Goal: Information Seeking & Learning: Check status

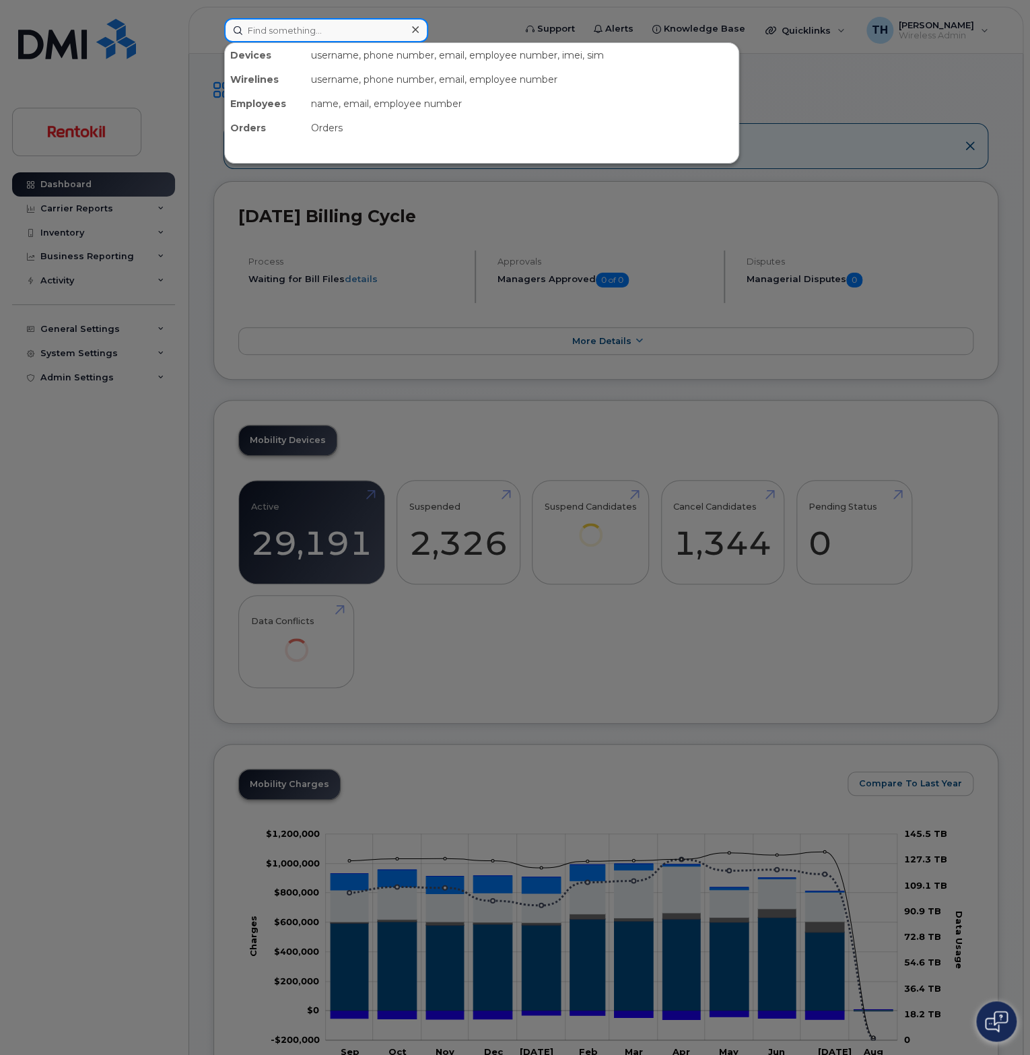
click at [299, 29] on input at bounding box center [326, 30] width 204 height 24
paste input "224-624-8771"
click at [356, 31] on input "224-624-8771" at bounding box center [326, 30] width 204 height 24
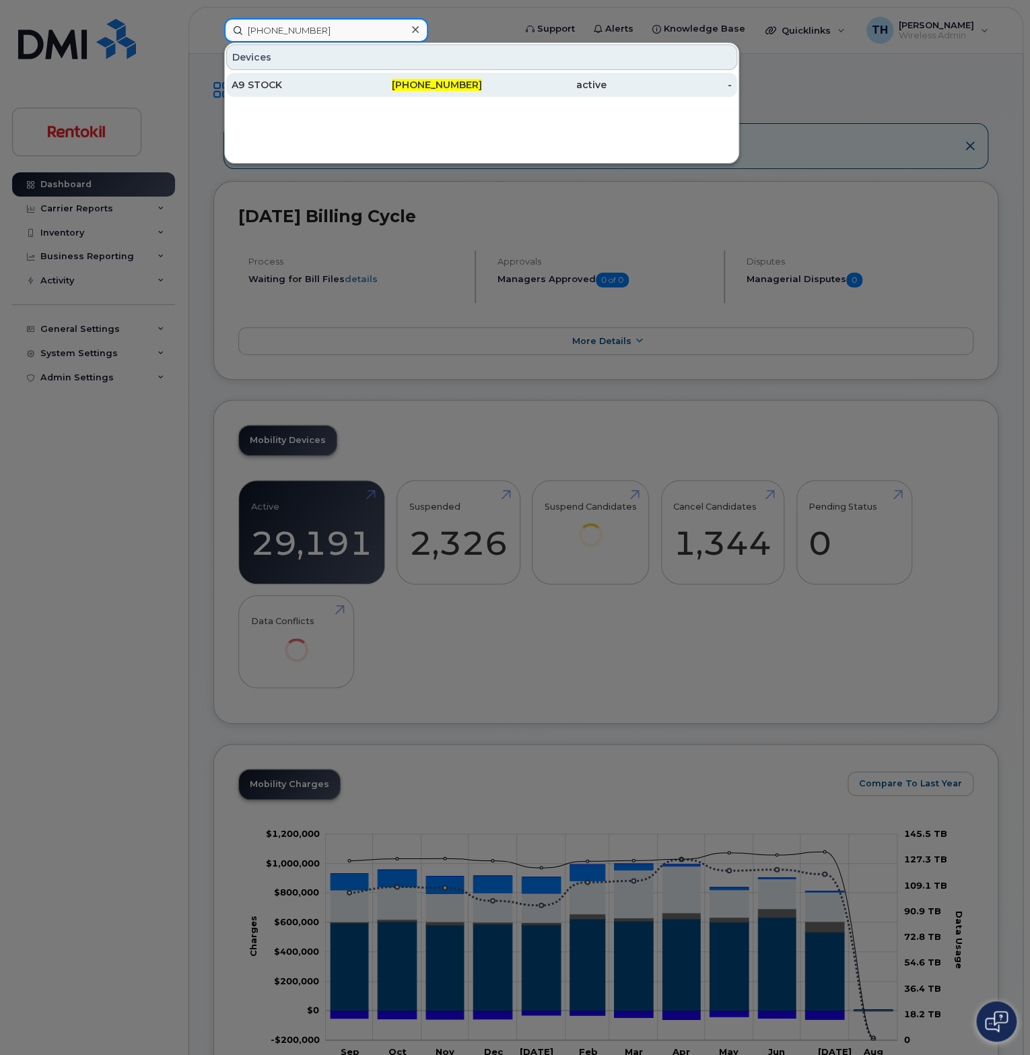
type input "224-624-8771"
click at [357, 75] on div "A9 STOCK" at bounding box center [419, 85] width 125 height 24
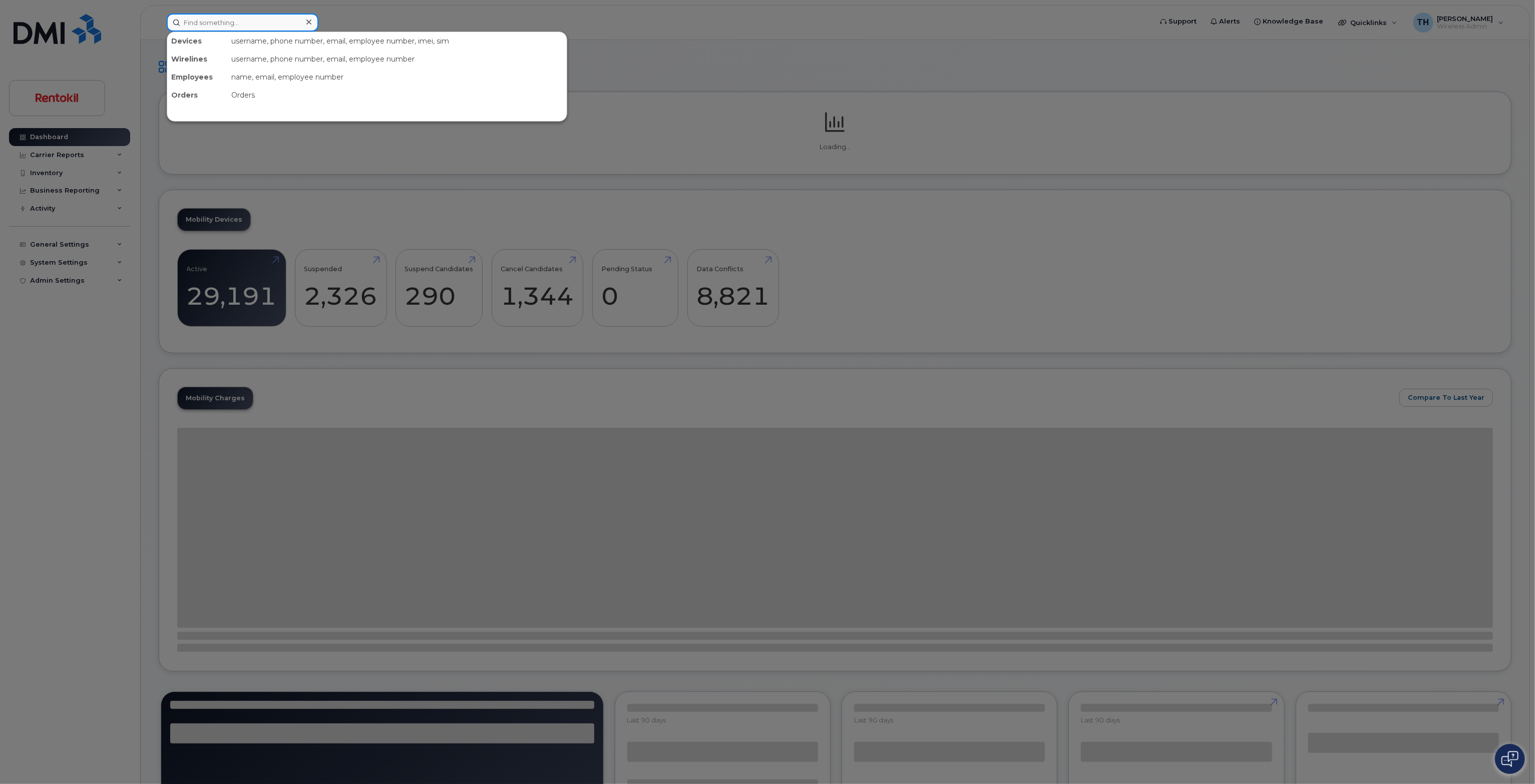
click at [255, 25] on input at bounding box center [242, 22] width 152 height 18
paste input "287339125301"
click at [271, 25] on input "287339125301" at bounding box center [242, 22] width 152 height 18
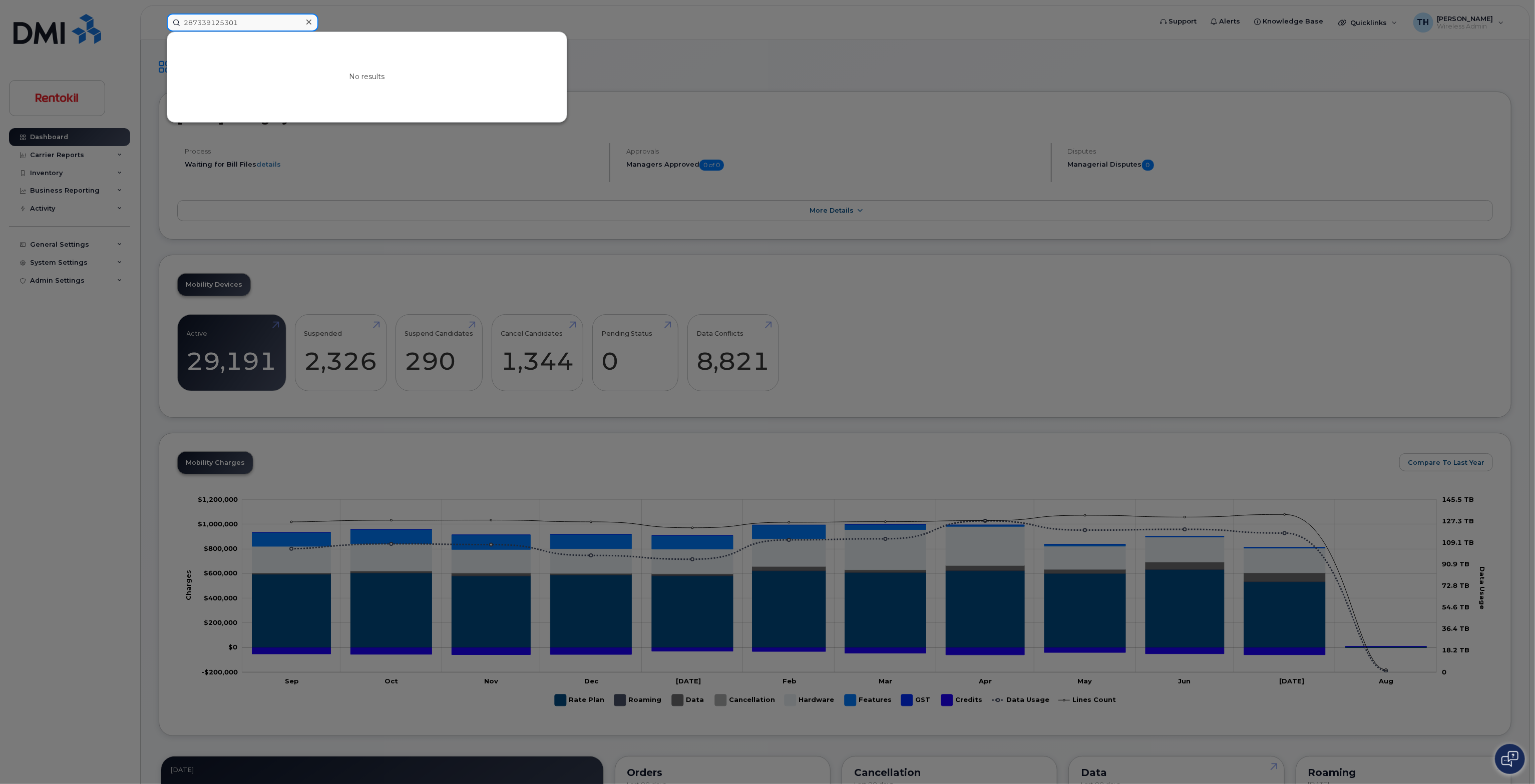
click at [261, 24] on input "287339125301" at bounding box center [242, 22] width 152 height 18
paste input "246157573"
click at [261, 24] on input "2246157573" at bounding box center [242, 22] width 152 height 18
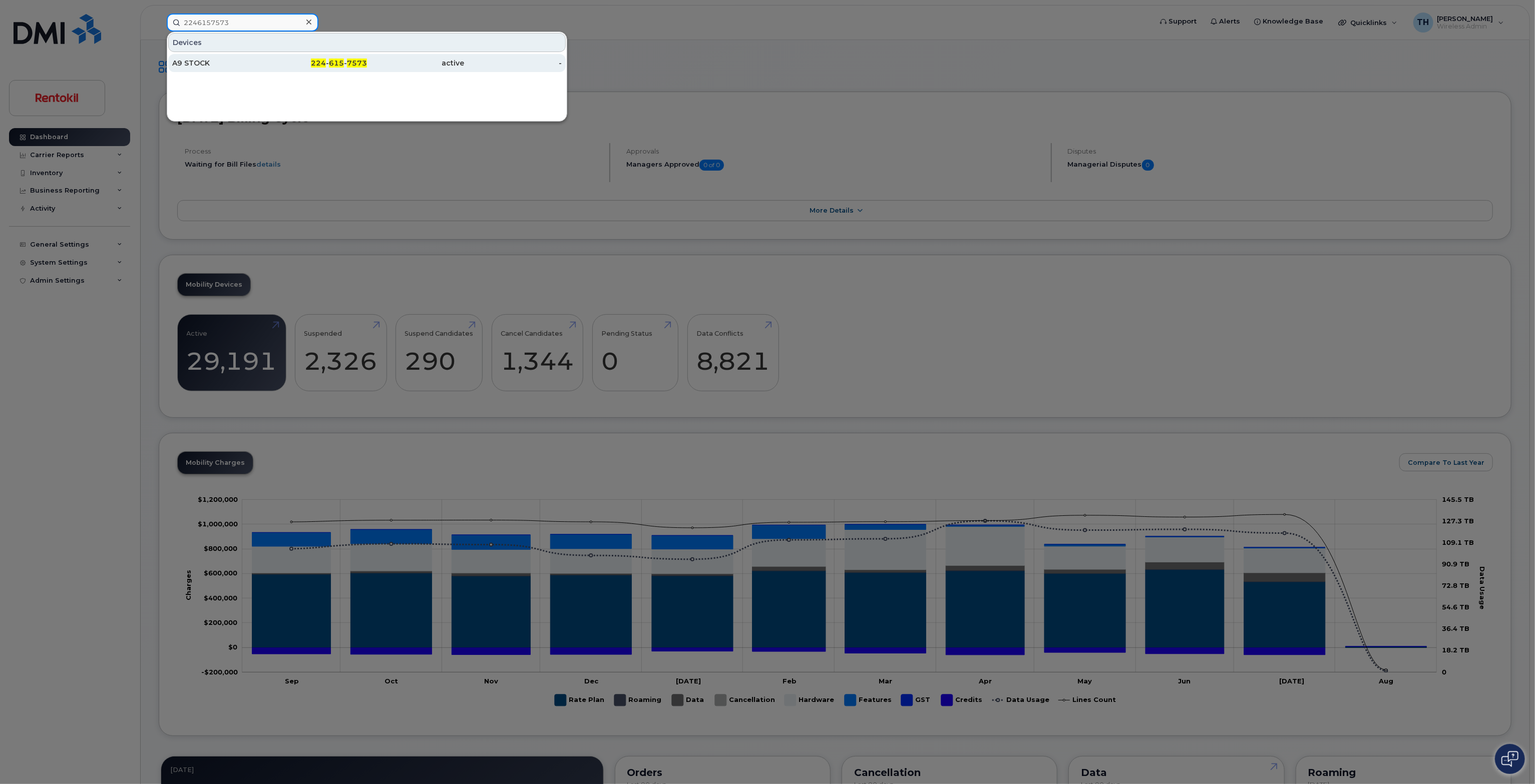
type input "2246157573"
click at [256, 63] on div "A9 STOCK" at bounding box center [221, 62] width 97 height 10
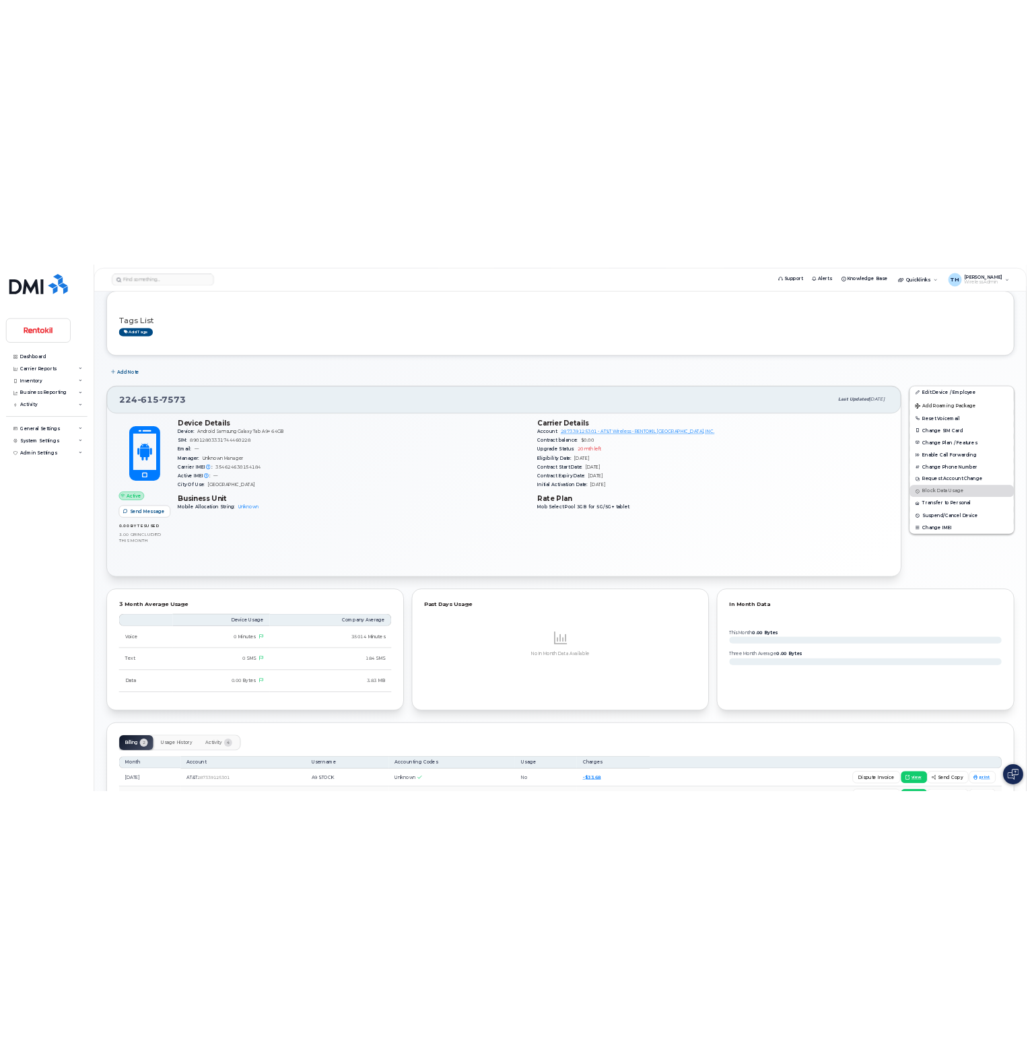
scroll to position [201, 0]
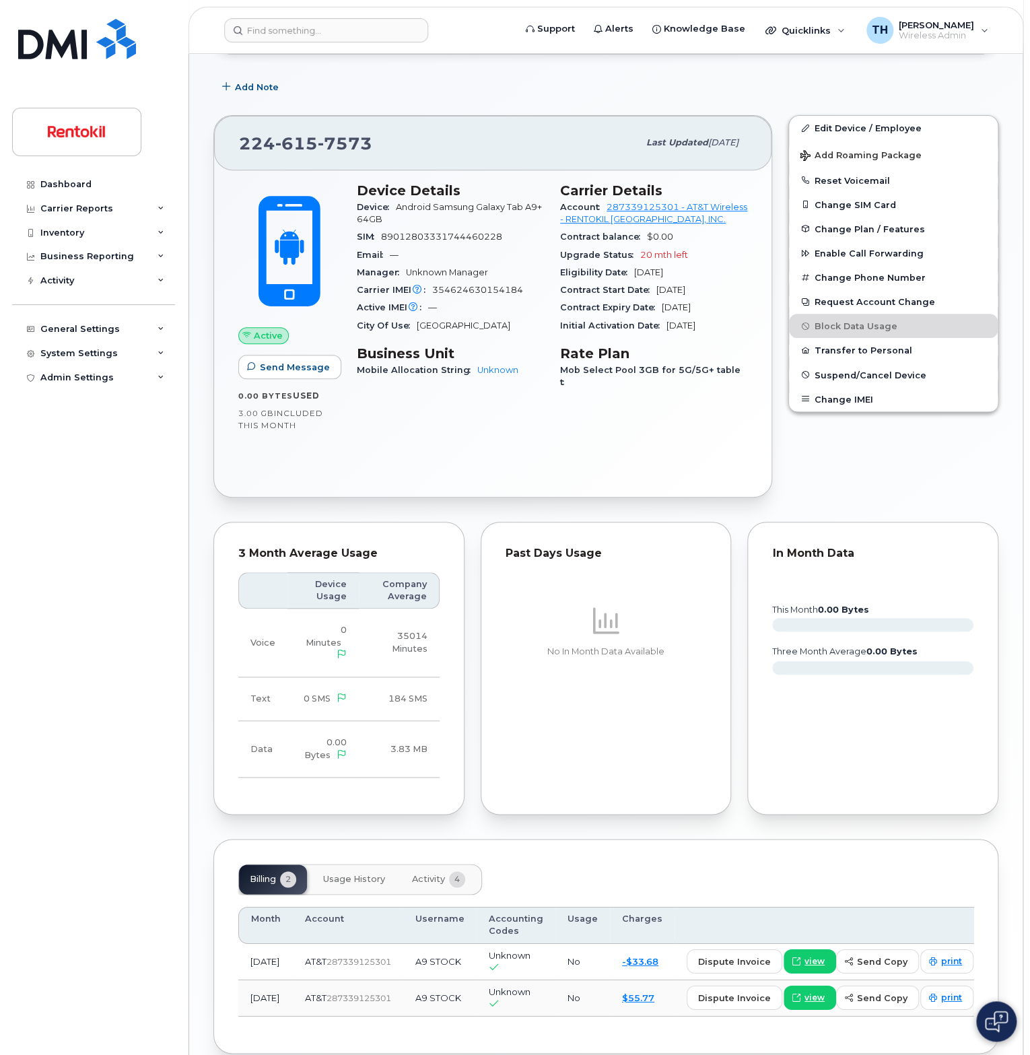
click at [284, 44] on header "Support Alerts Knowledge Base Quicklinks Suspend / Cancel Device Change SIM Car…" at bounding box center [606, 30] width 835 height 47
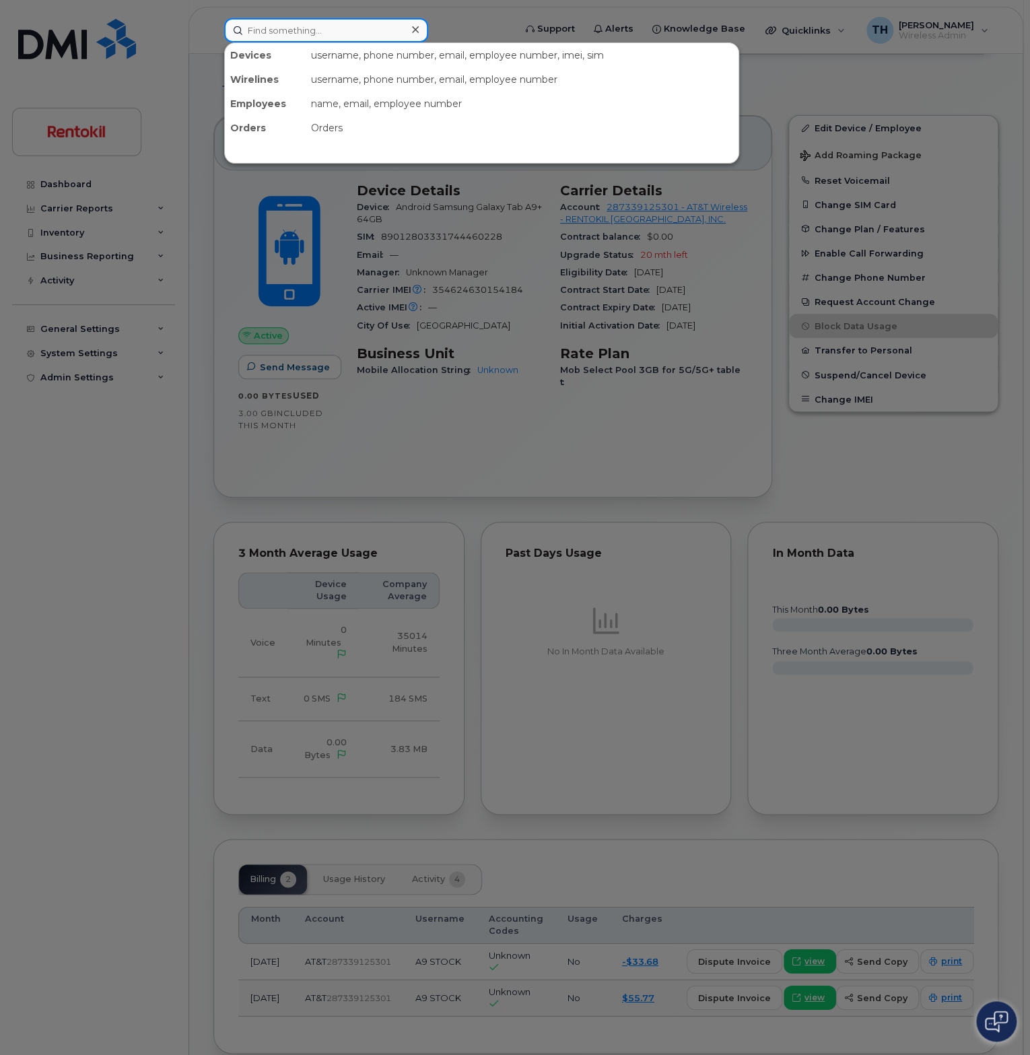
click at [291, 32] on input at bounding box center [326, 30] width 204 height 24
paste input "6106074721"
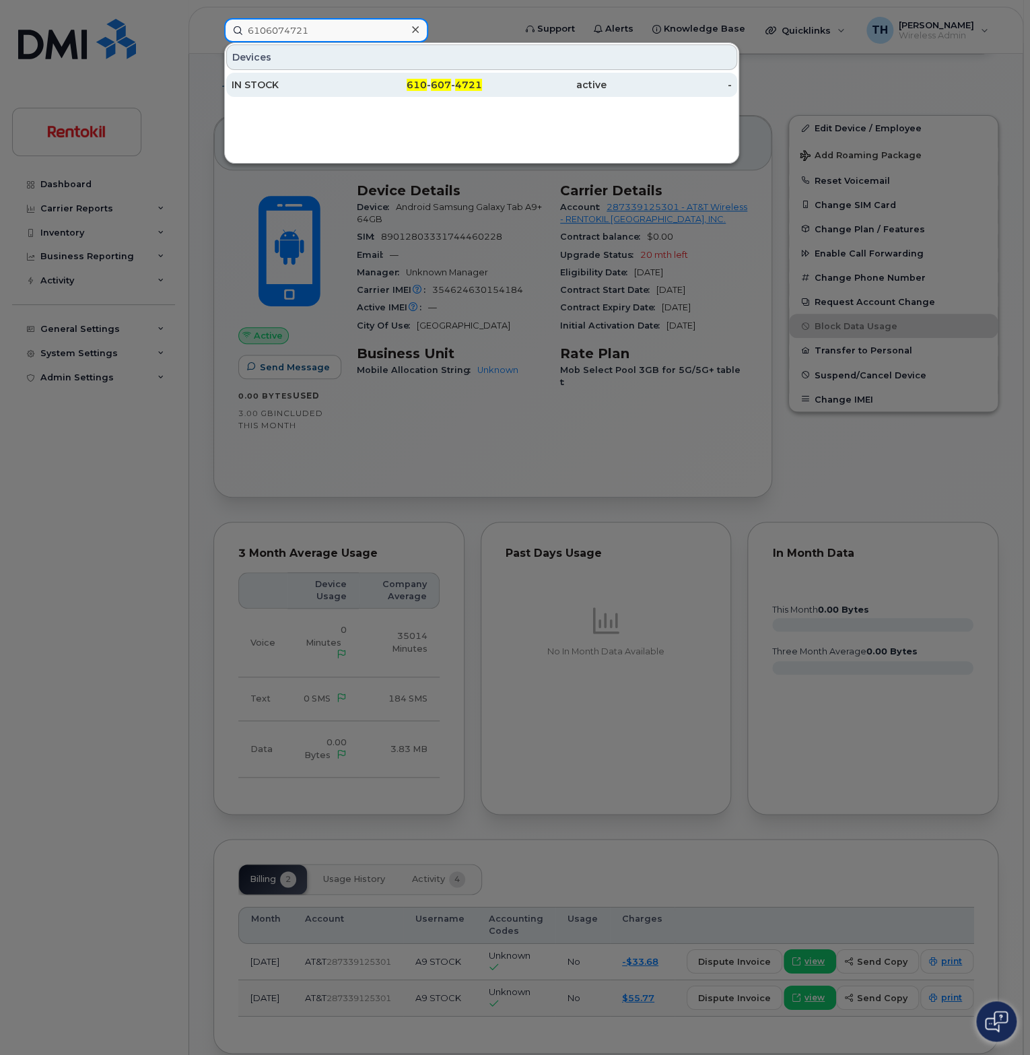
type input "6106074721"
click at [339, 92] on div "IN STOCK" at bounding box center [294, 85] width 125 height 24
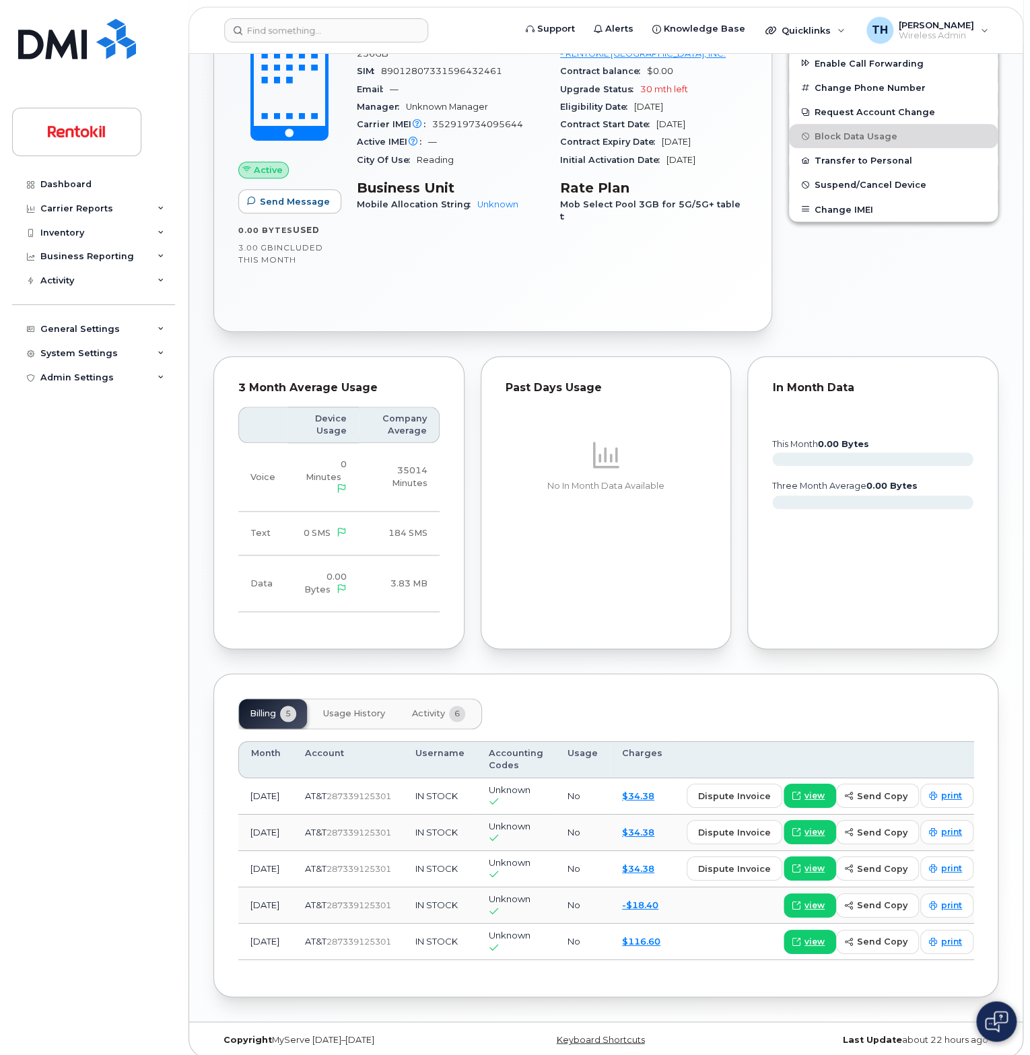
scroll to position [372, 0]
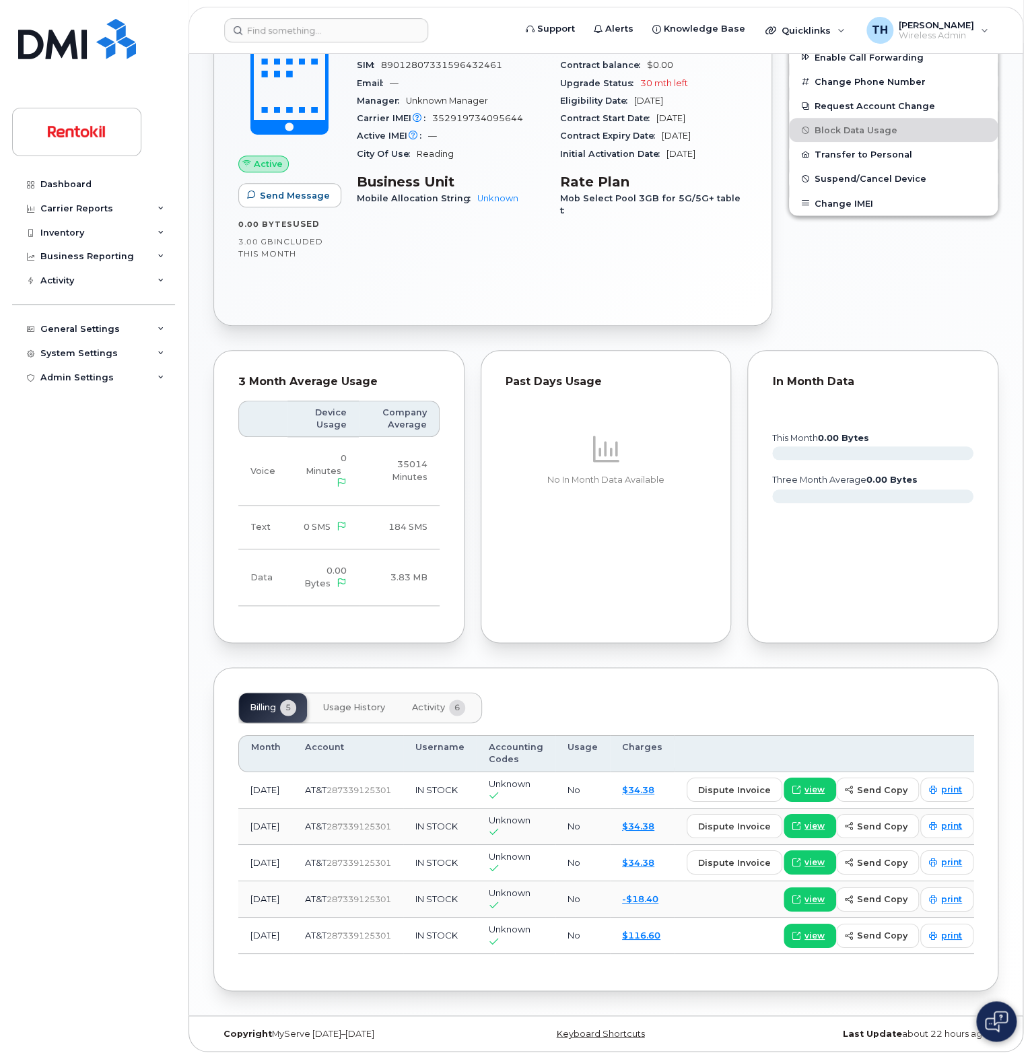
click at [406, 705] on button "Activity 6" at bounding box center [438, 708] width 75 height 30
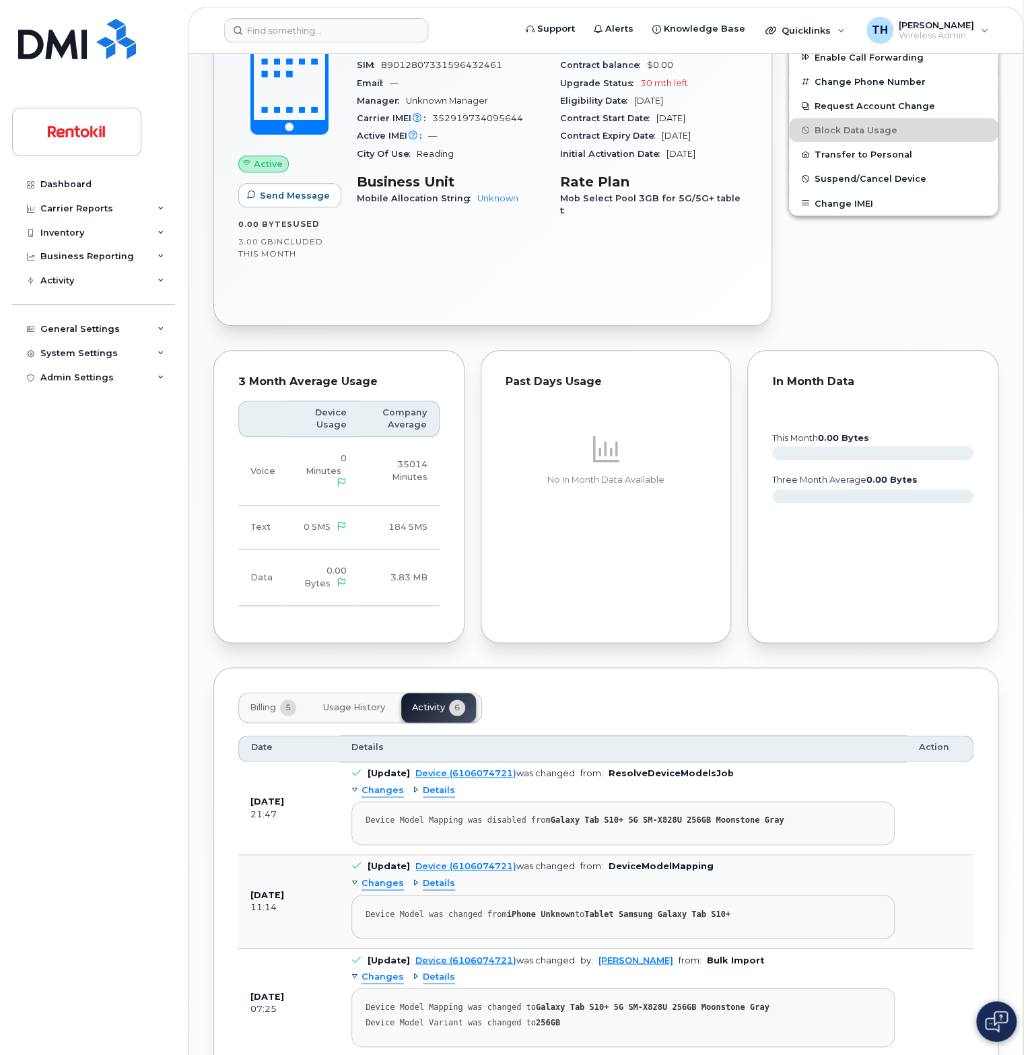
click at [304, 751] on div "Date" at bounding box center [289, 748] width 76 height 12
click at [284, 709] on span "5" at bounding box center [288, 708] width 16 height 16
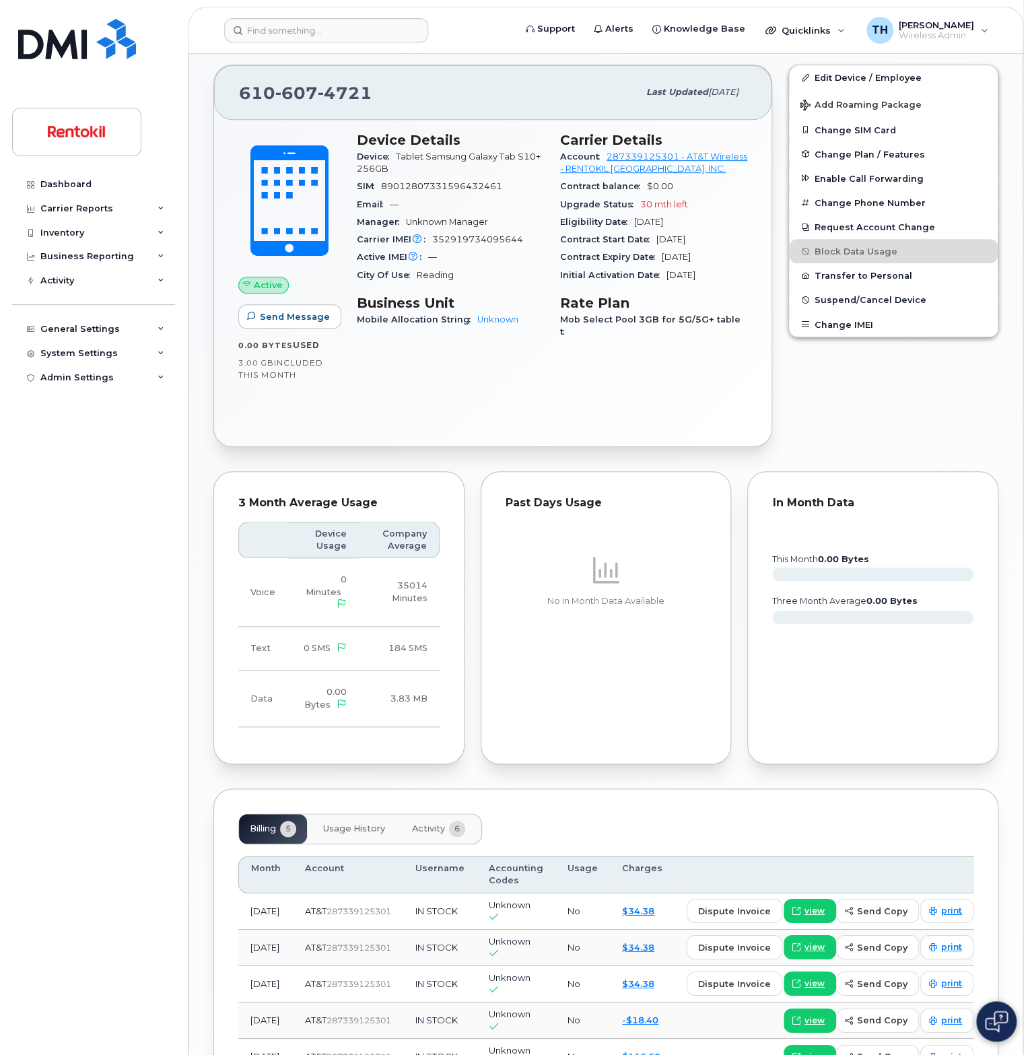
scroll to position [0, 0]
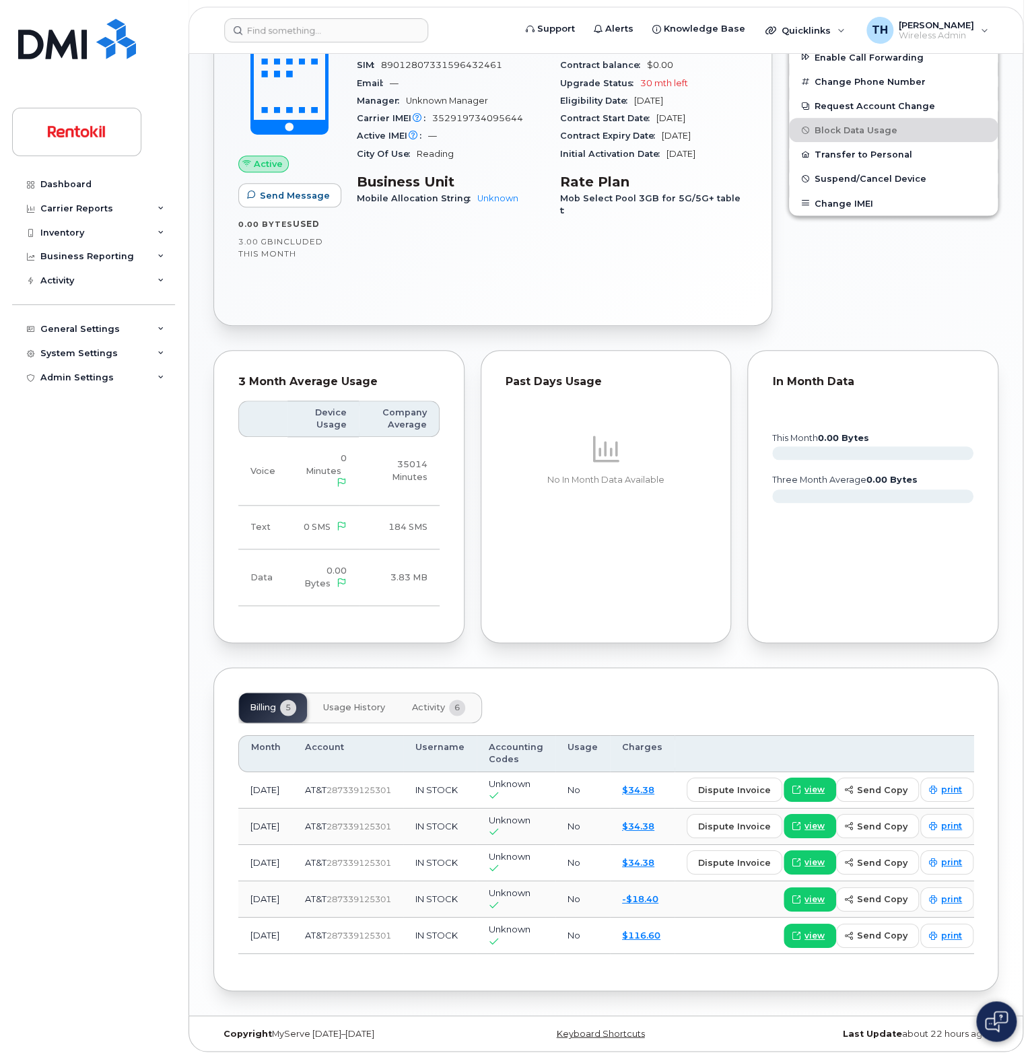
click at [358, 715] on button "Usage History" at bounding box center [354, 708] width 84 height 30
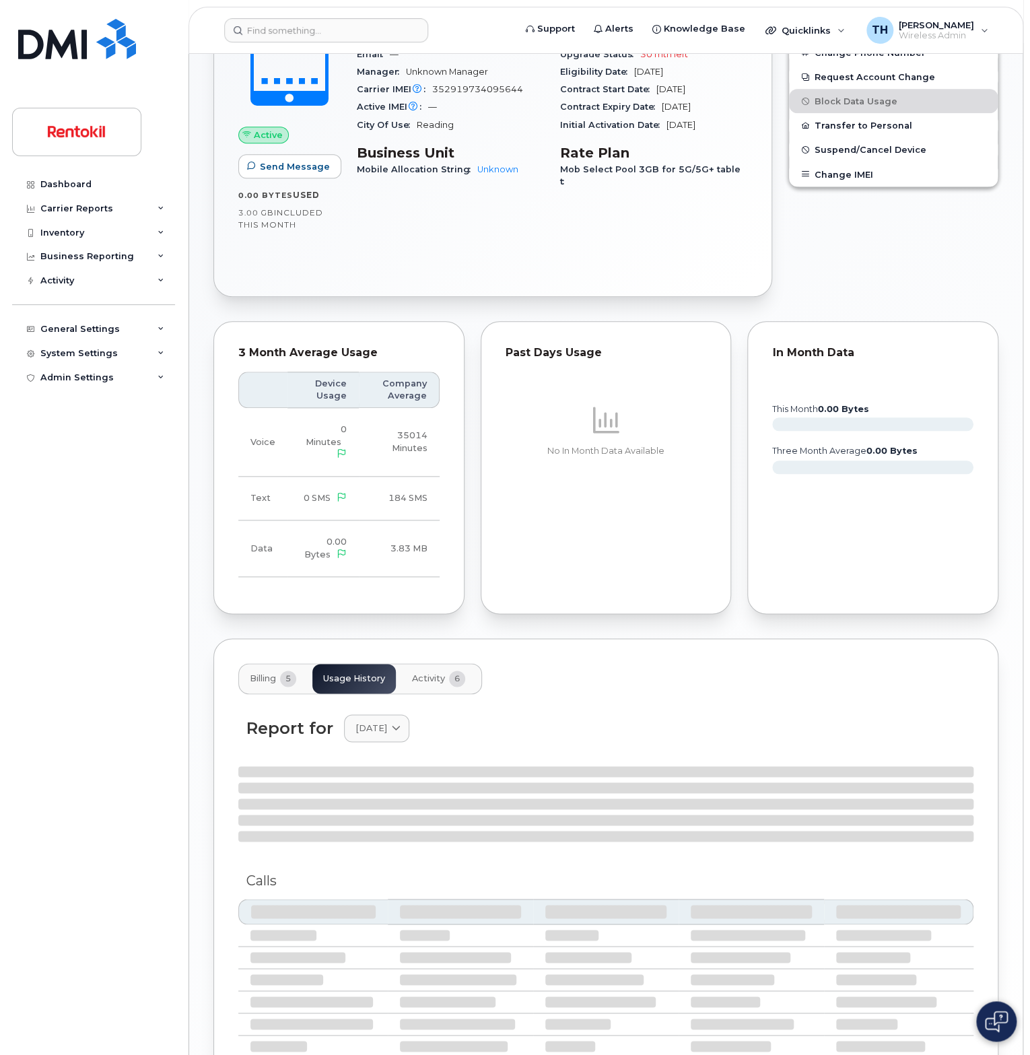
scroll to position [517, 0]
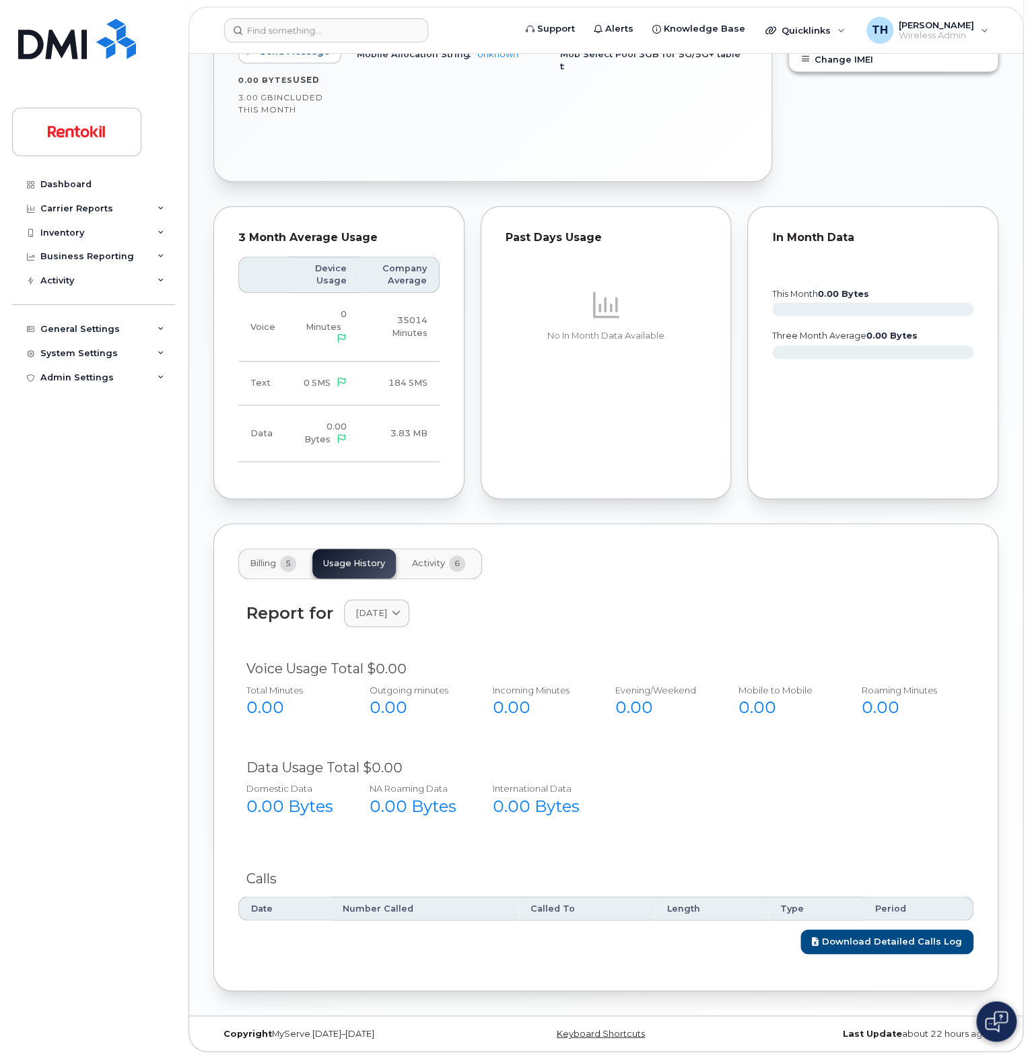
drag, startPoint x: 368, startPoint y: 612, endPoint x: 434, endPoint y: 722, distance: 128.1
click at [369, 612] on span "July 2025" at bounding box center [372, 613] width 32 height 13
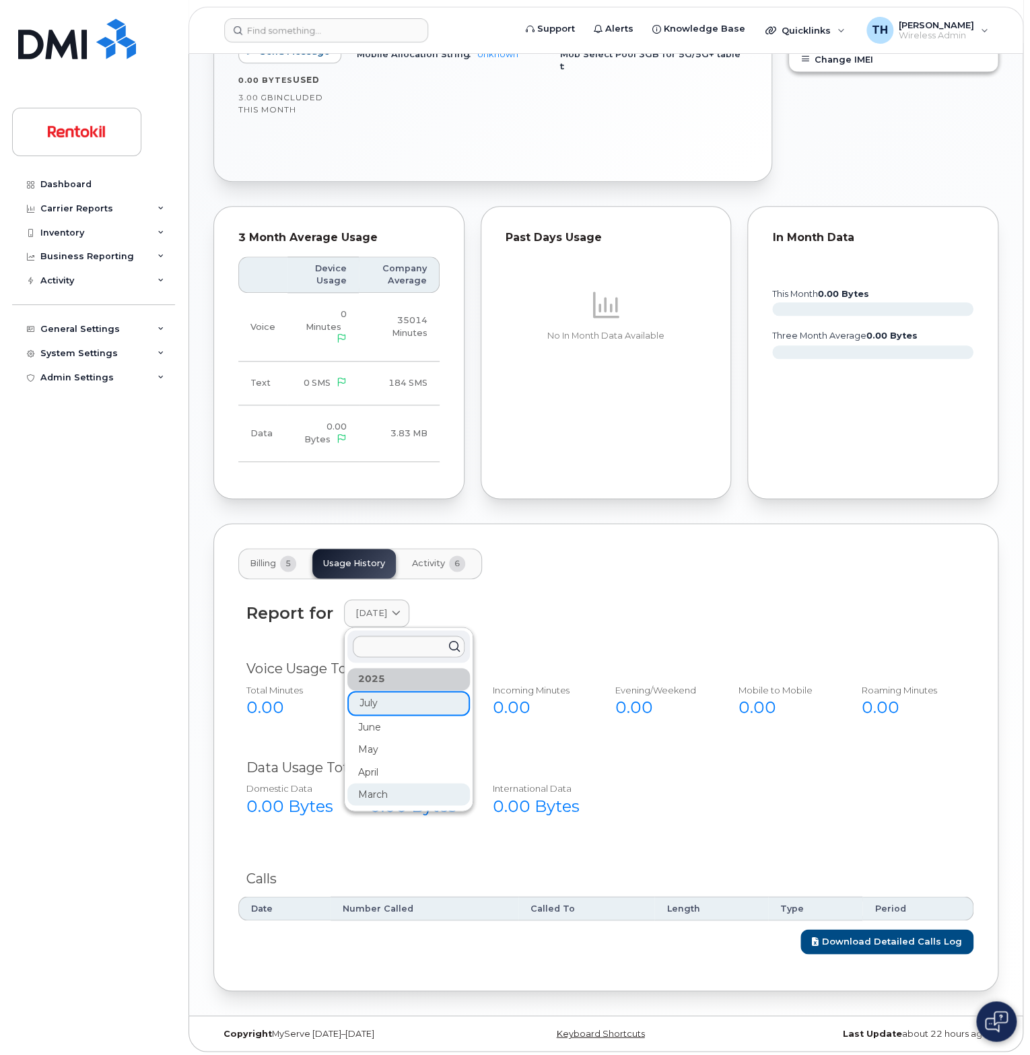
click at [409, 784] on div "March" at bounding box center [409, 794] width 123 height 22
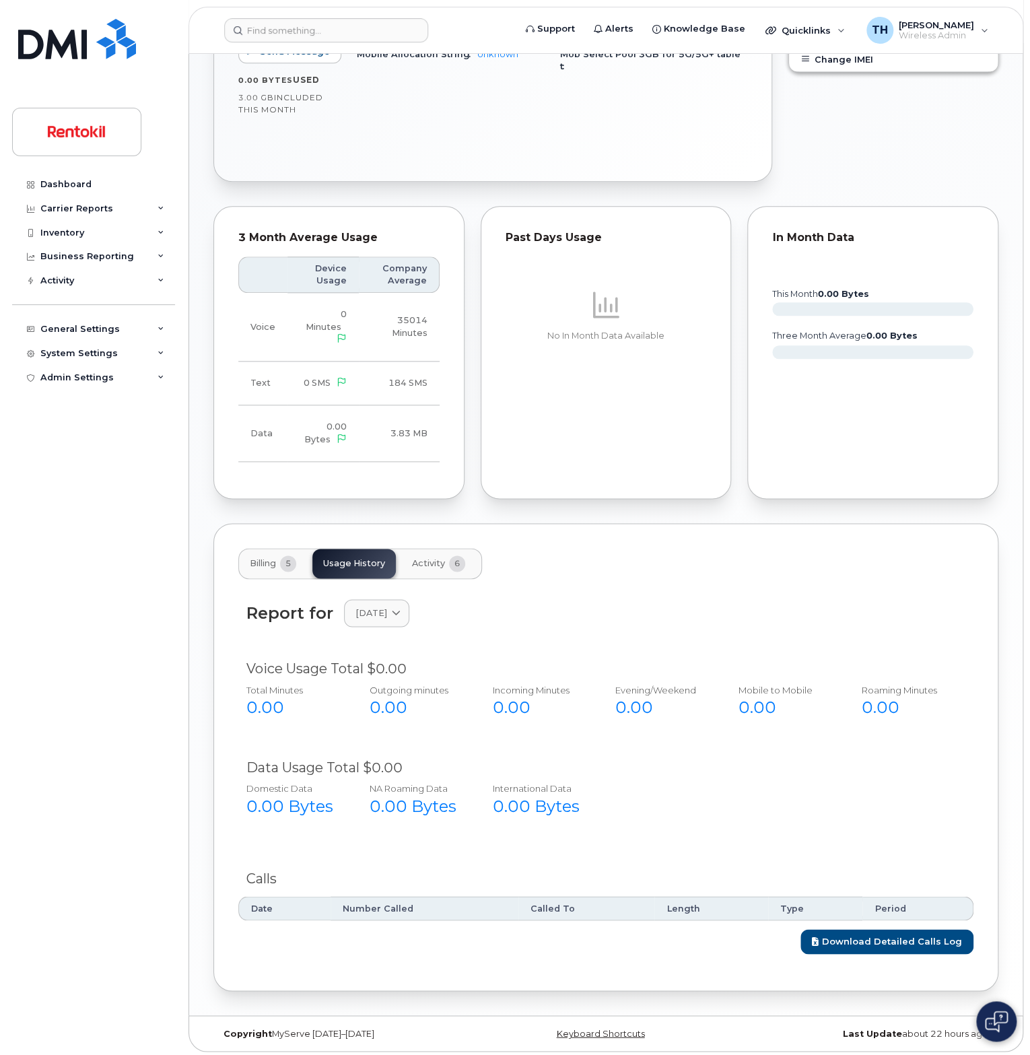
click at [385, 632] on div "Report for March 2025 2025 July June May April March" at bounding box center [605, 621] width 735 height 60
click at [387, 622] on link "March 2025" at bounding box center [376, 613] width 65 height 28
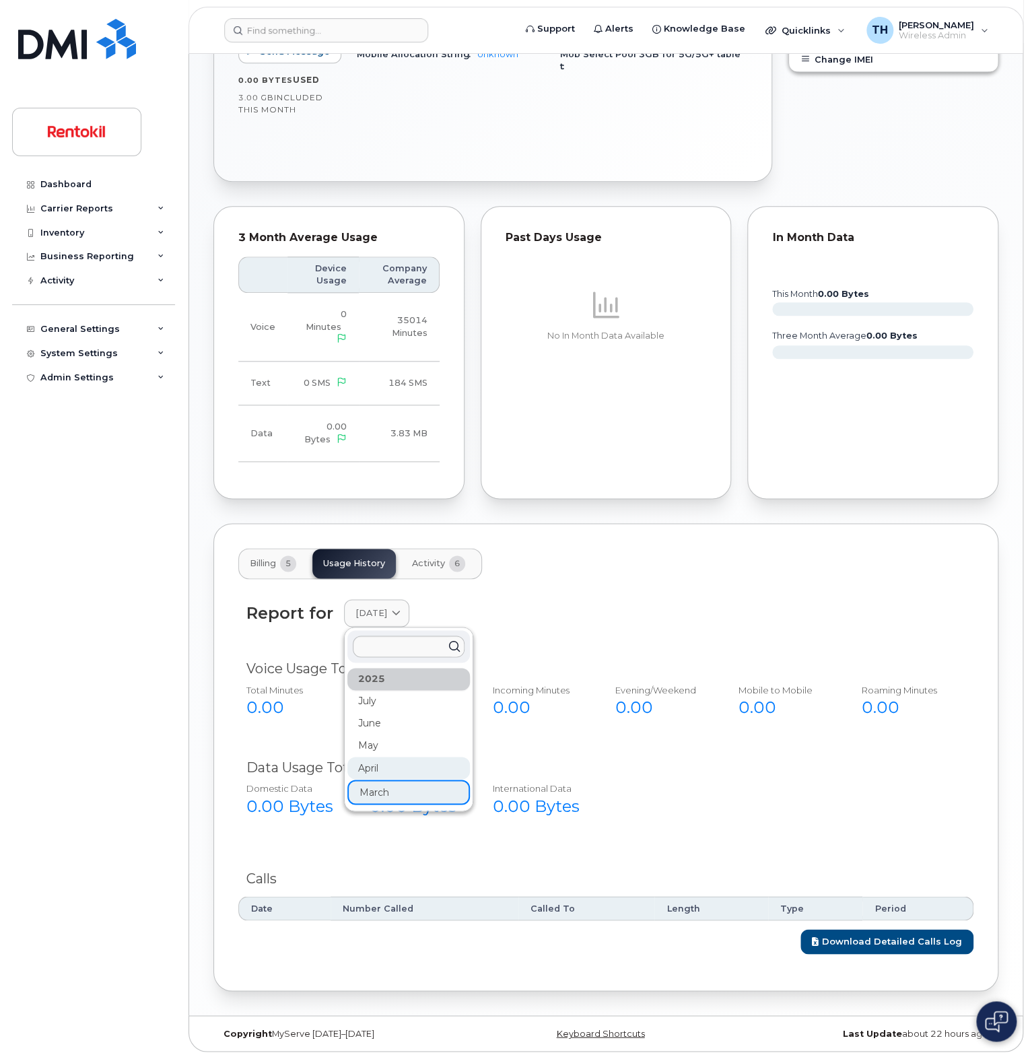
click at [397, 762] on div "April" at bounding box center [409, 768] width 123 height 22
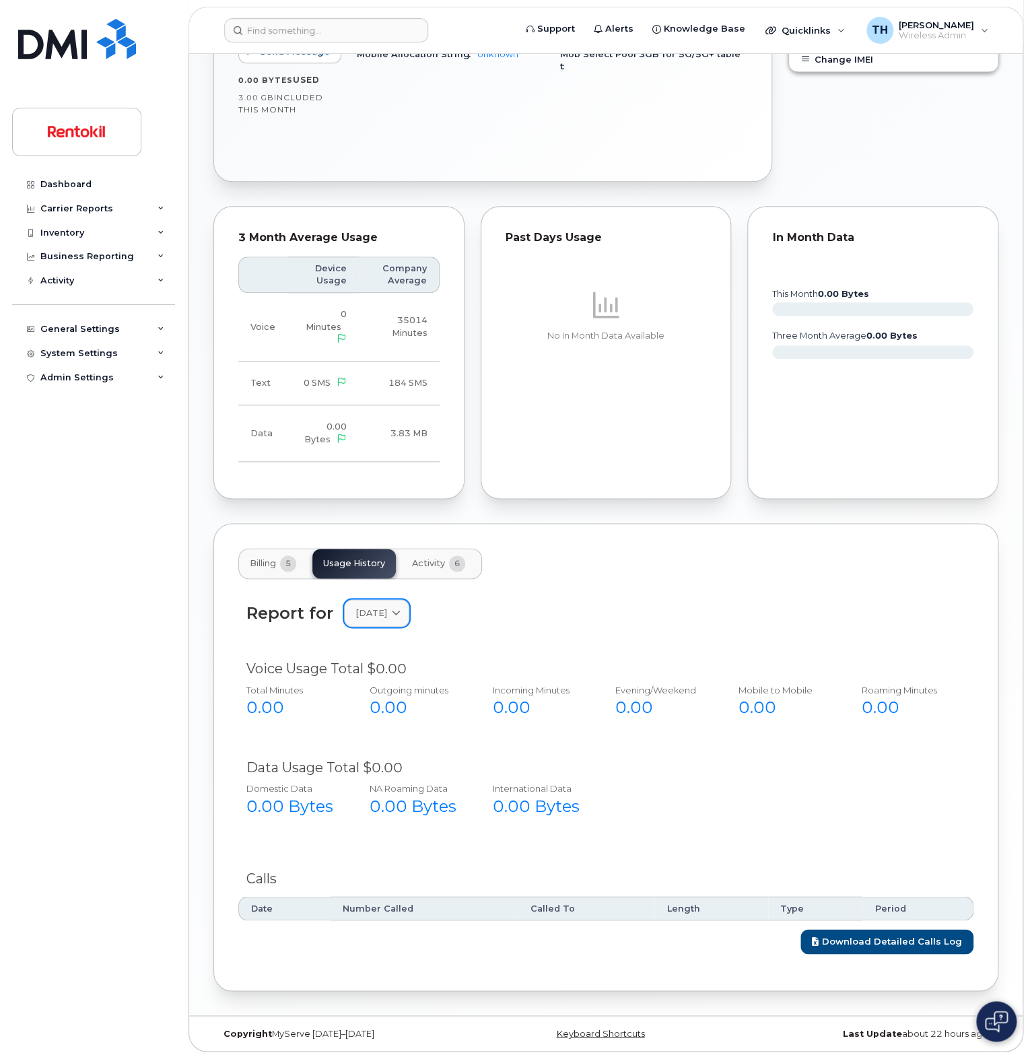
click at [406, 623] on link "April 2025" at bounding box center [376, 613] width 65 height 28
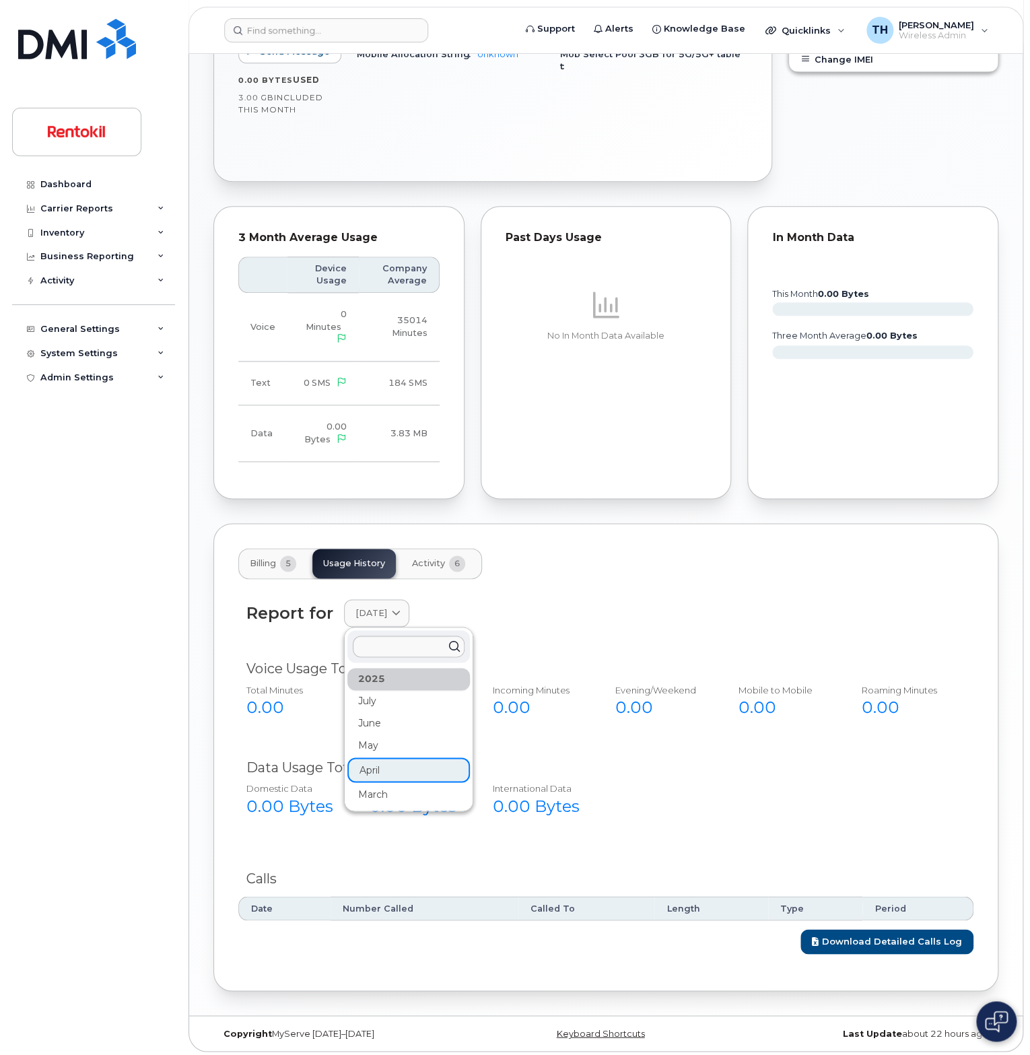
drag, startPoint x: 396, startPoint y: 750, endPoint x: 397, endPoint y: 728, distance: 21.6
click at [396, 748] on div "May" at bounding box center [409, 746] width 123 height 22
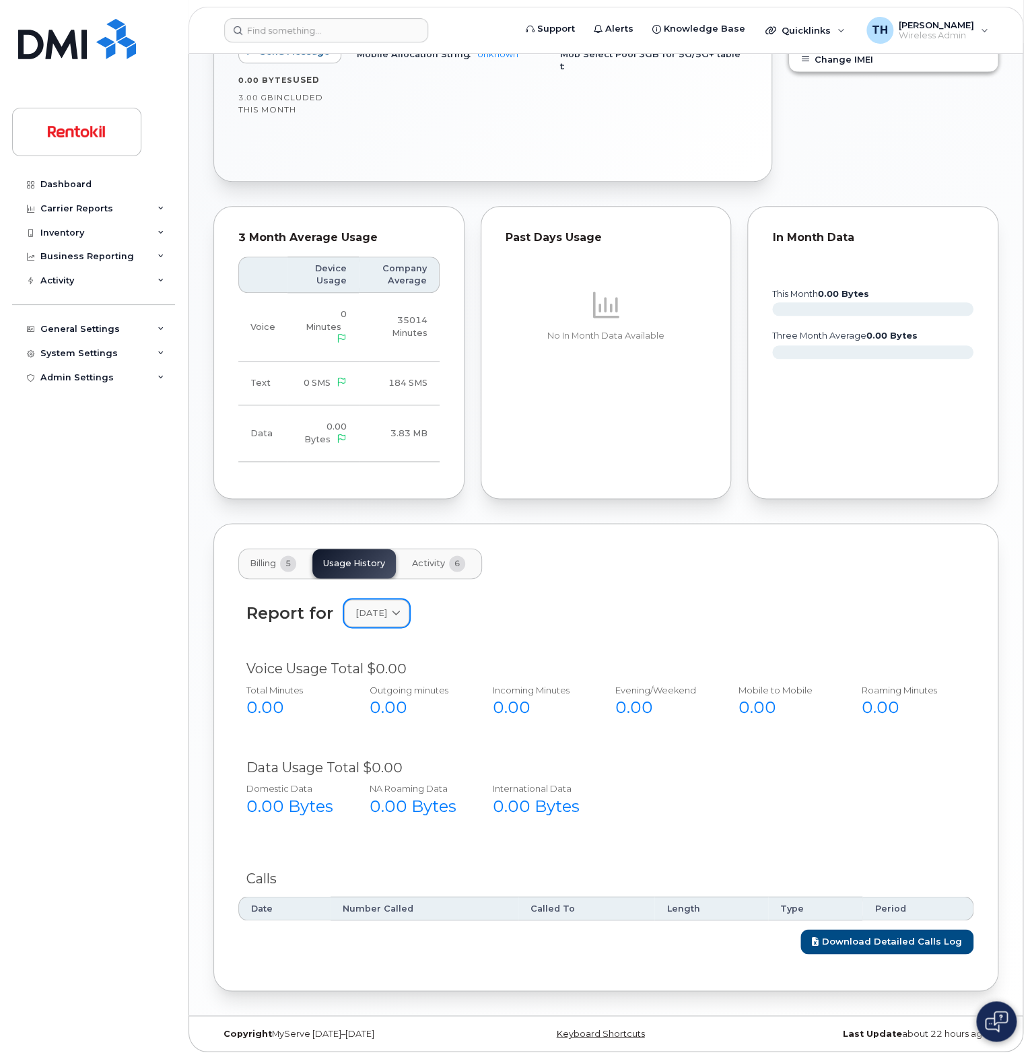
click at [387, 616] on span "[DATE]" at bounding box center [372, 613] width 32 height 13
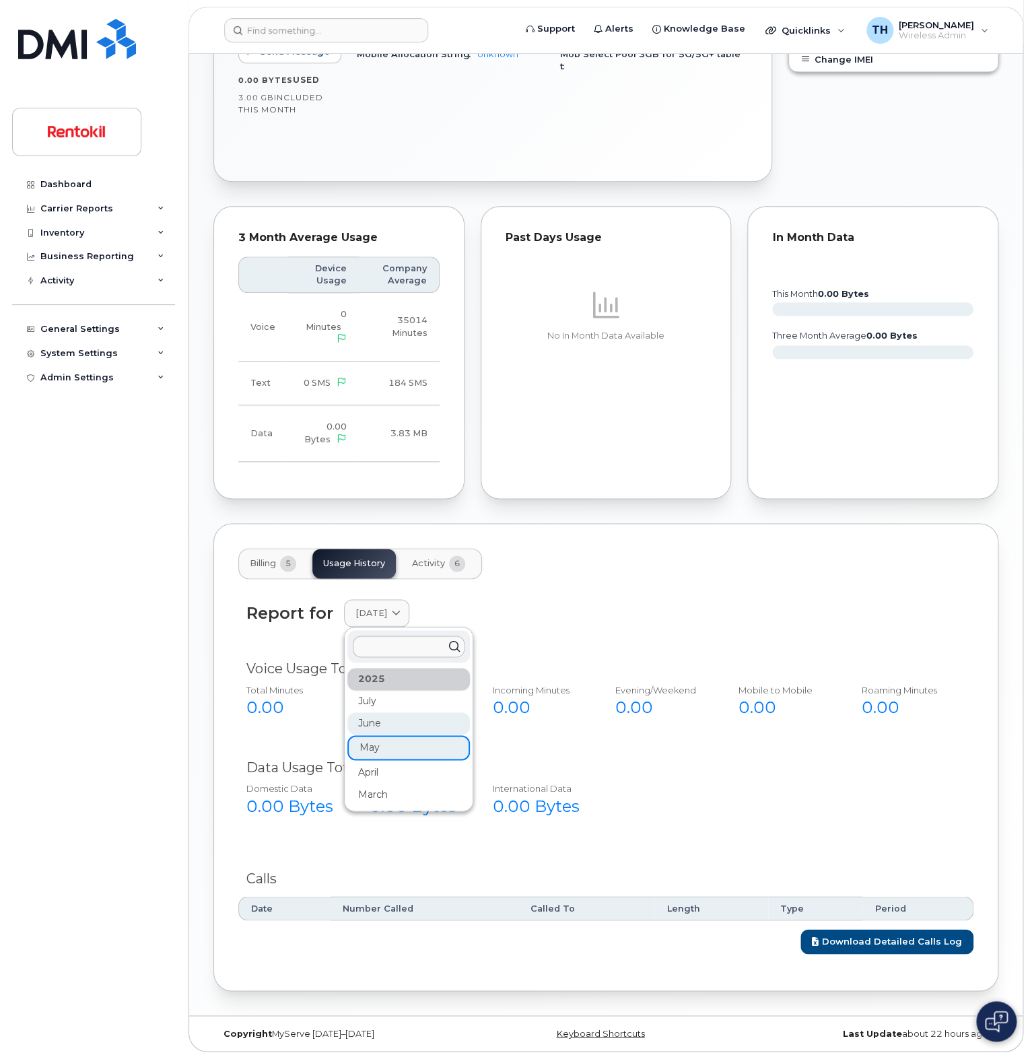
click at [393, 727] on div "June" at bounding box center [409, 724] width 123 height 22
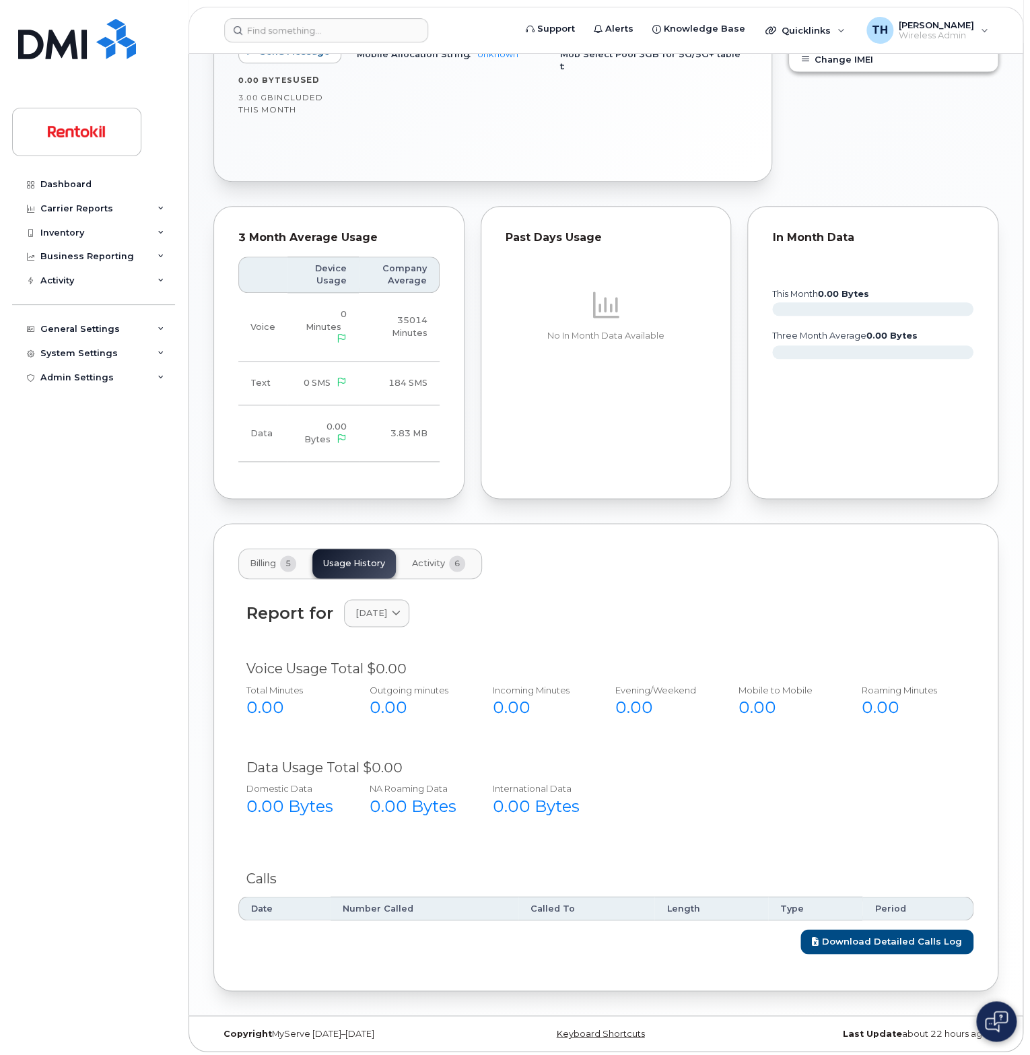
click at [398, 627] on div "Report for June 2025 2025 July June May April March" at bounding box center [605, 621] width 735 height 60
click at [396, 623] on link "June 2025" at bounding box center [376, 613] width 65 height 28
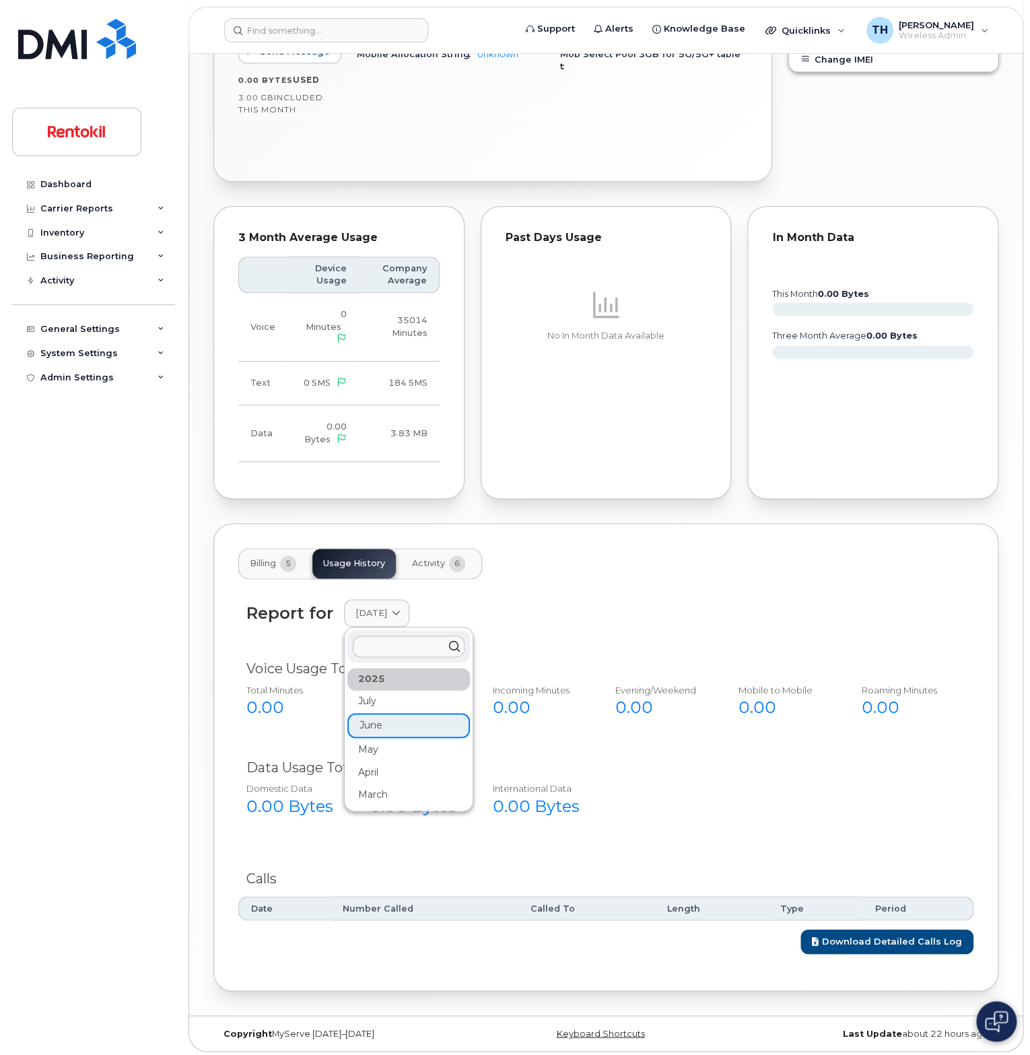
click at [393, 659] on div at bounding box center [409, 646] width 123 height 32
click at [385, 684] on div "2025" at bounding box center [409, 679] width 123 height 22
click at [385, 699] on div "July" at bounding box center [409, 701] width 123 height 22
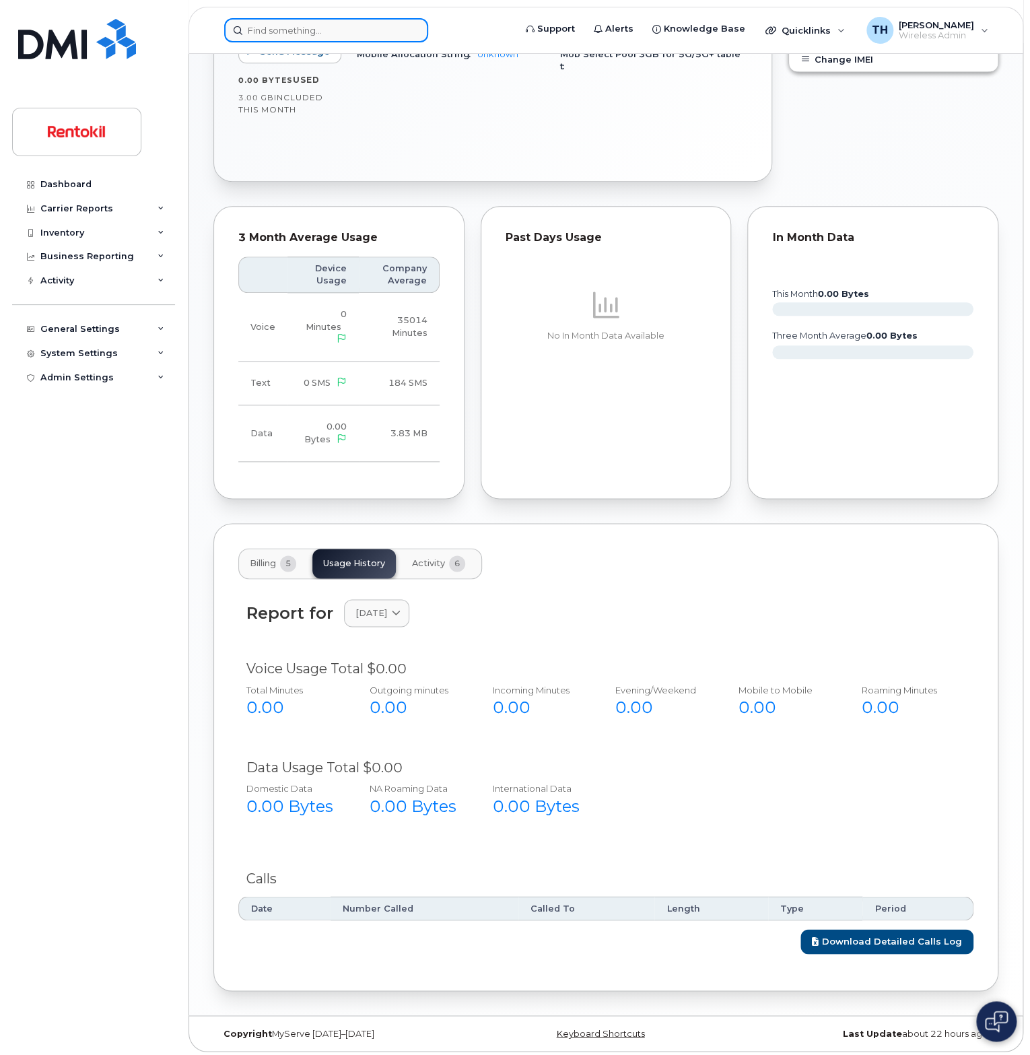
click at [288, 22] on input at bounding box center [326, 30] width 204 height 24
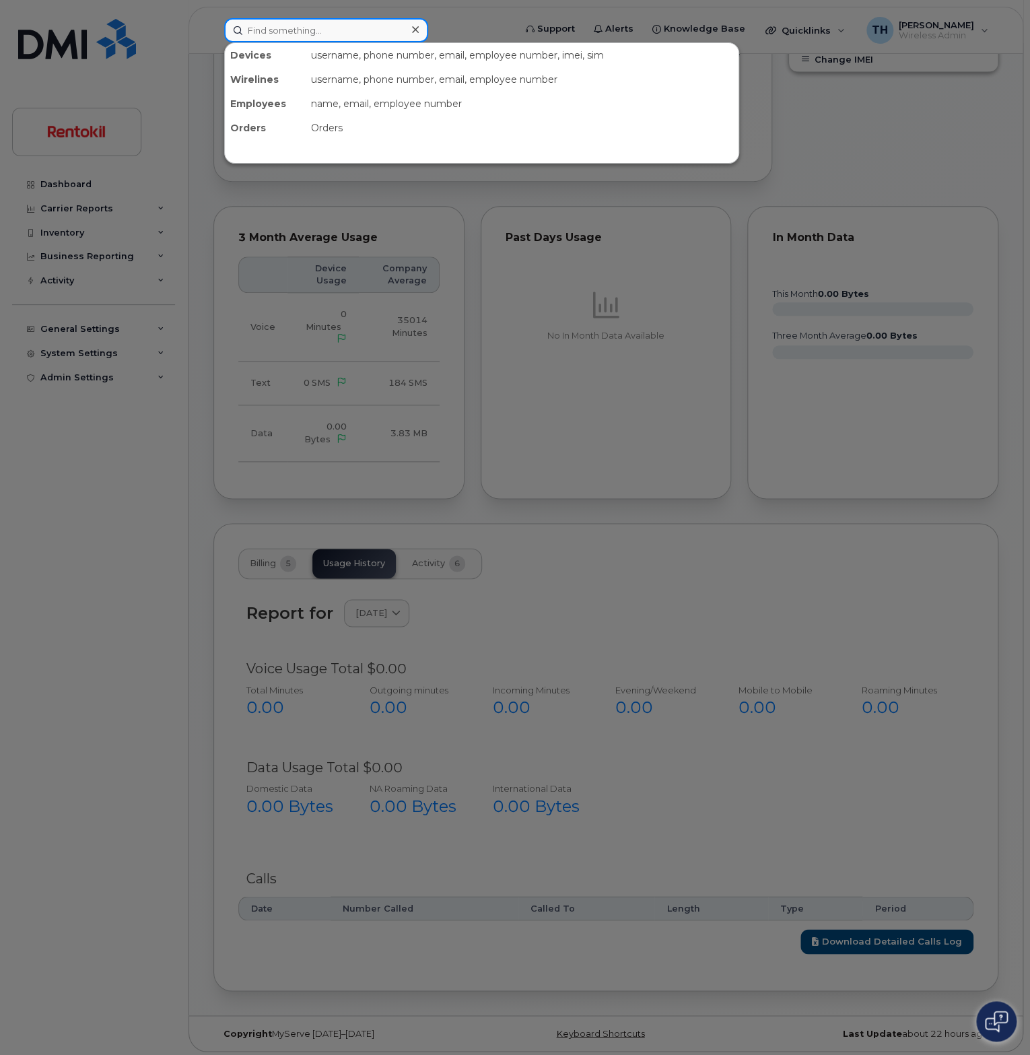
paste input "6107632153"
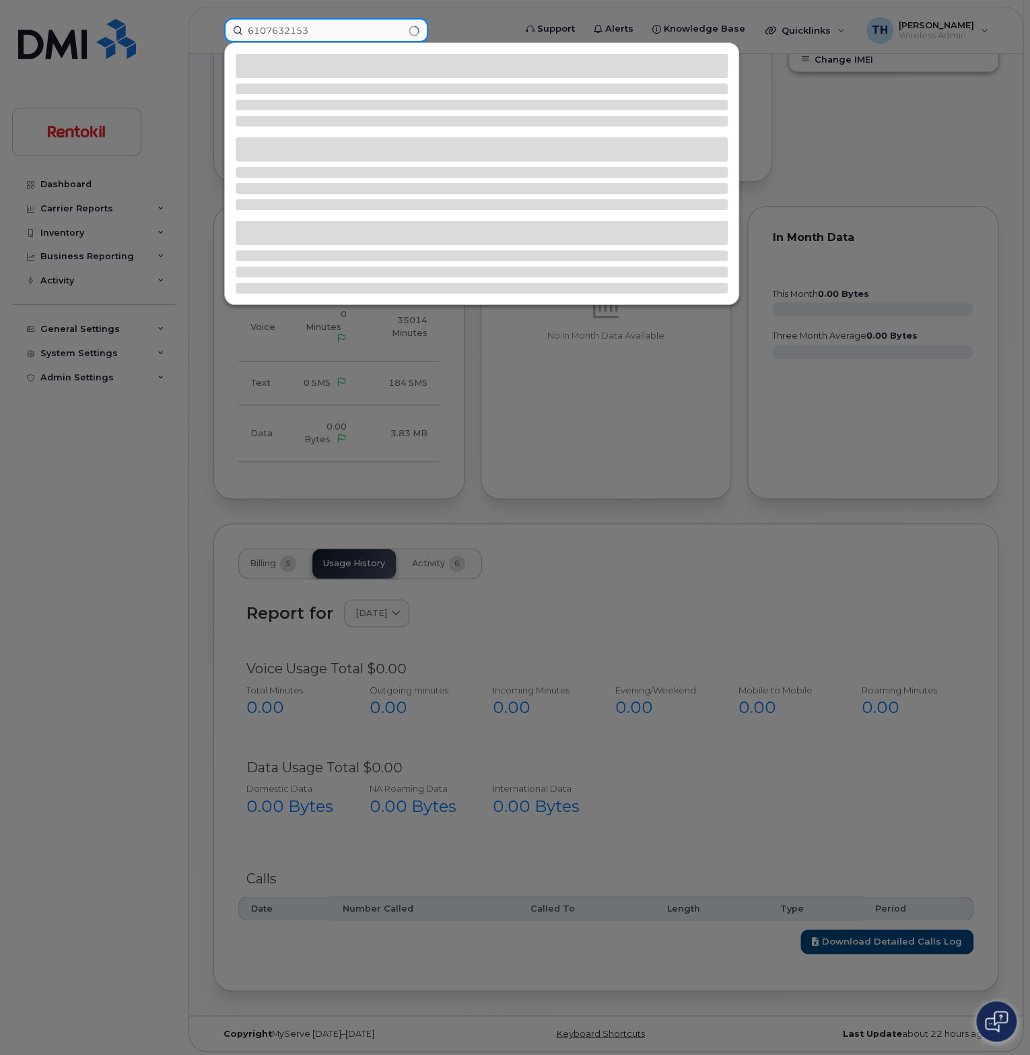
click at [325, 26] on input "6107632153" at bounding box center [326, 30] width 204 height 24
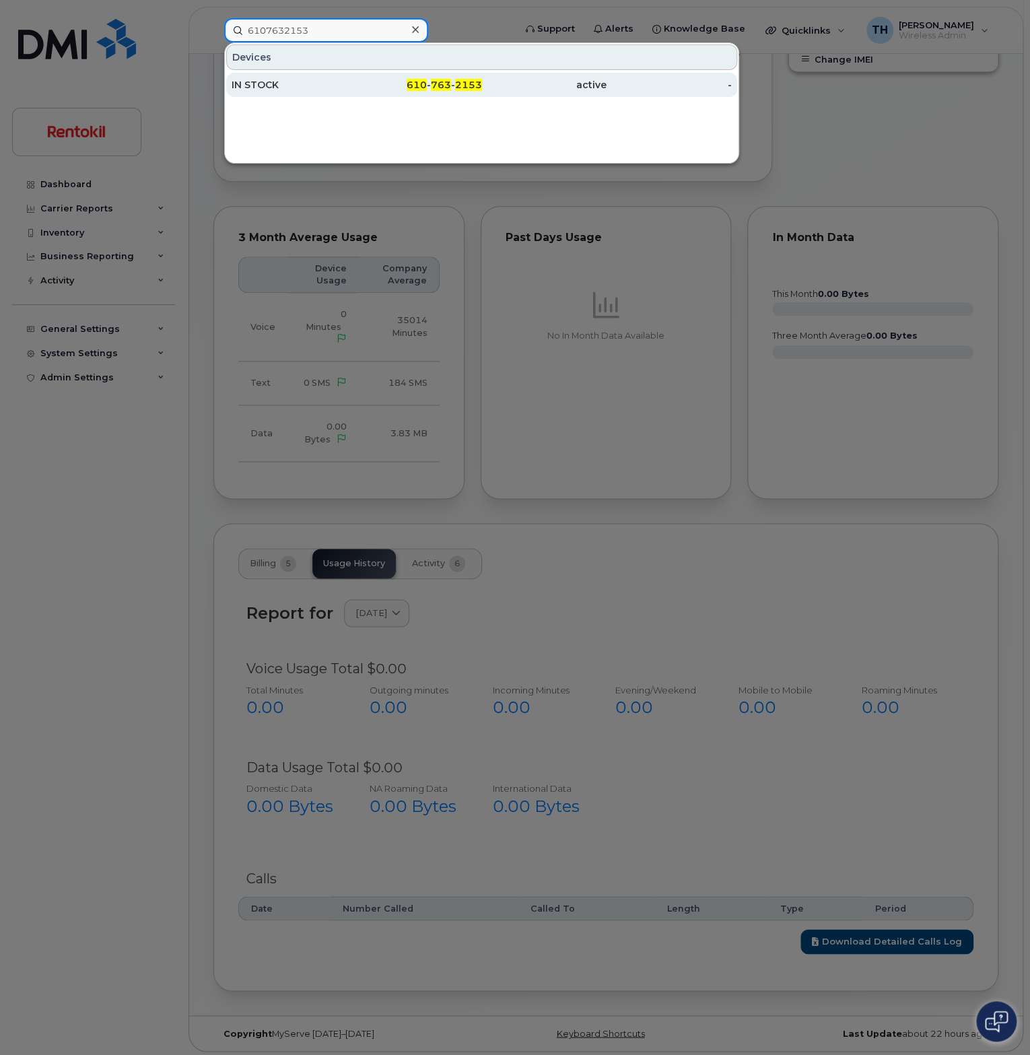
type input "6107632153"
click at [342, 86] on div "IN STOCK" at bounding box center [294, 84] width 125 height 13
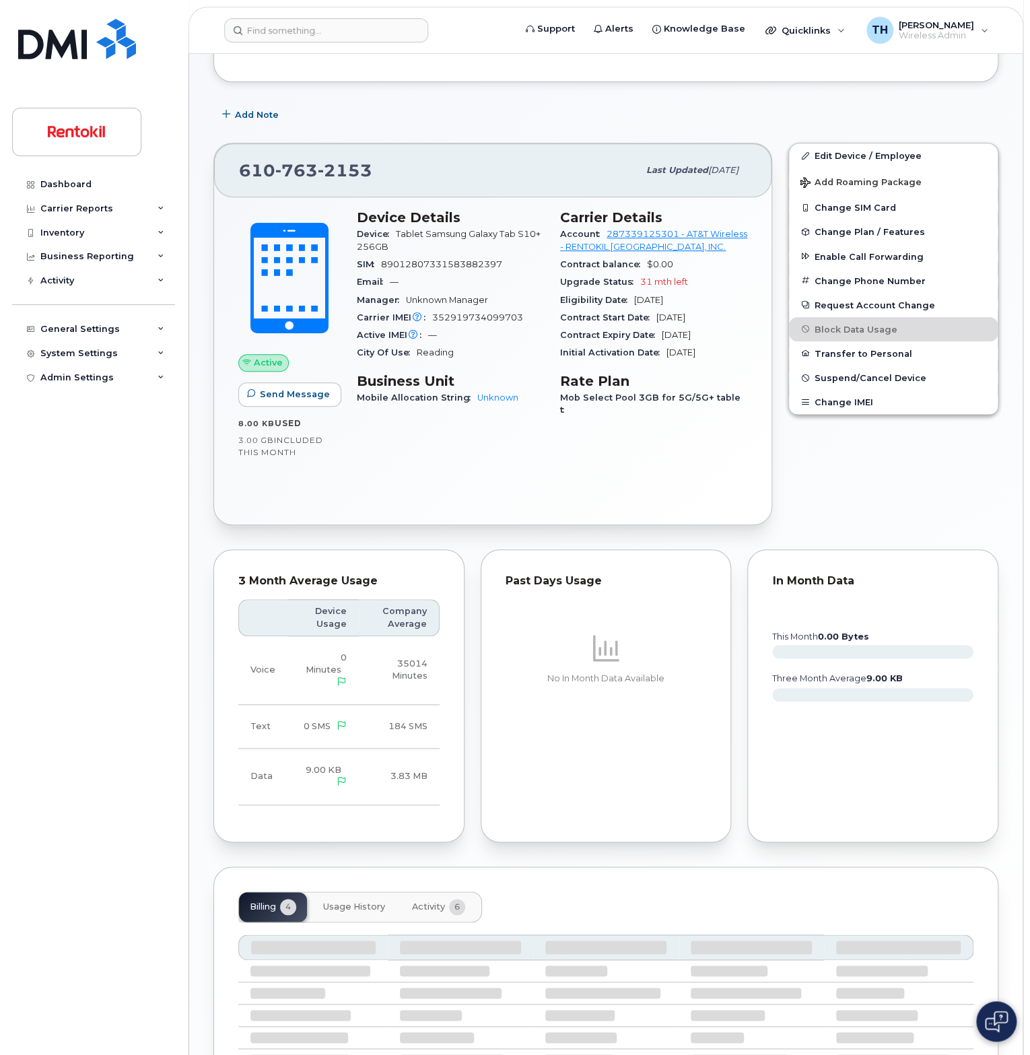
scroll to position [334, 0]
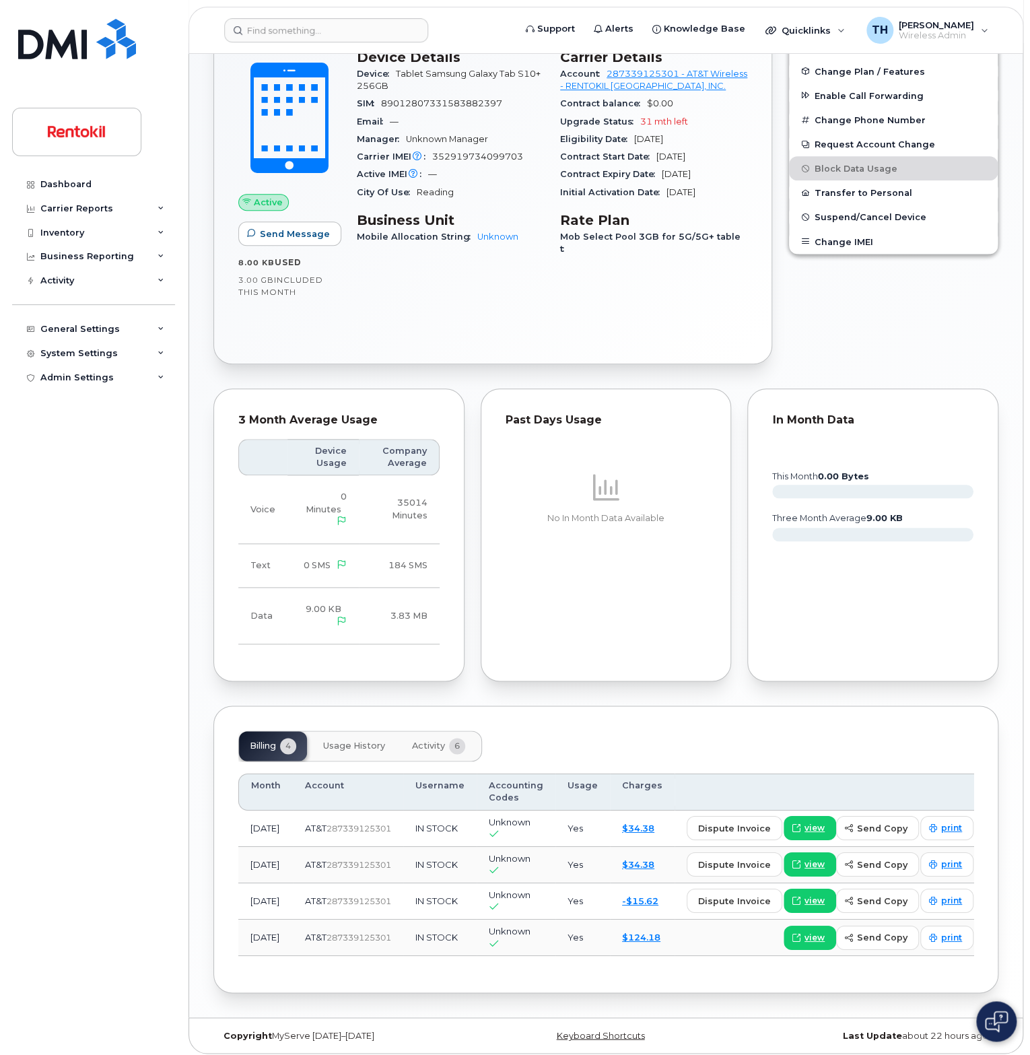
click at [323, 742] on button "Usage History" at bounding box center [354, 746] width 84 height 30
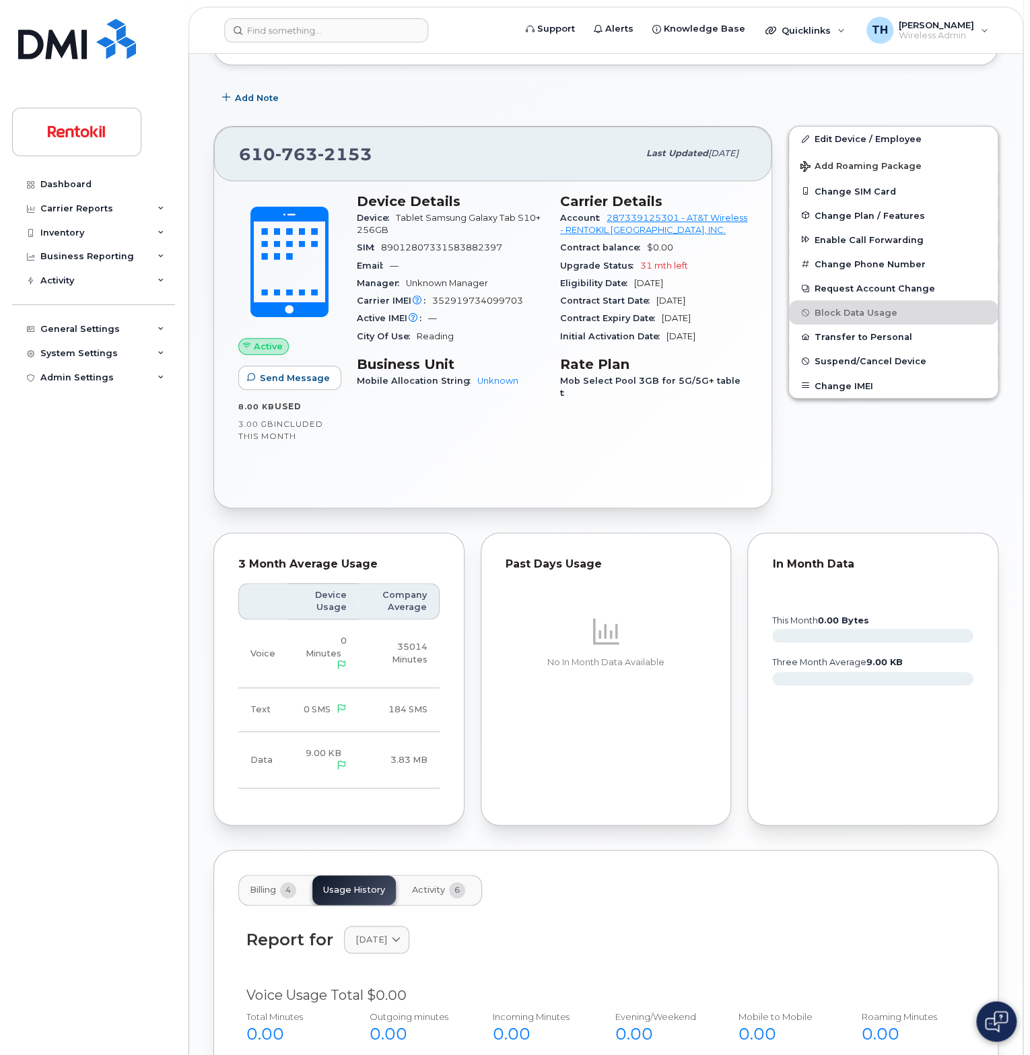
scroll to position [0, 0]
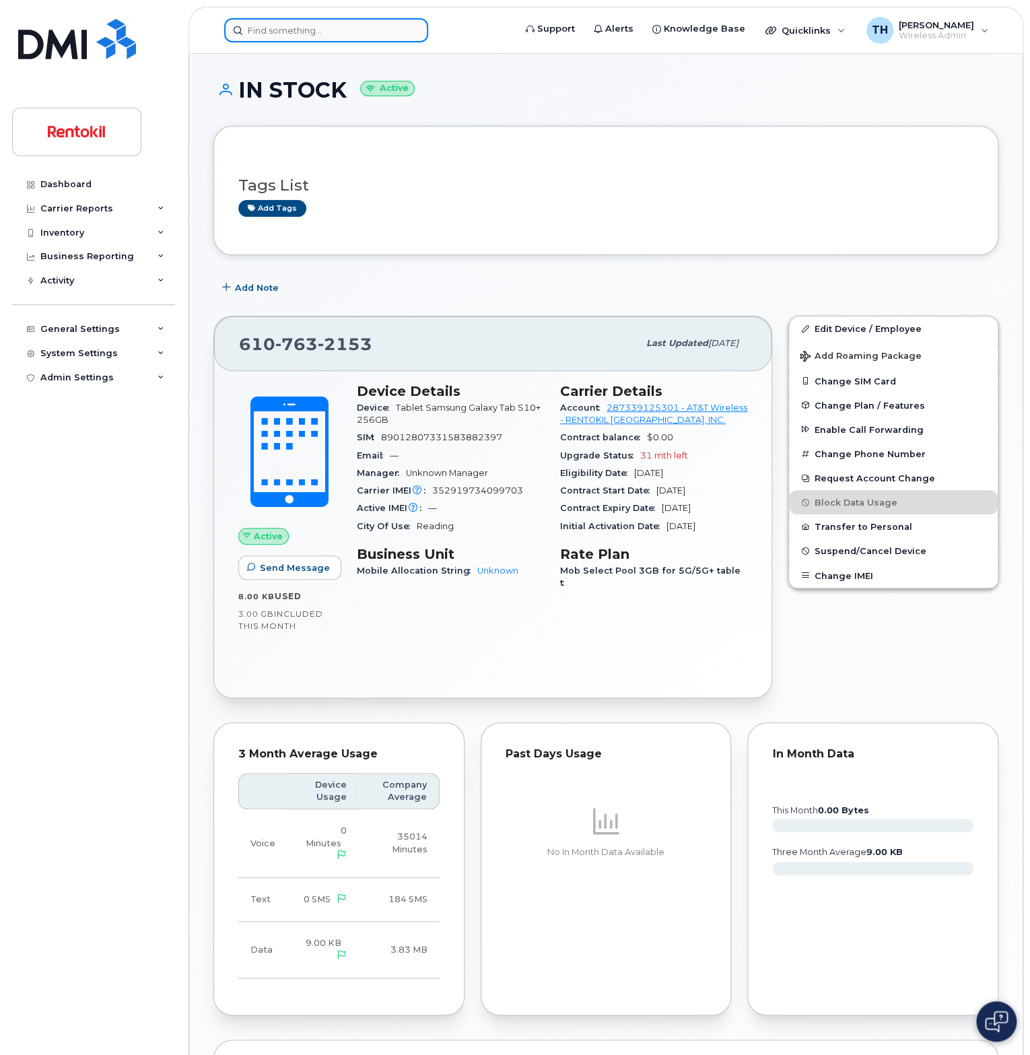
click at [331, 20] on input at bounding box center [326, 30] width 204 height 24
paste input "8352248726"
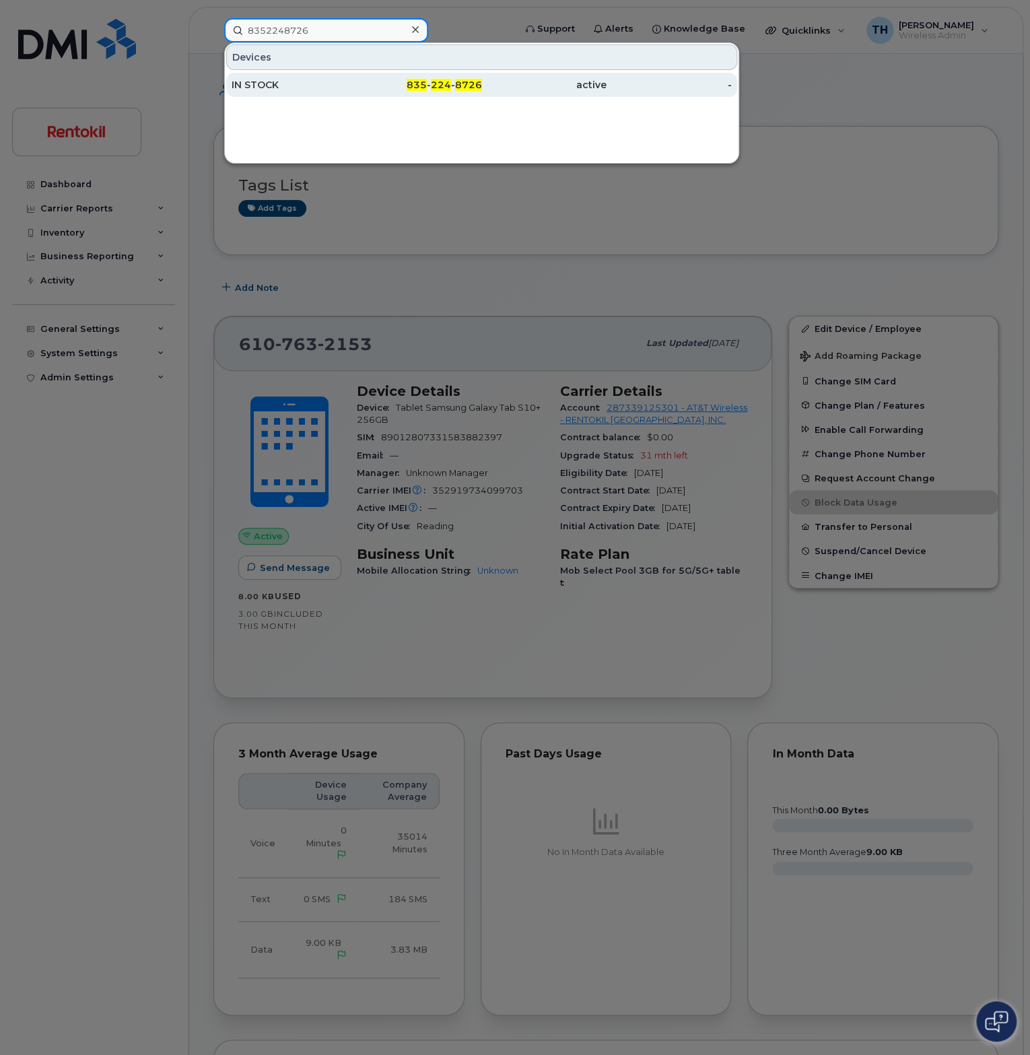
type input "8352248726"
click at [350, 86] on div "IN STOCK" at bounding box center [294, 84] width 125 height 13
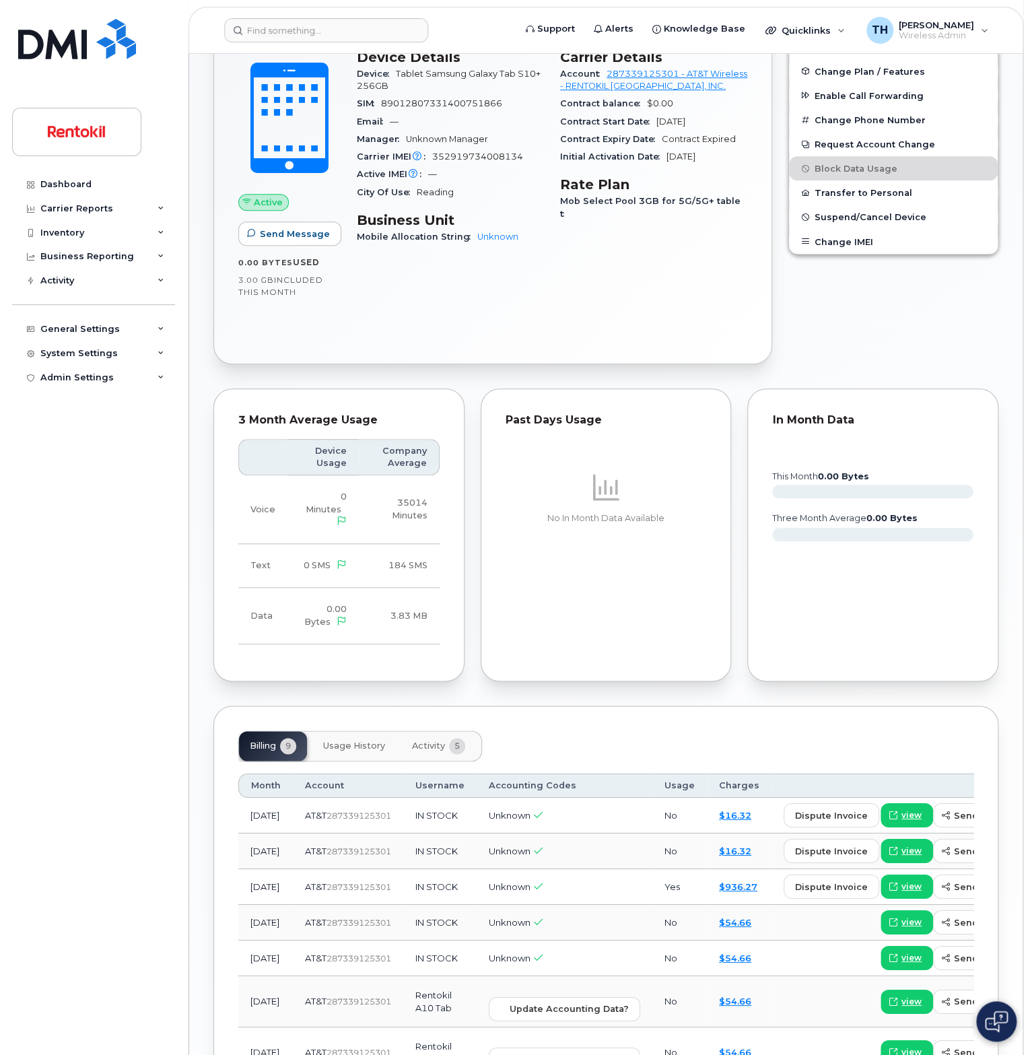
click at [355, 741] on span "Usage History" at bounding box center [354, 746] width 62 height 11
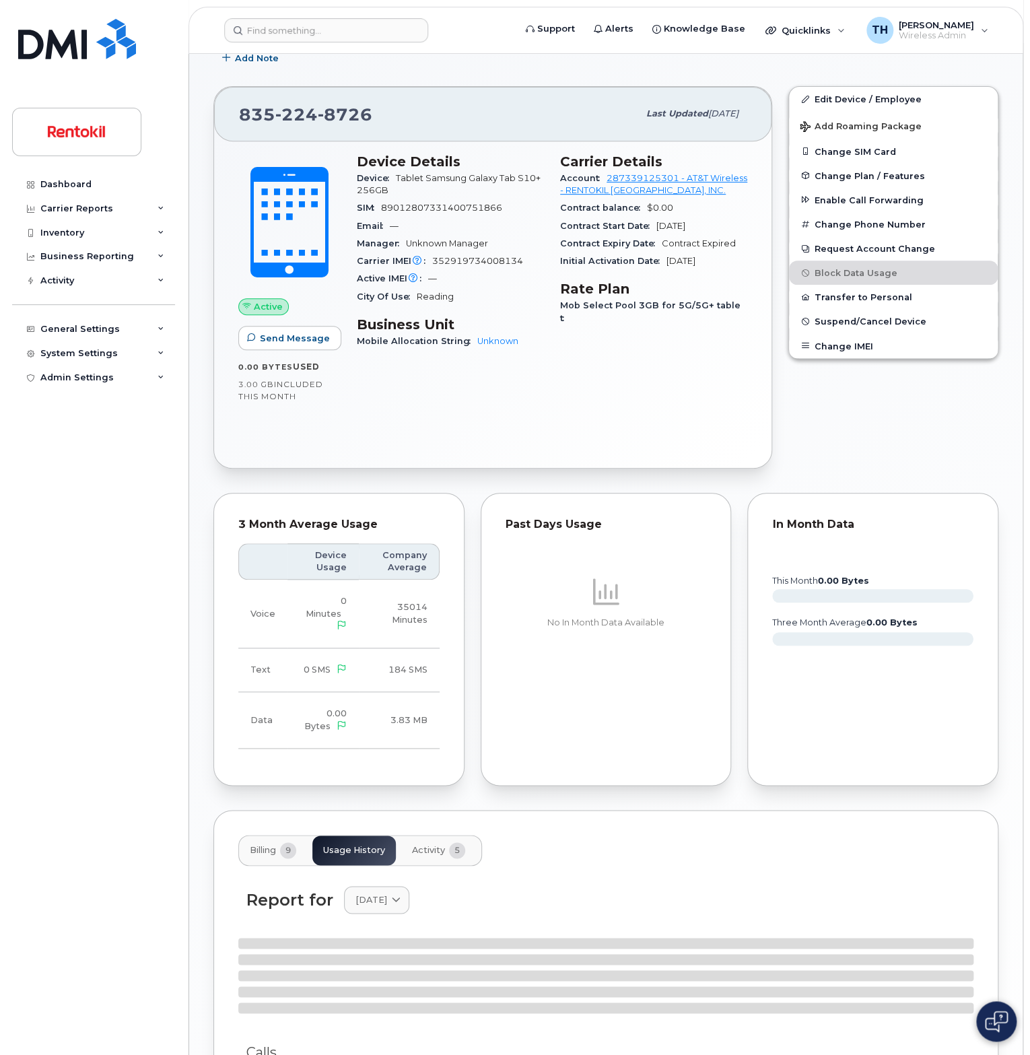
scroll to position [334, 0]
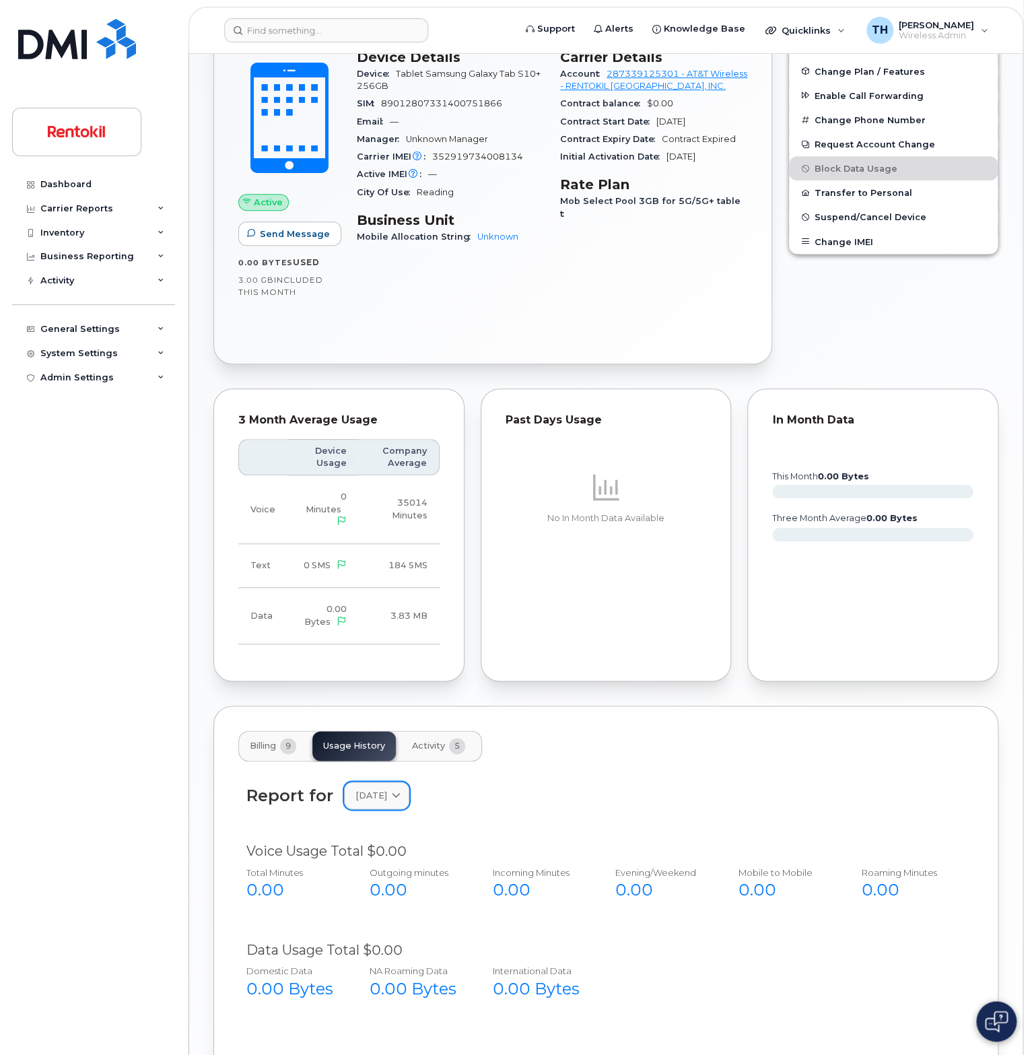
click at [372, 795] on span "[DATE]" at bounding box center [372, 795] width 32 height 13
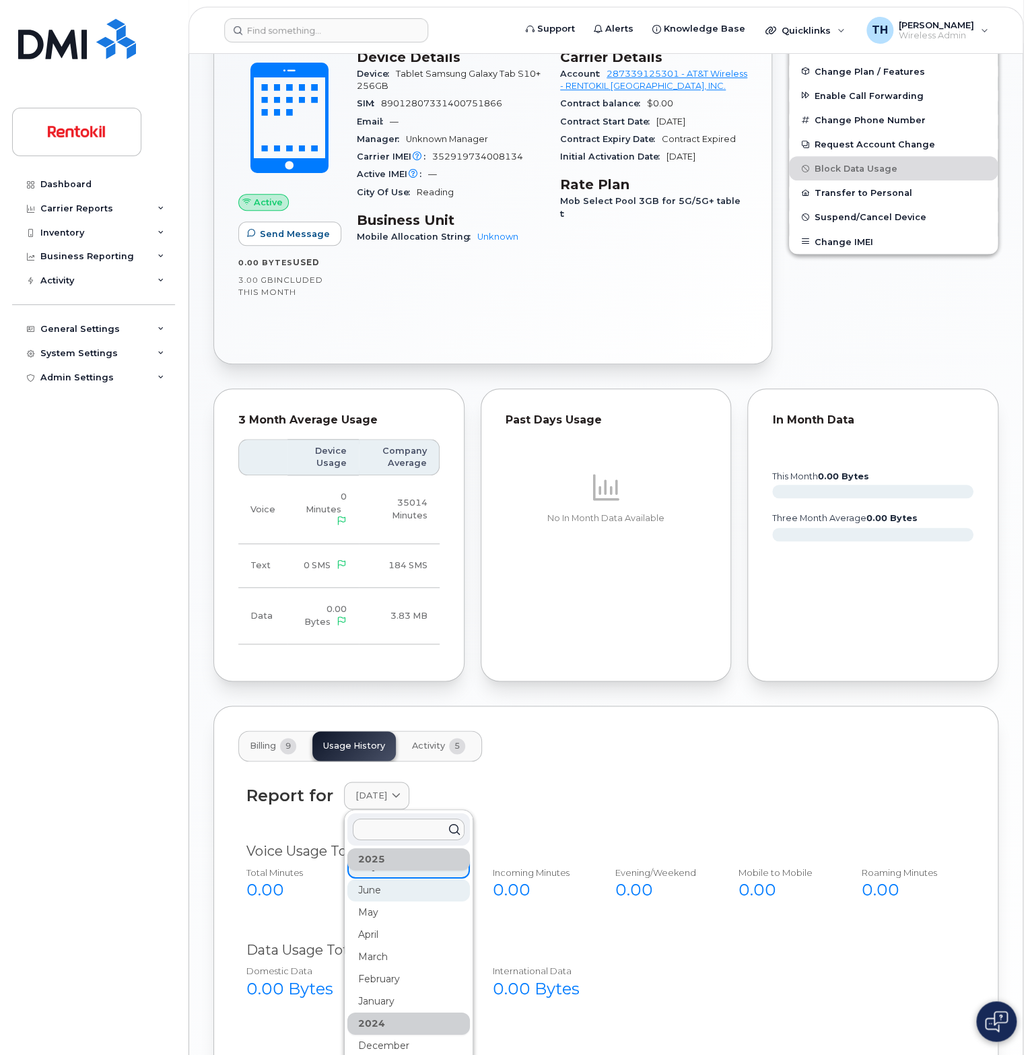
scroll to position [24, 0]
click at [246, 744] on button "Billing 9" at bounding box center [273, 746] width 68 height 30
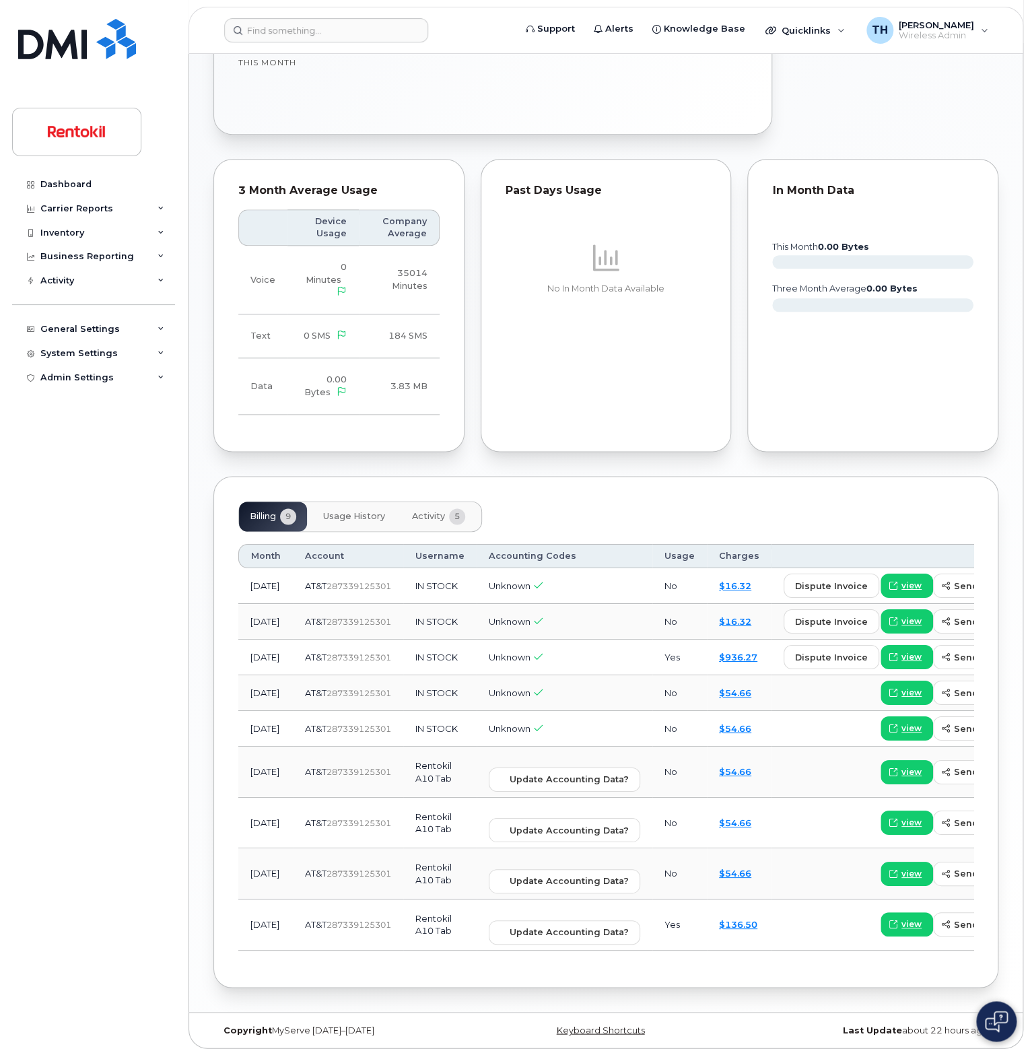
scroll to position [567, 0]
click at [329, 502] on button "Usage History" at bounding box center [354, 517] width 84 height 30
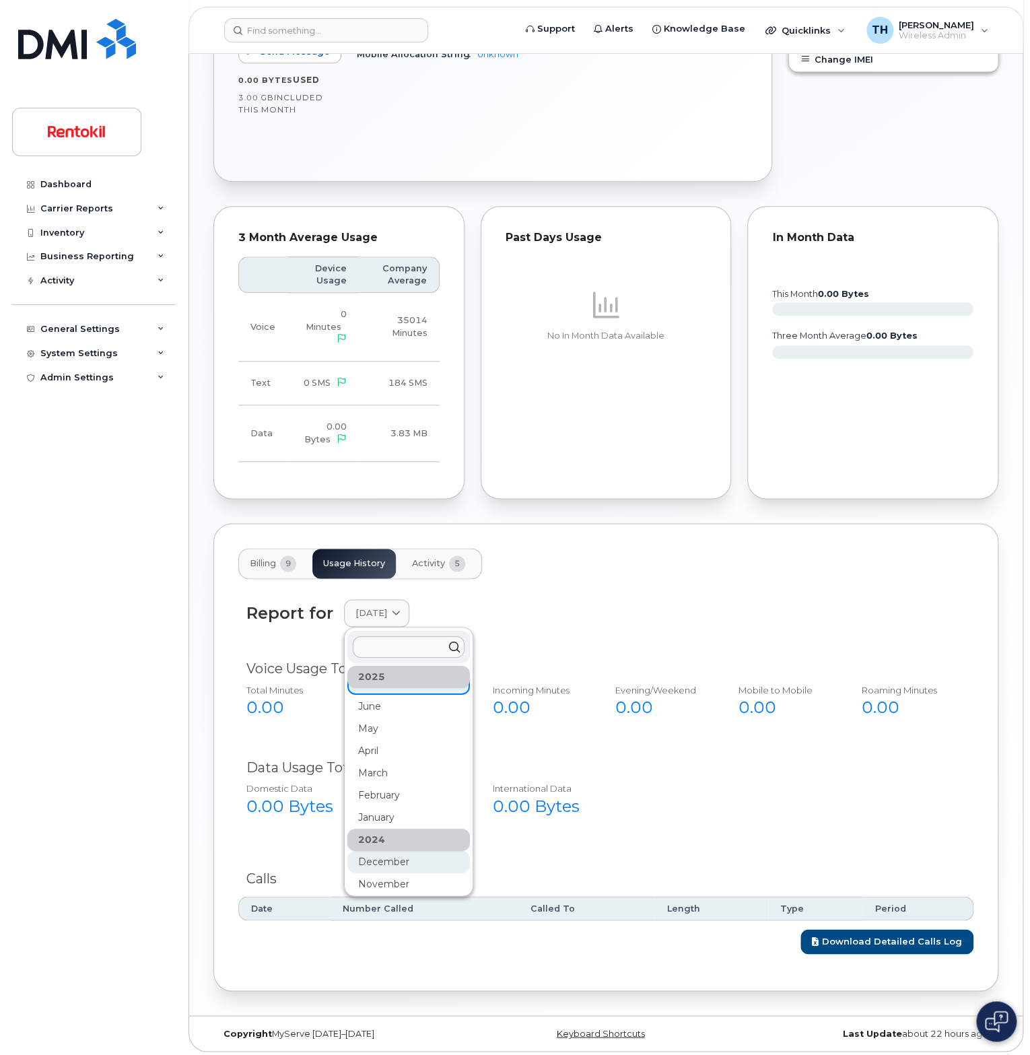
scroll to position [24, 0]
click at [407, 861] on div "December" at bounding box center [409, 859] width 123 height 22
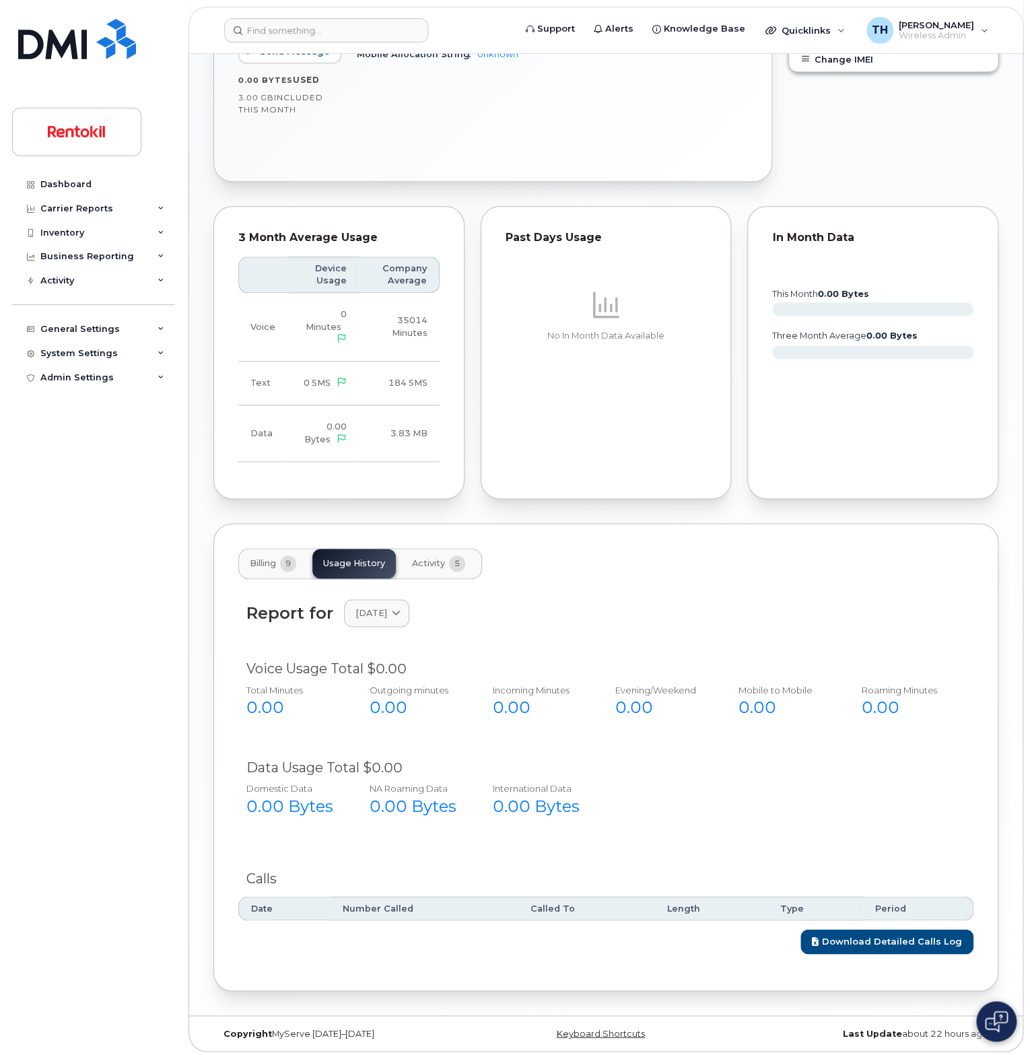
click at [417, 597] on div "Report for December 2024 2025 July June May April March February January 2024 D…" at bounding box center [605, 621] width 735 height 60
click at [387, 616] on span "December 2024" at bounding box center [372, 613] width 32 height 13
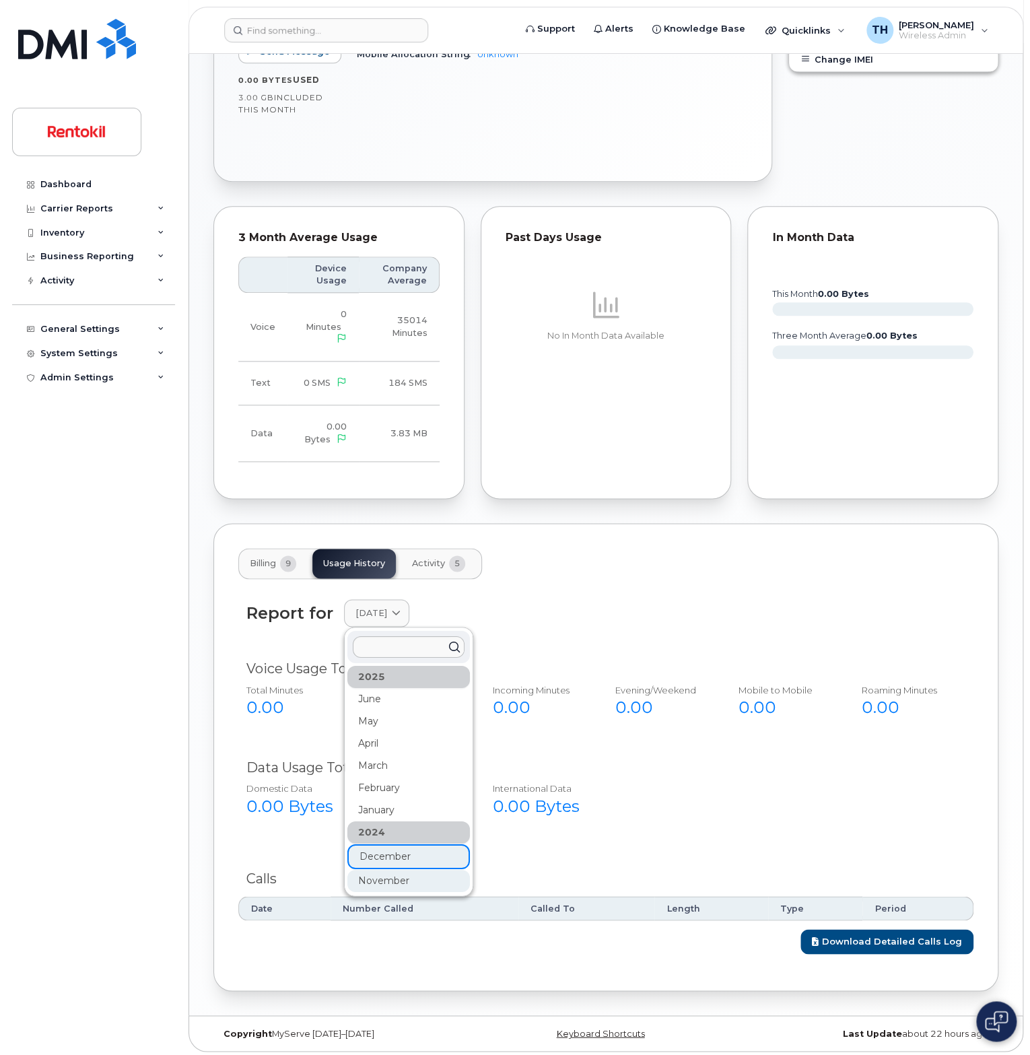
click at [391, 883] on div "November" at bounding box center [409, 881] width 123 height 22
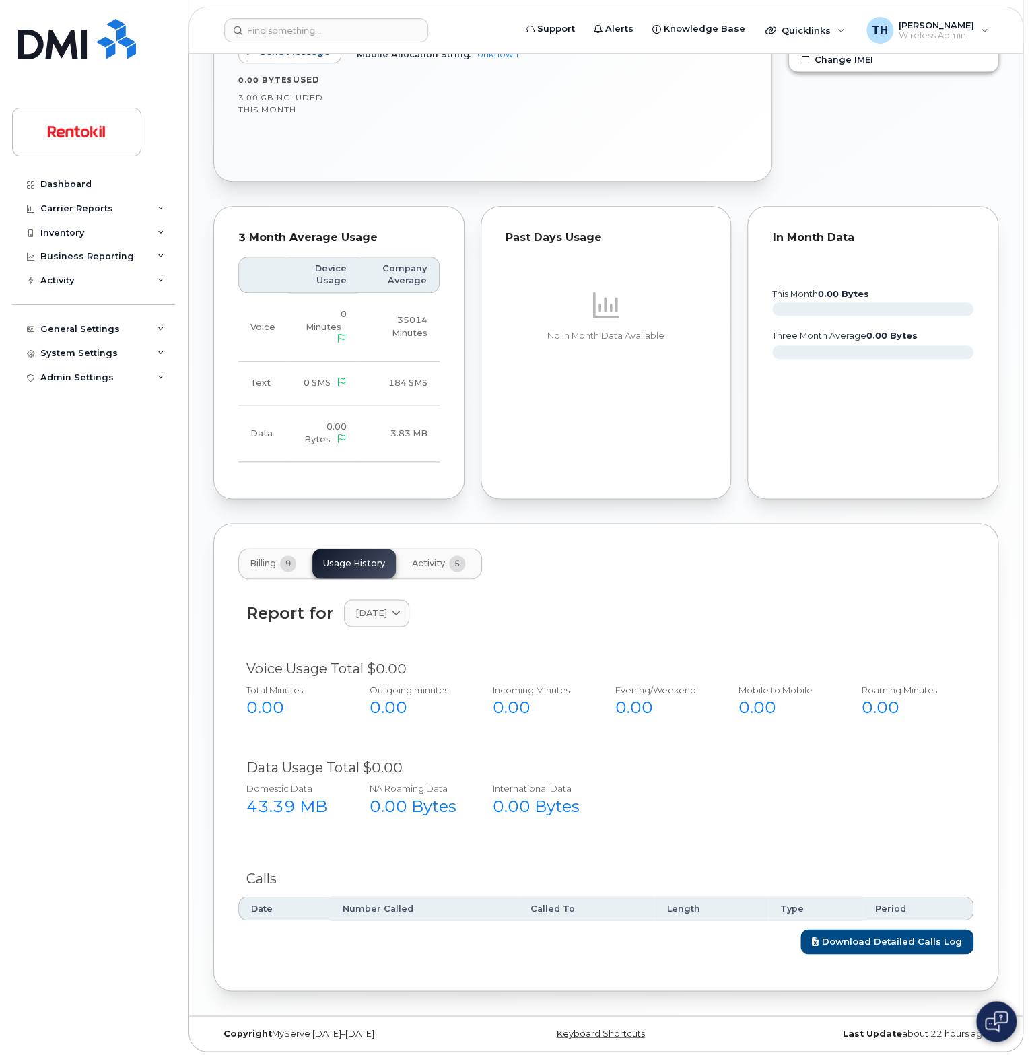
click at [419, 640] on div "Report for November 2024 2025 July June May April March February January 2024 D…" at bounding box center [605, 621] width 735 height 60
click at [409, 620] on link "November 2024" at bounding box center [376, 613] width 65 height 28
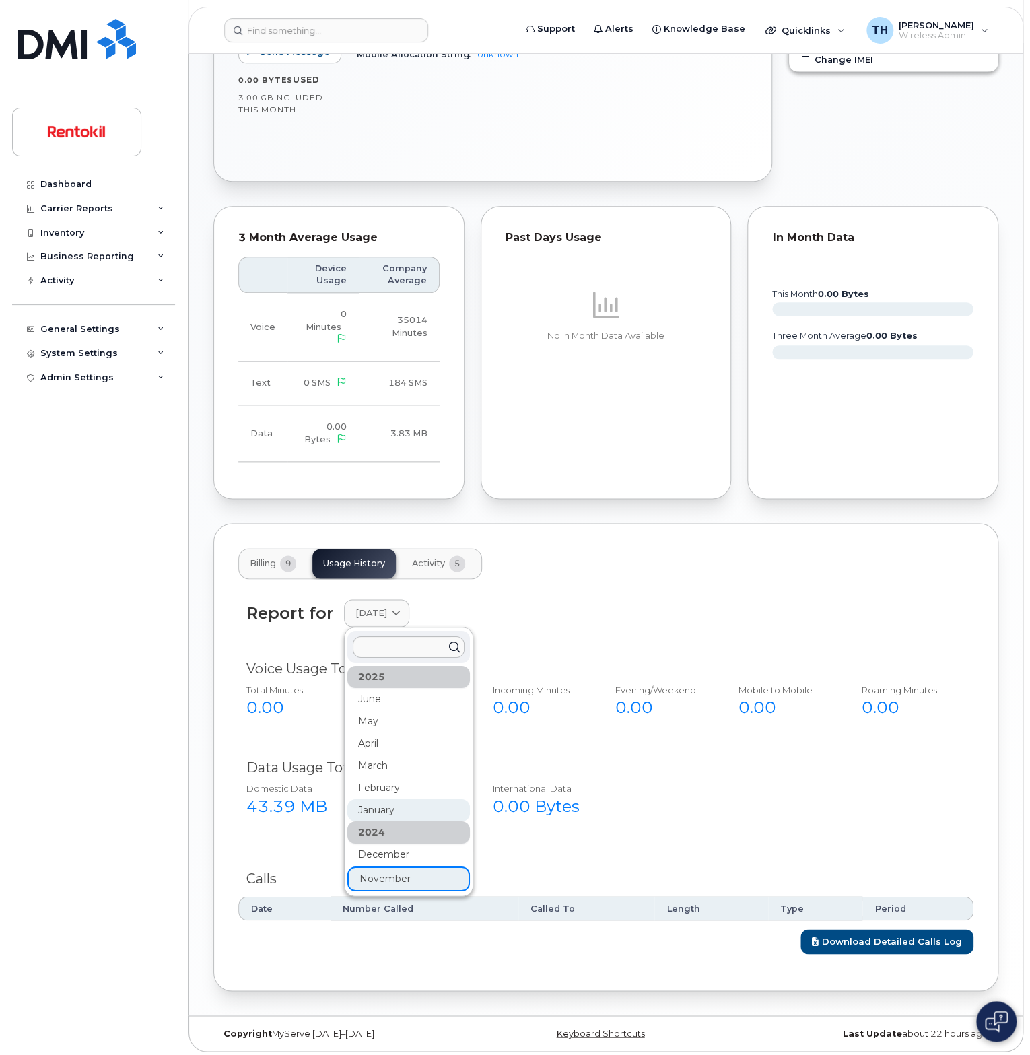
click at [393, 812] on div "January" at bounding box center [409, 810] width 123 height 22
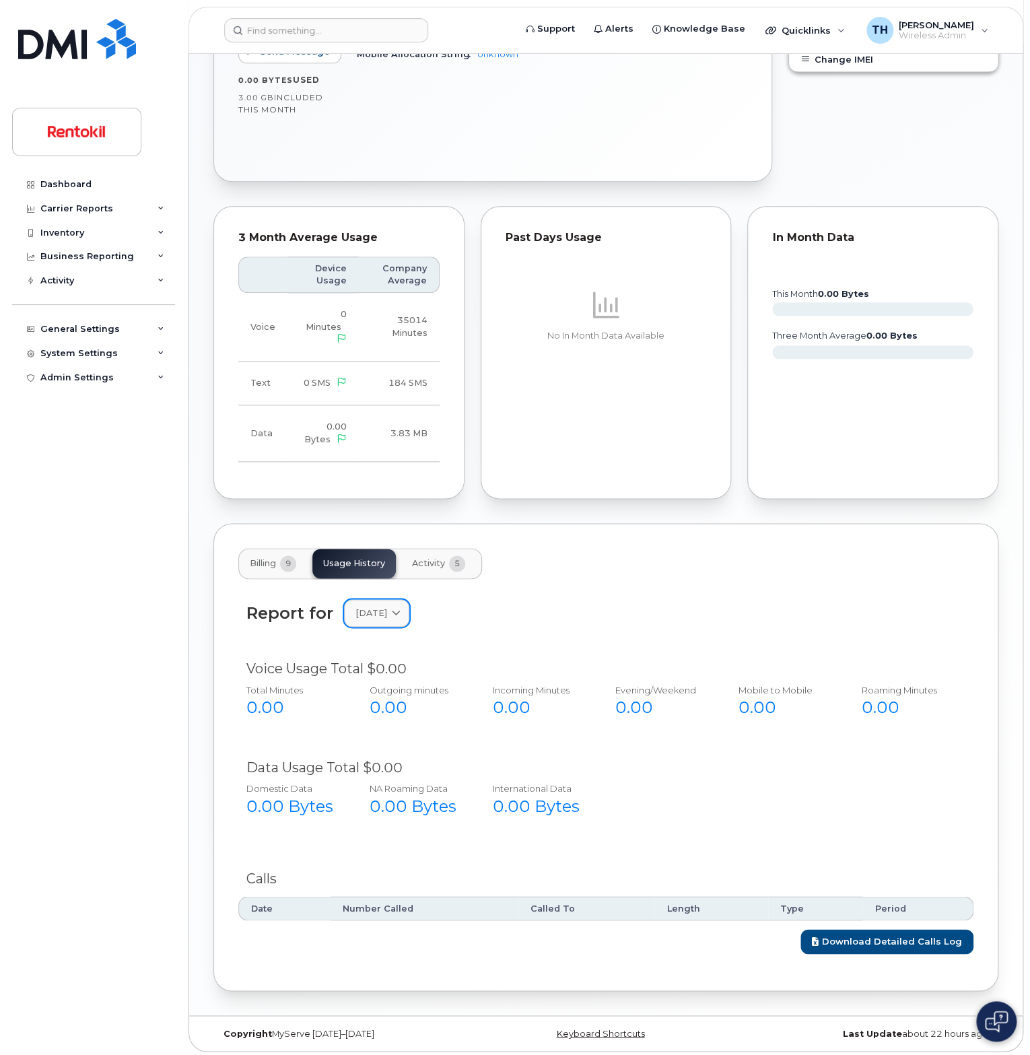
click at [398, 616] on div "January 2025" at bounding box center [377, 613] width 42 height 13
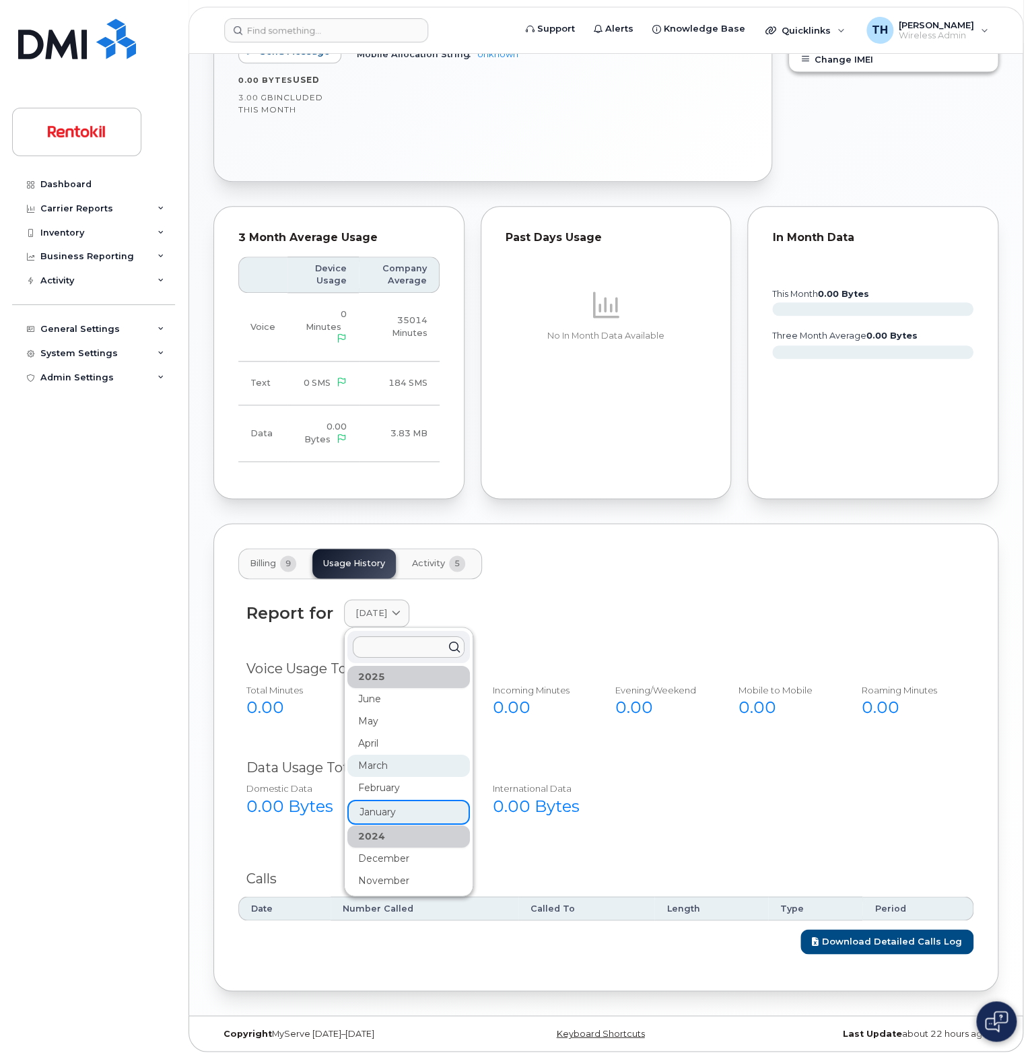
click at [394, 771] on div "March" at bounding box center [409, 766] width 123 height 22
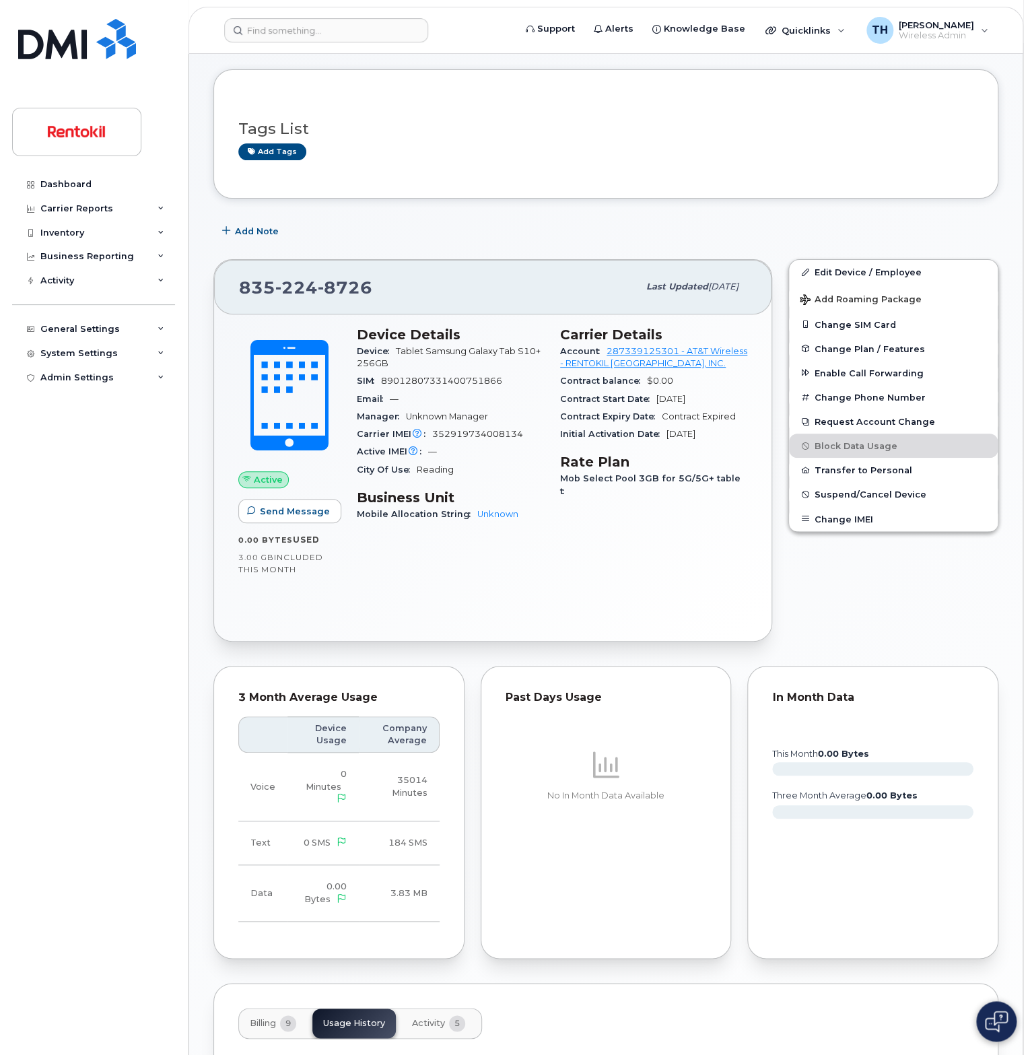
scroll to position [45, 0]
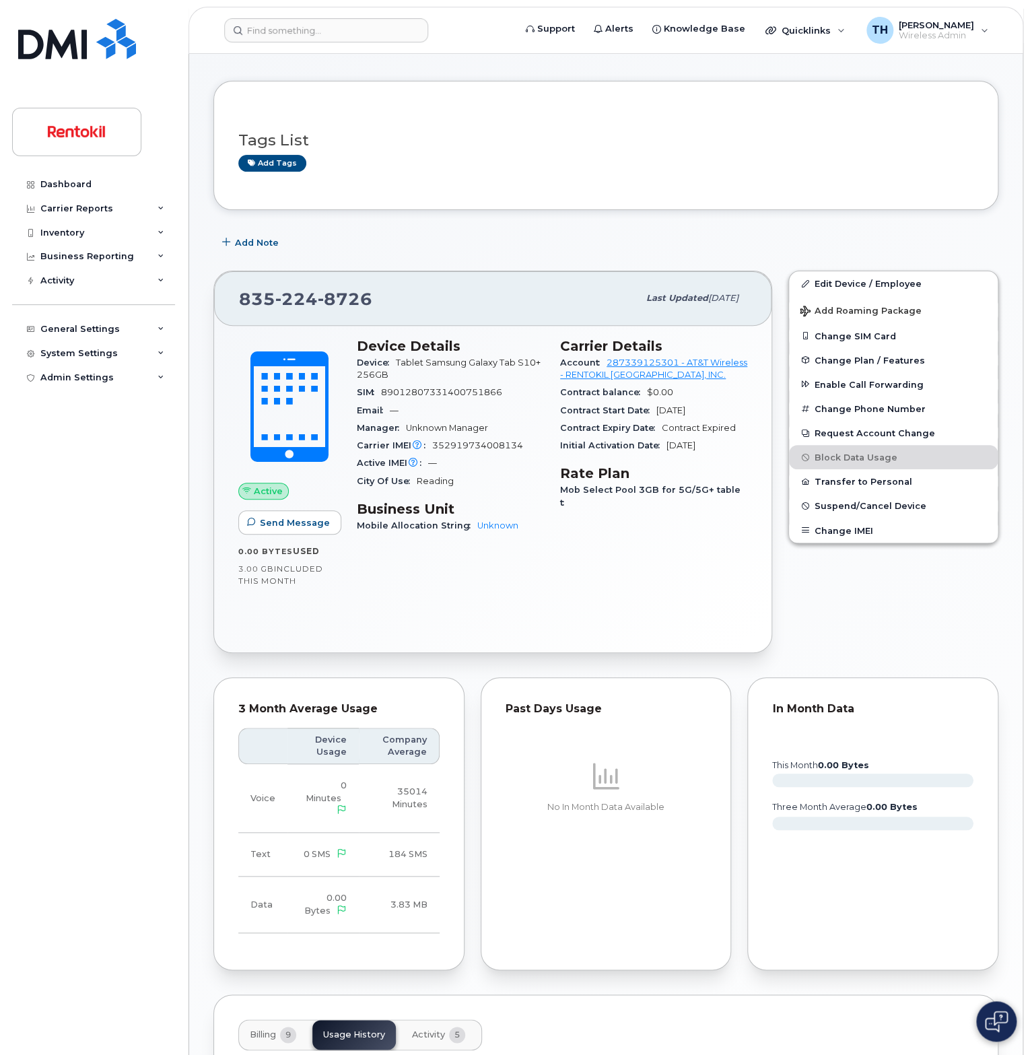
click at [286, 42] on header "Support Alerts Knowledge Base Quicklinks Suspend / Cancel Device Change SIM Car…" at bounding box center [606, 30] width 835 height 47
click at [309, 27] on input at bounding box center [326, 30] width 204 height 24
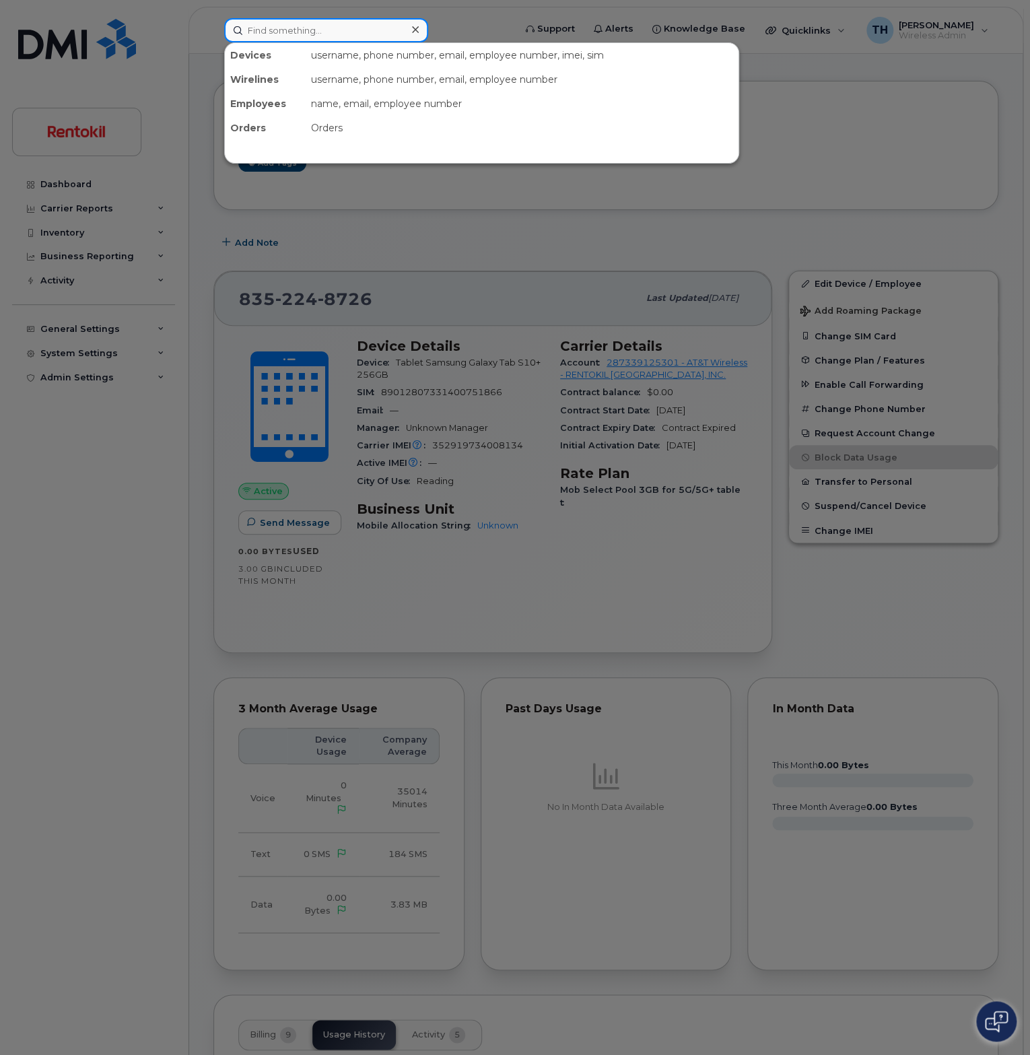
paste input "6104511274"
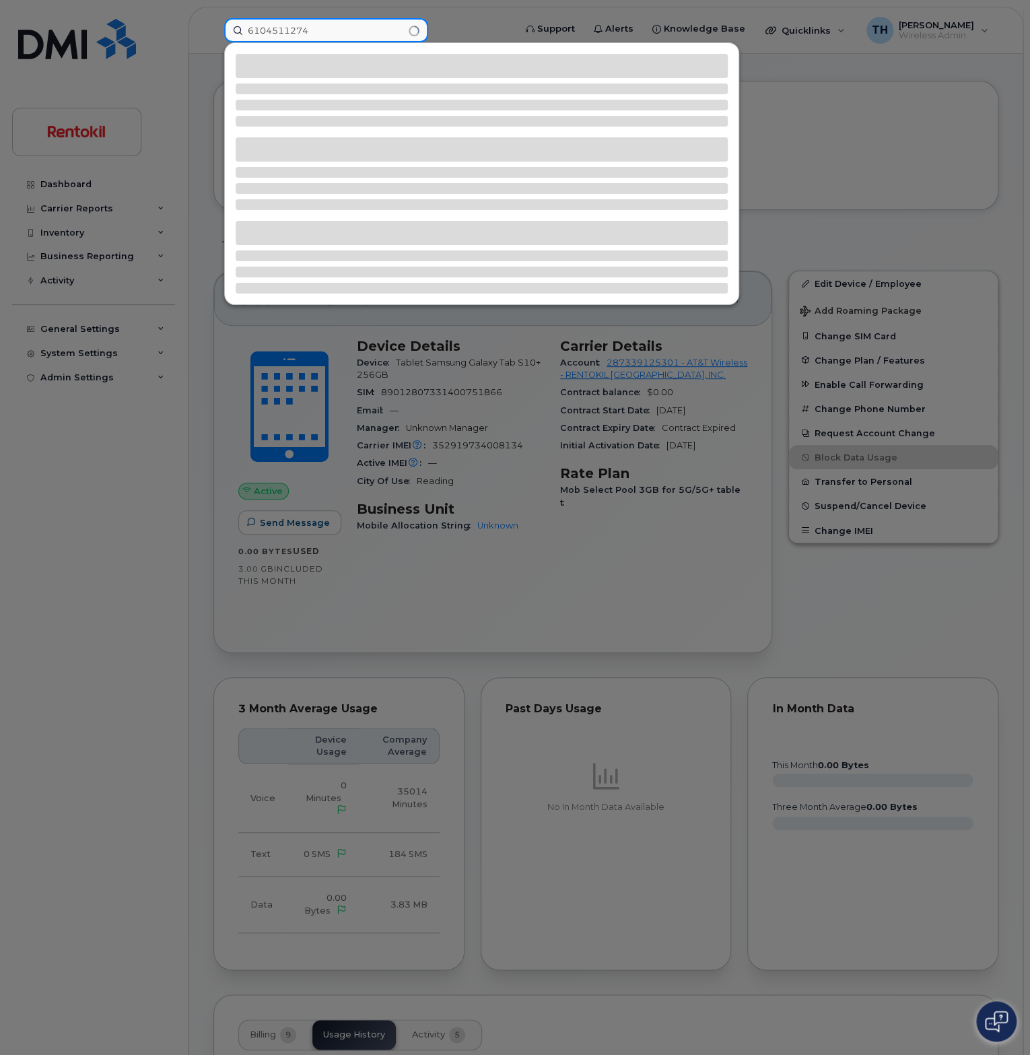
type input "6104511274"
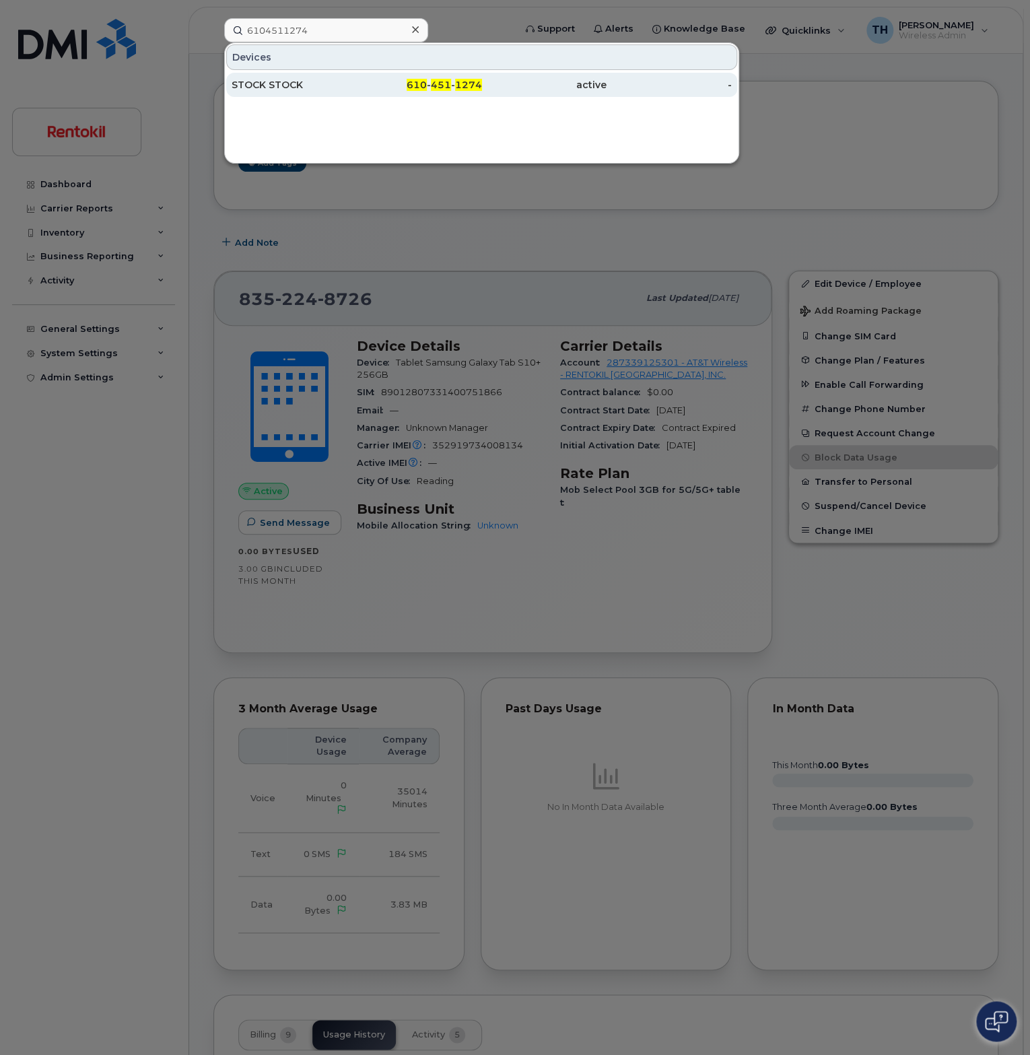
click at [350, 80] on div "STOCK STOCK" at bounding box center [294, 84] width 125 height 13
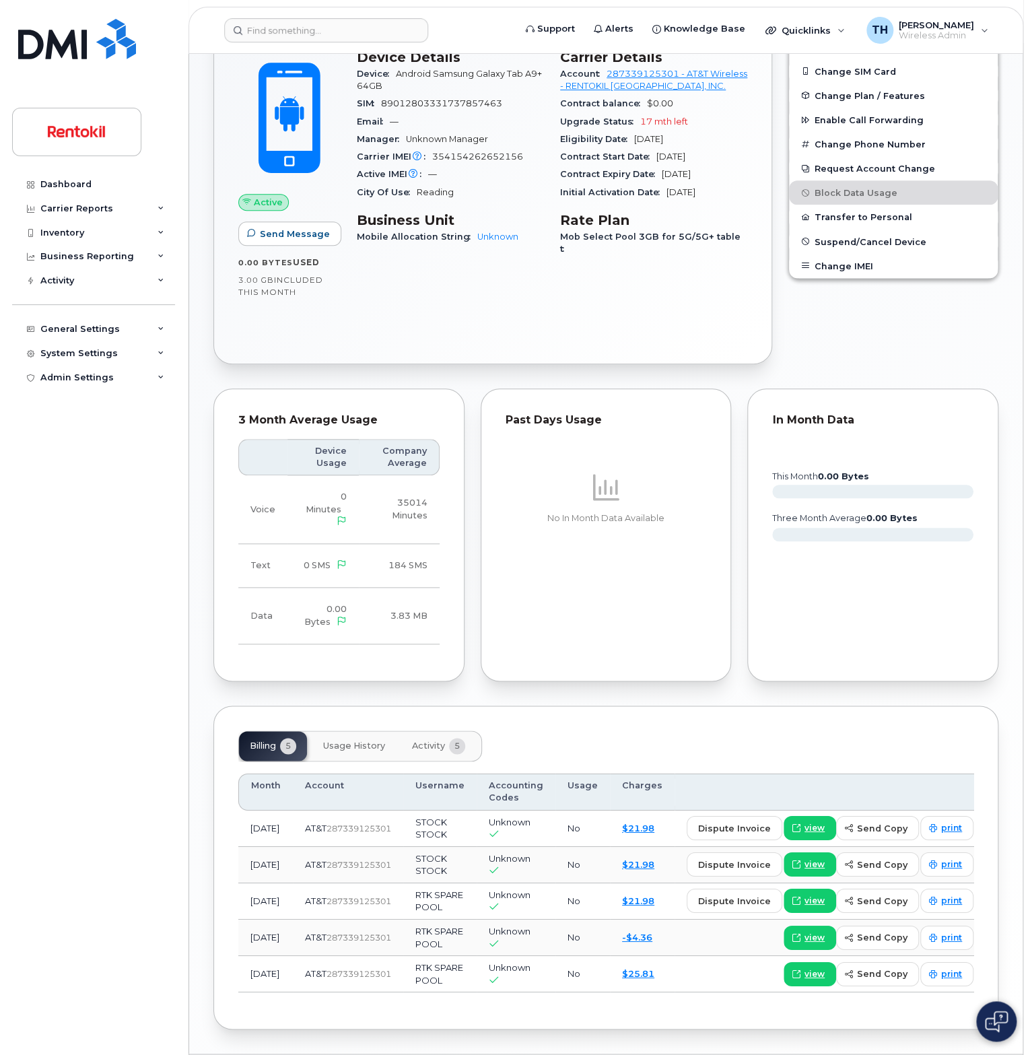
click at [383, 743] on span "Usage History" at bounding box center [354, 746] width 62 height 11
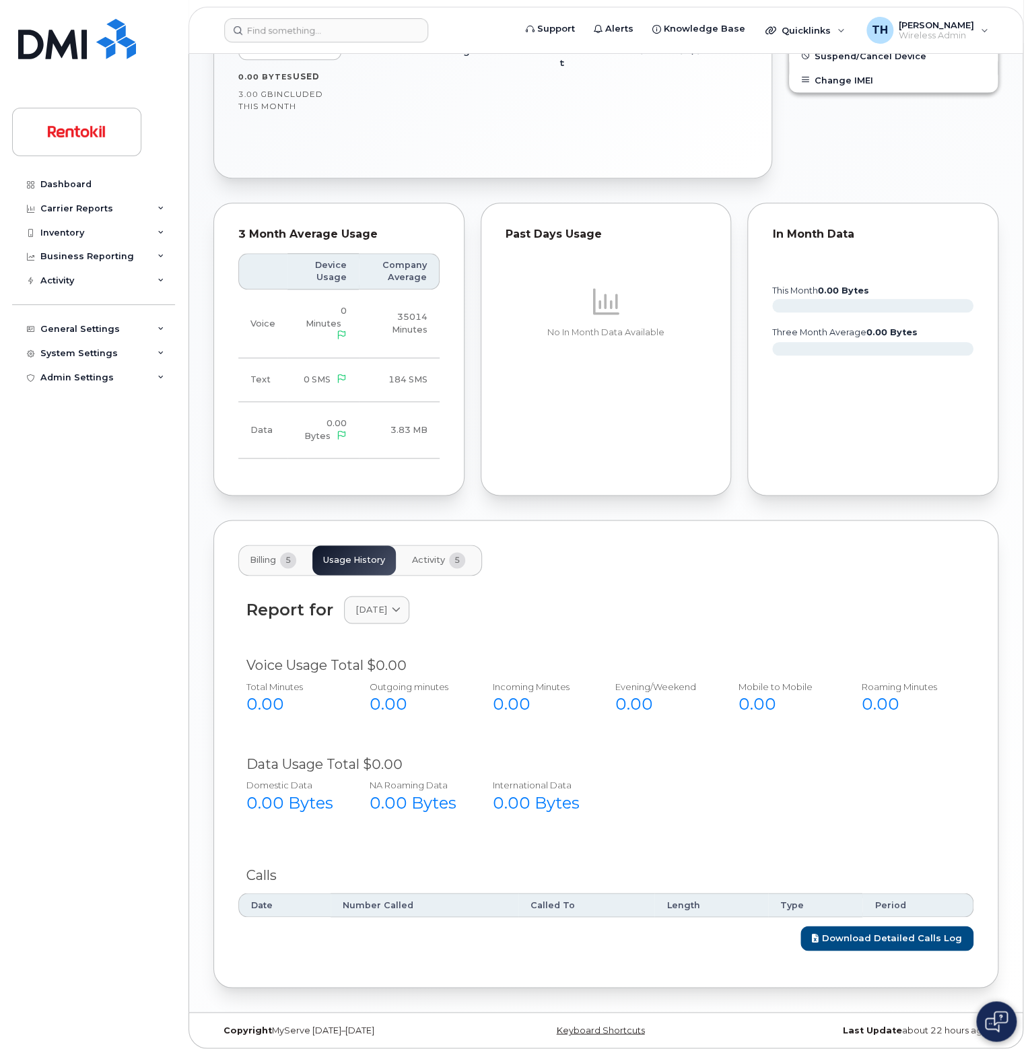
scroll to position [517, 0]
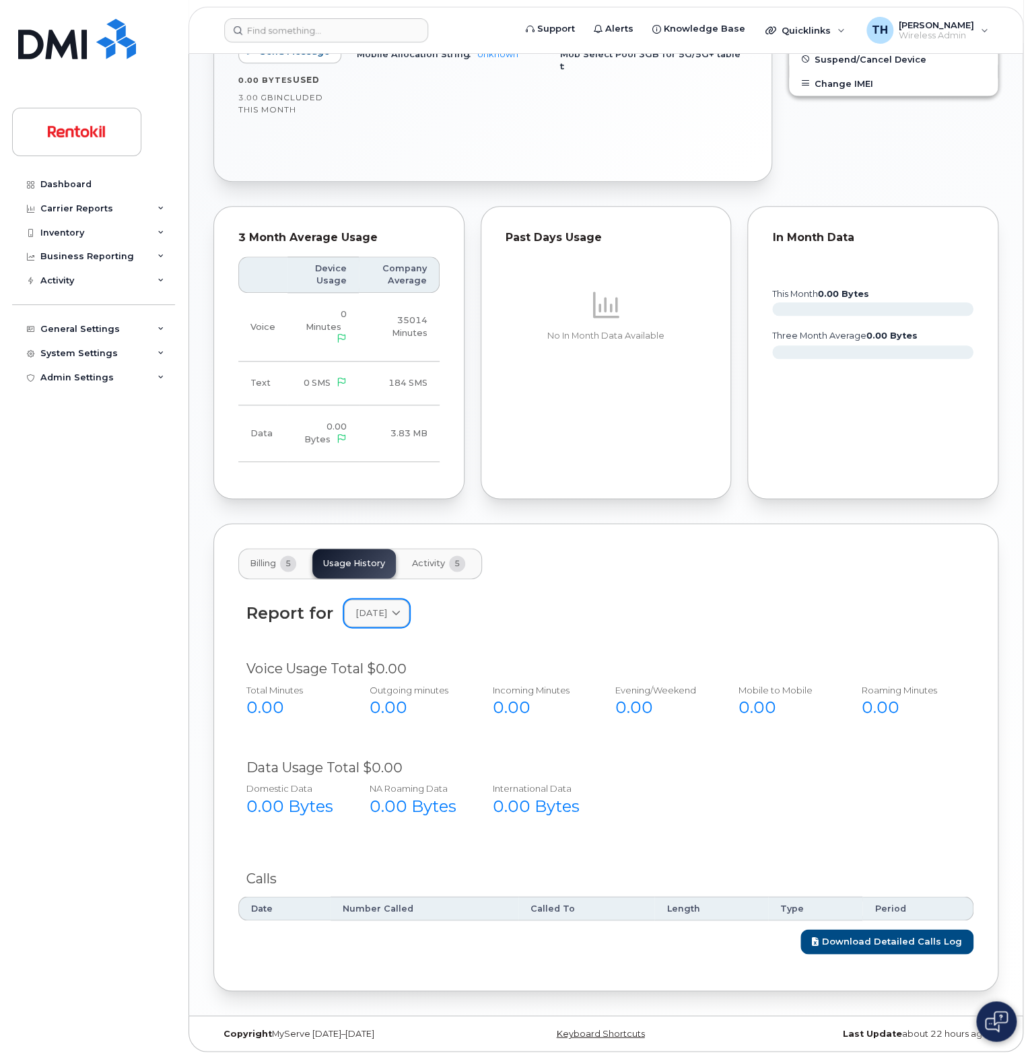
click at [403, 607] on span at bounding box center [396, 613] width 13 height 13
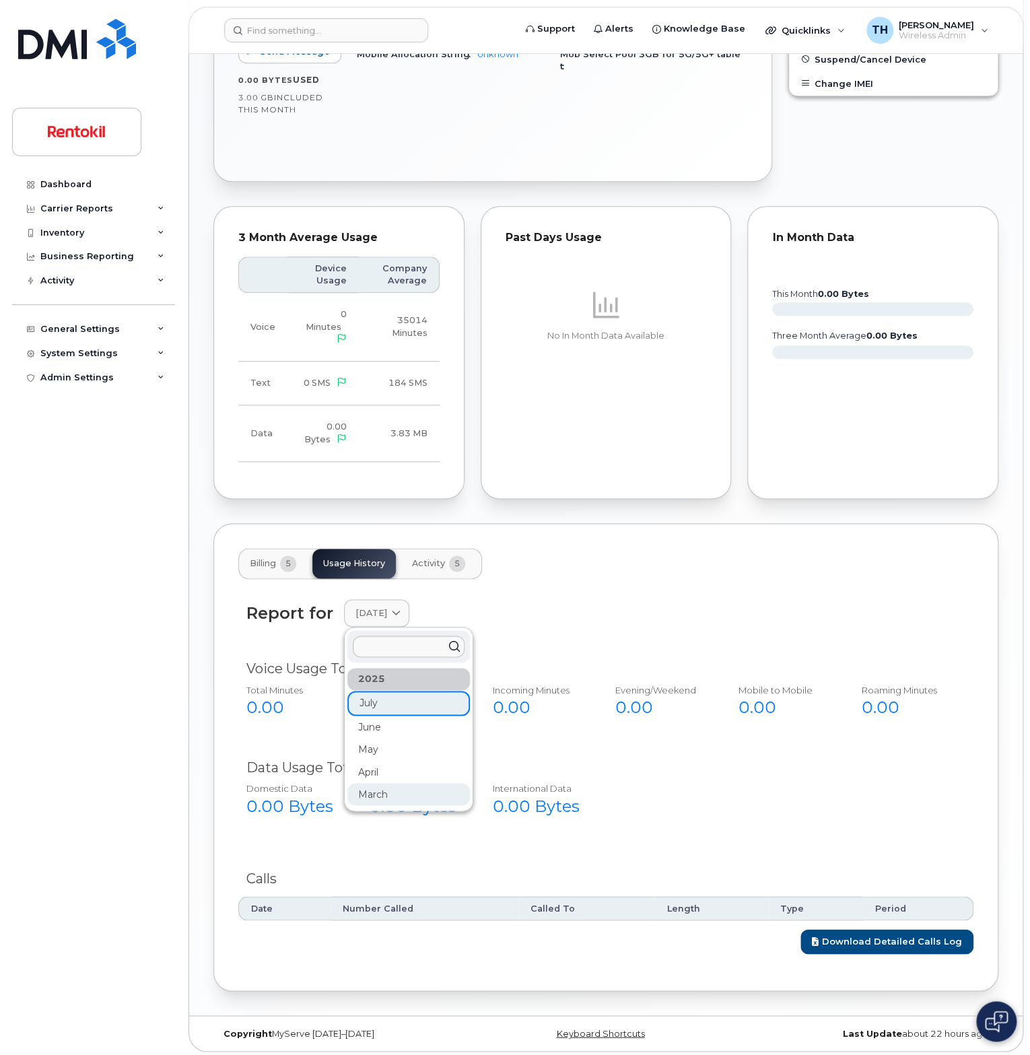
click at [383, 791] on div "March" at bounding box center [409, 794] width 123 height 22
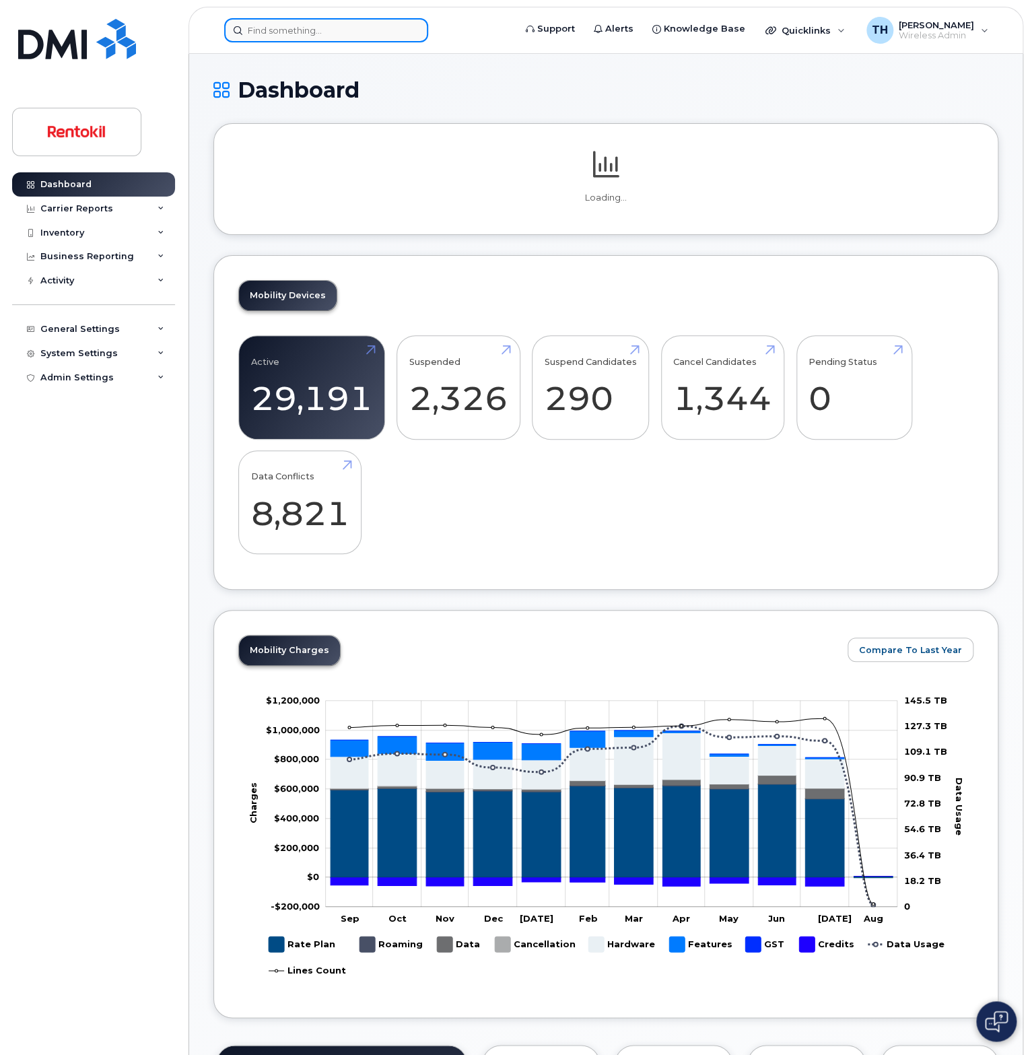
click at [372, 28] on input at bounding box center [326, 30] width 204 height 24
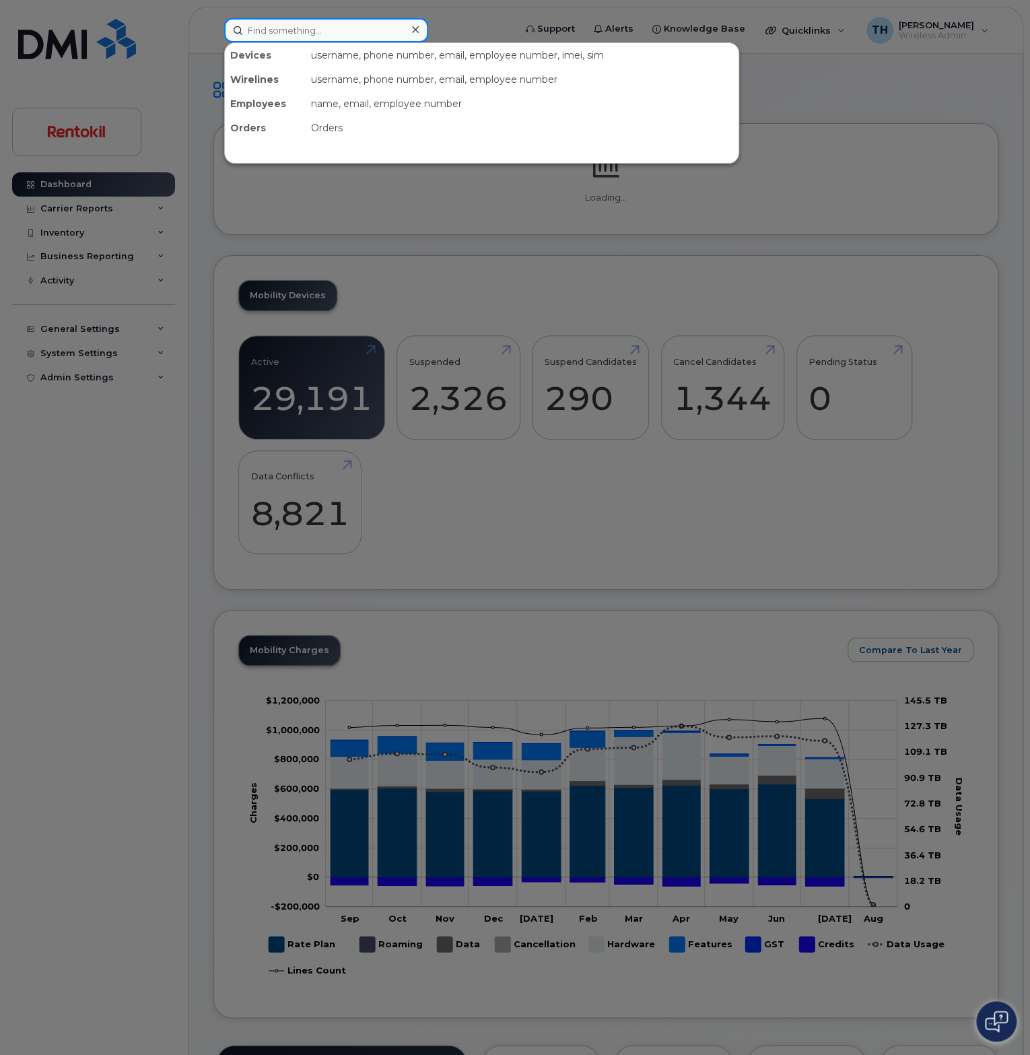
paste input "5852855234"
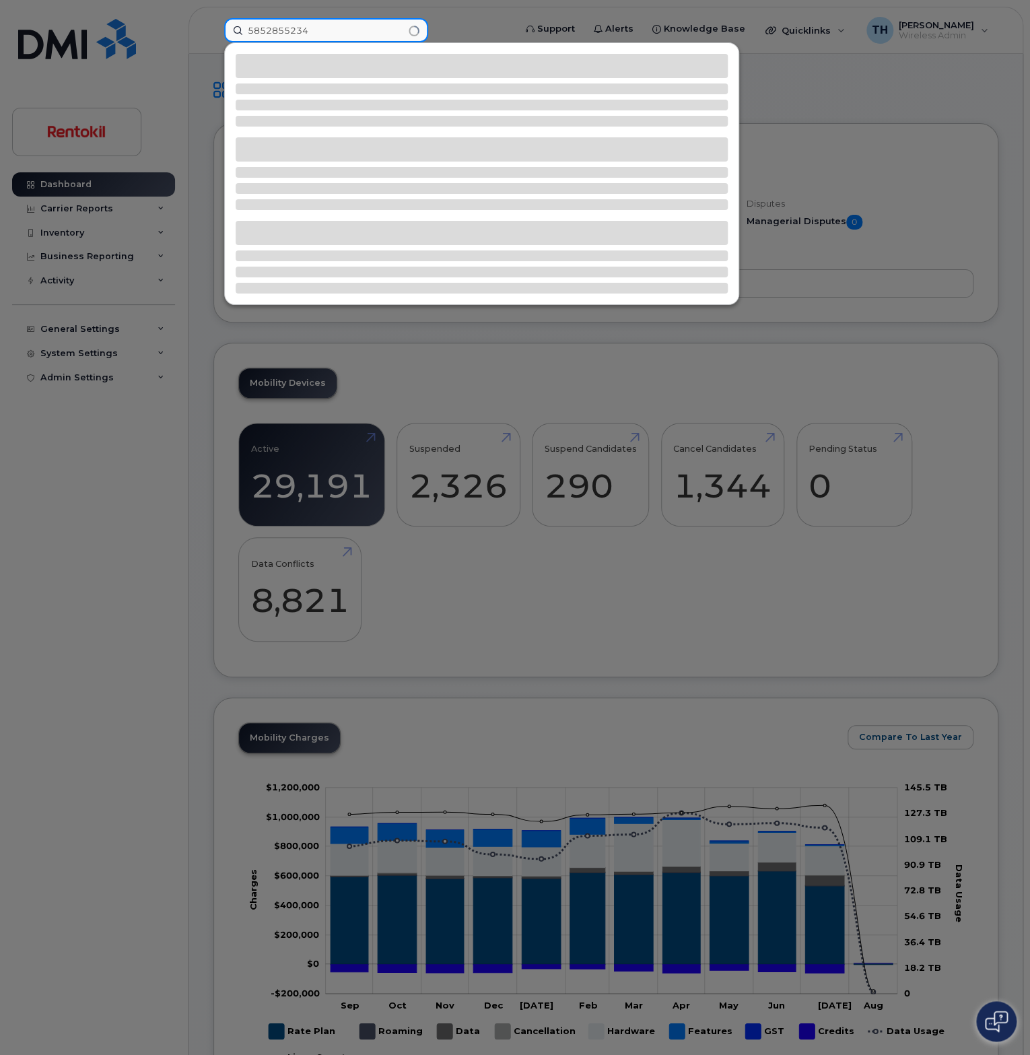
click at [375, 30] on input "5852855234" at bounding box center [326, 30] width 204 height 24
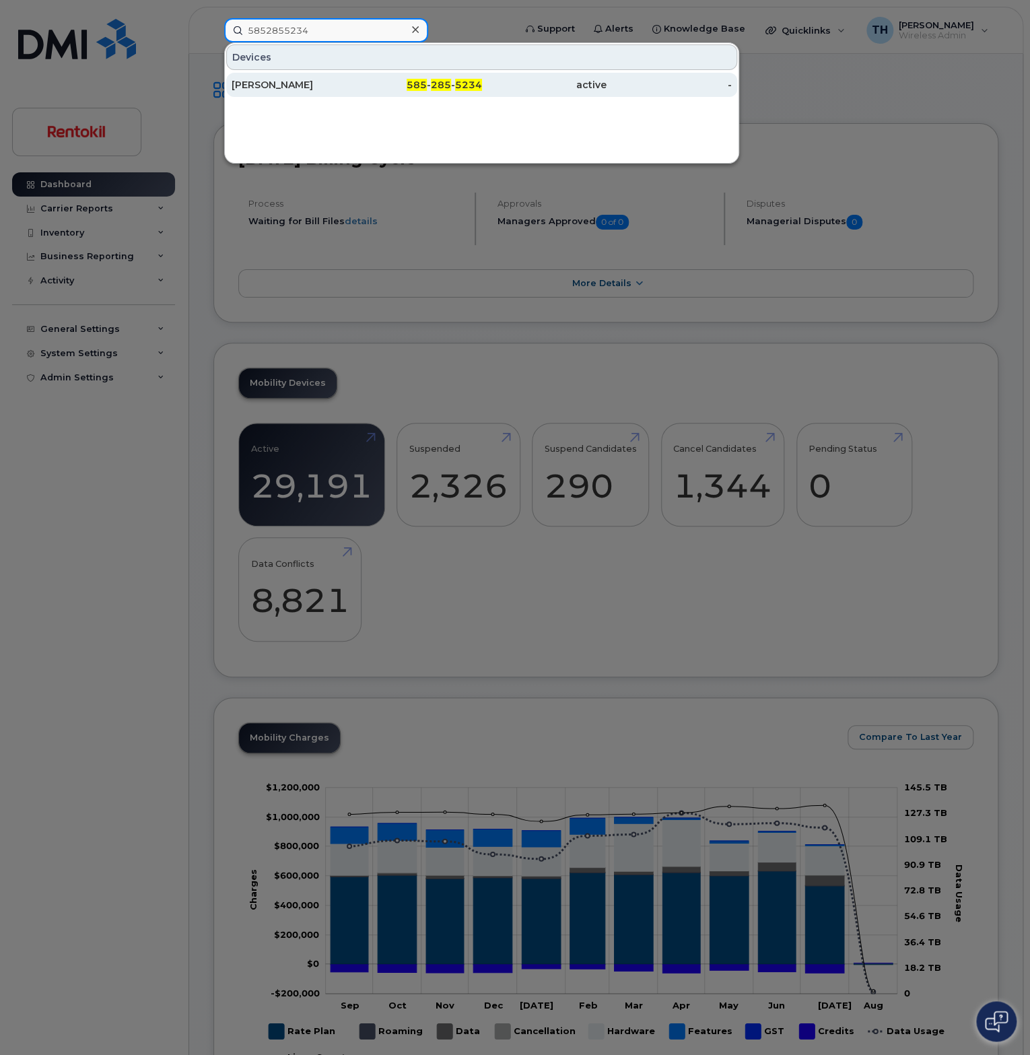
type input "5852855234"
click at [364, 81] on div "585 - 285 - 5234" at bounding box center [419, 84] width 125 height 13
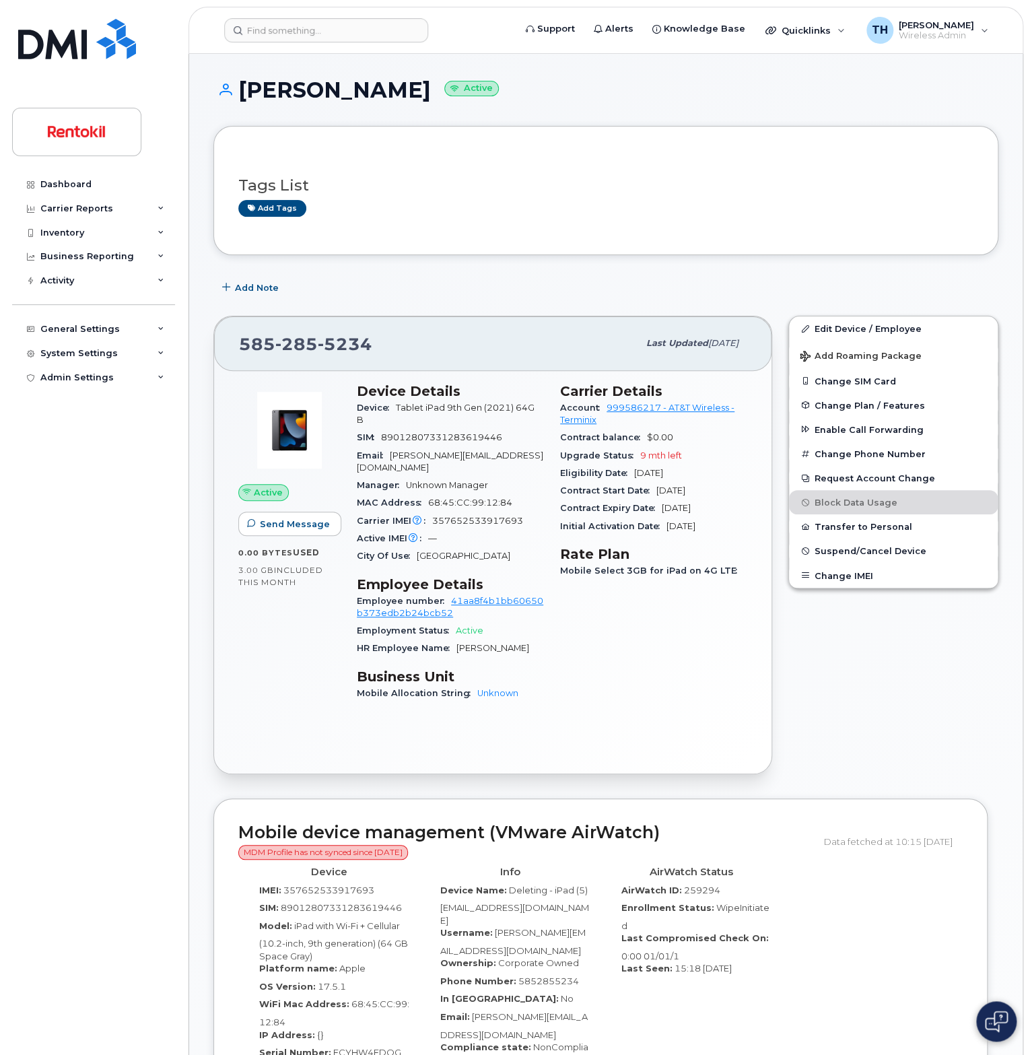
drag, startPoint x: 418, startPoint y: 838, endPoint x: 432, endPoint y: 840, distance: 14.2
click at [408, 845] on span "MDM Profile has not synced since [DATE]" at bounding box center [323, 852] width 170 height 15
click at [388, 845] on span "MDM Profile has not synced since [DATE]" at bounding box center [323, 852] width 170 height 15
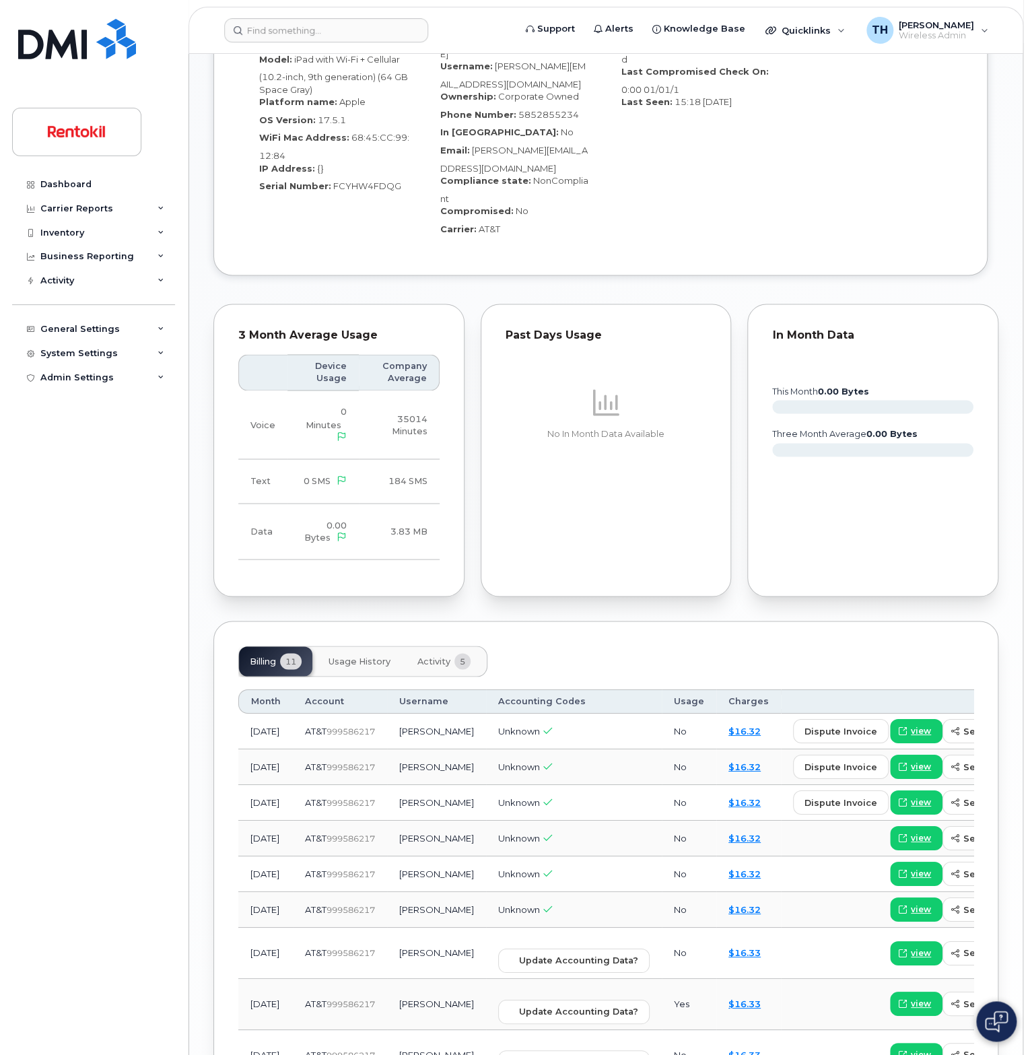
scroll to position [876, 0]
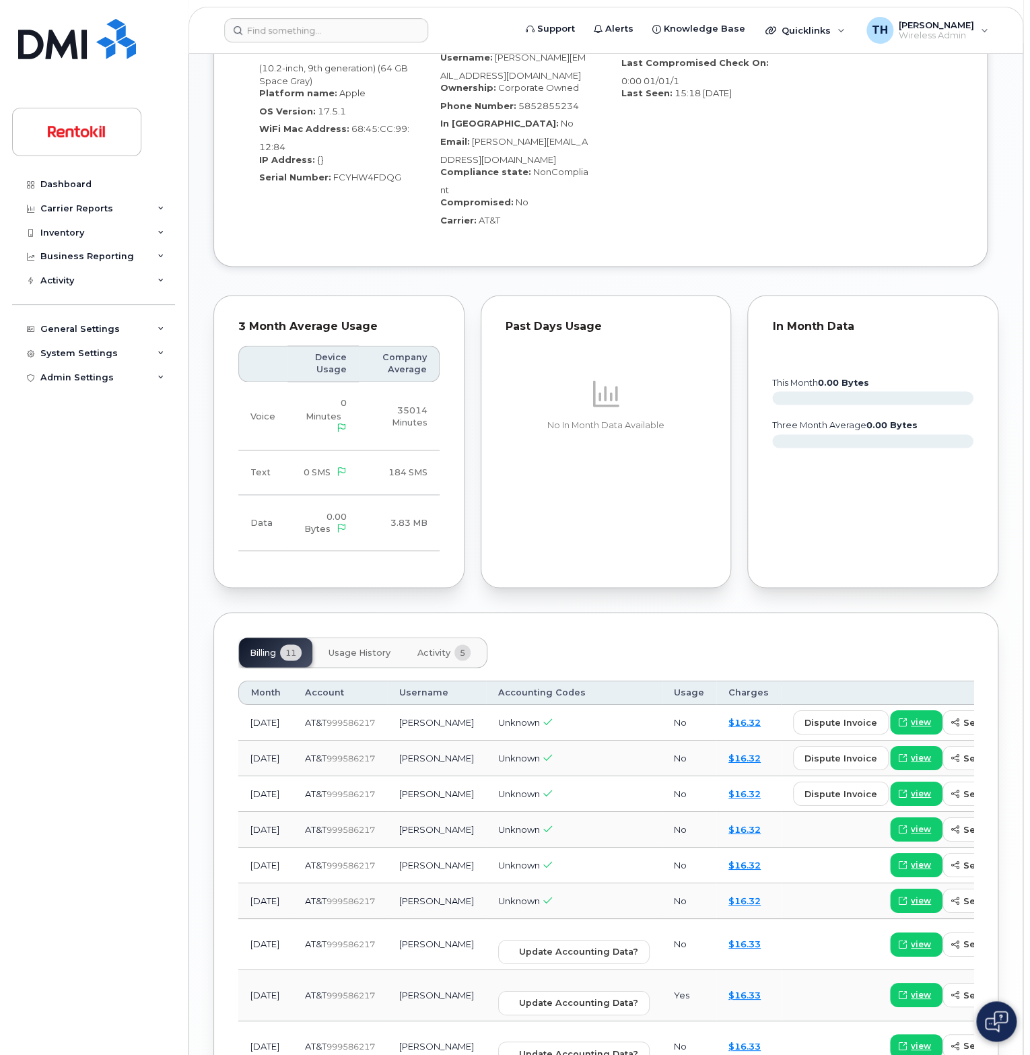
click at [383, 647] on span "Usage History" at bounding box center [360, 652] width 62 height 11
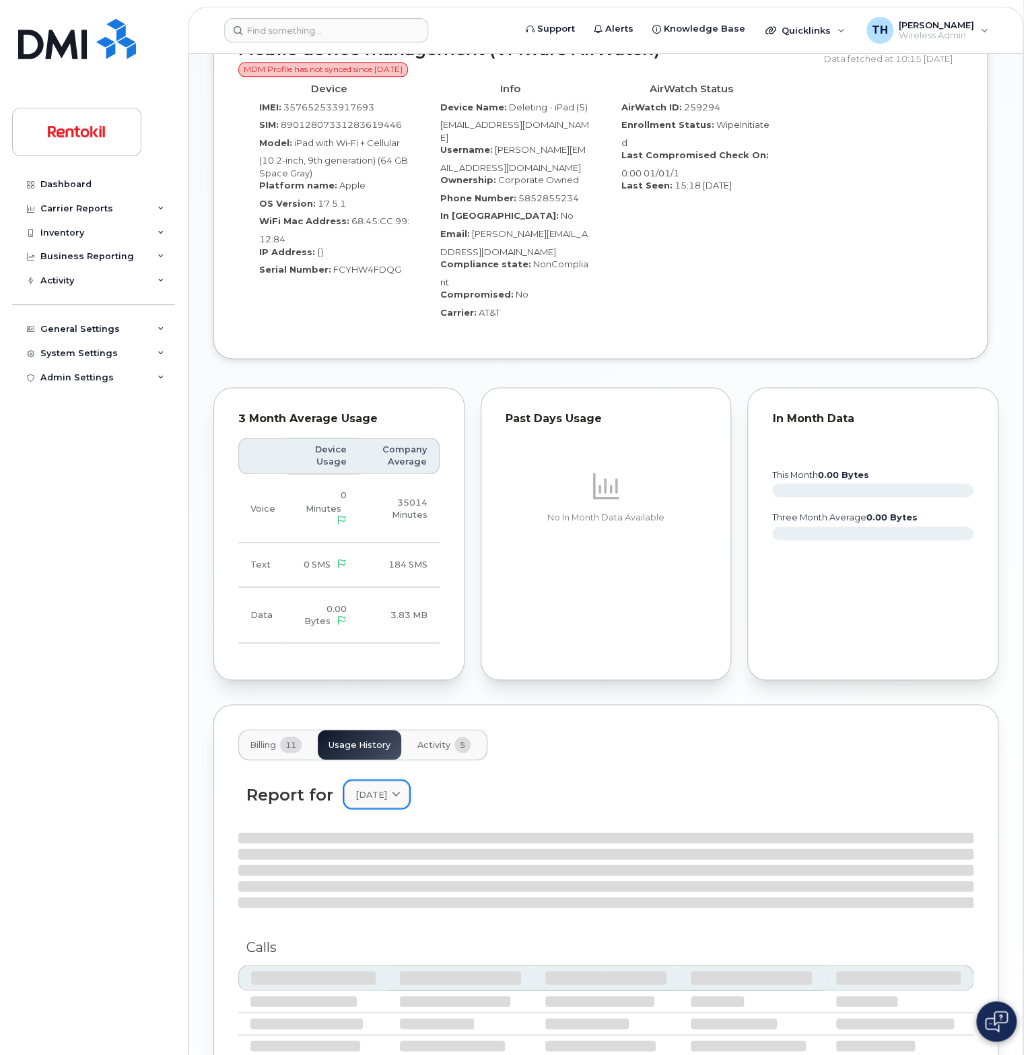
scroll to position [929, 0]
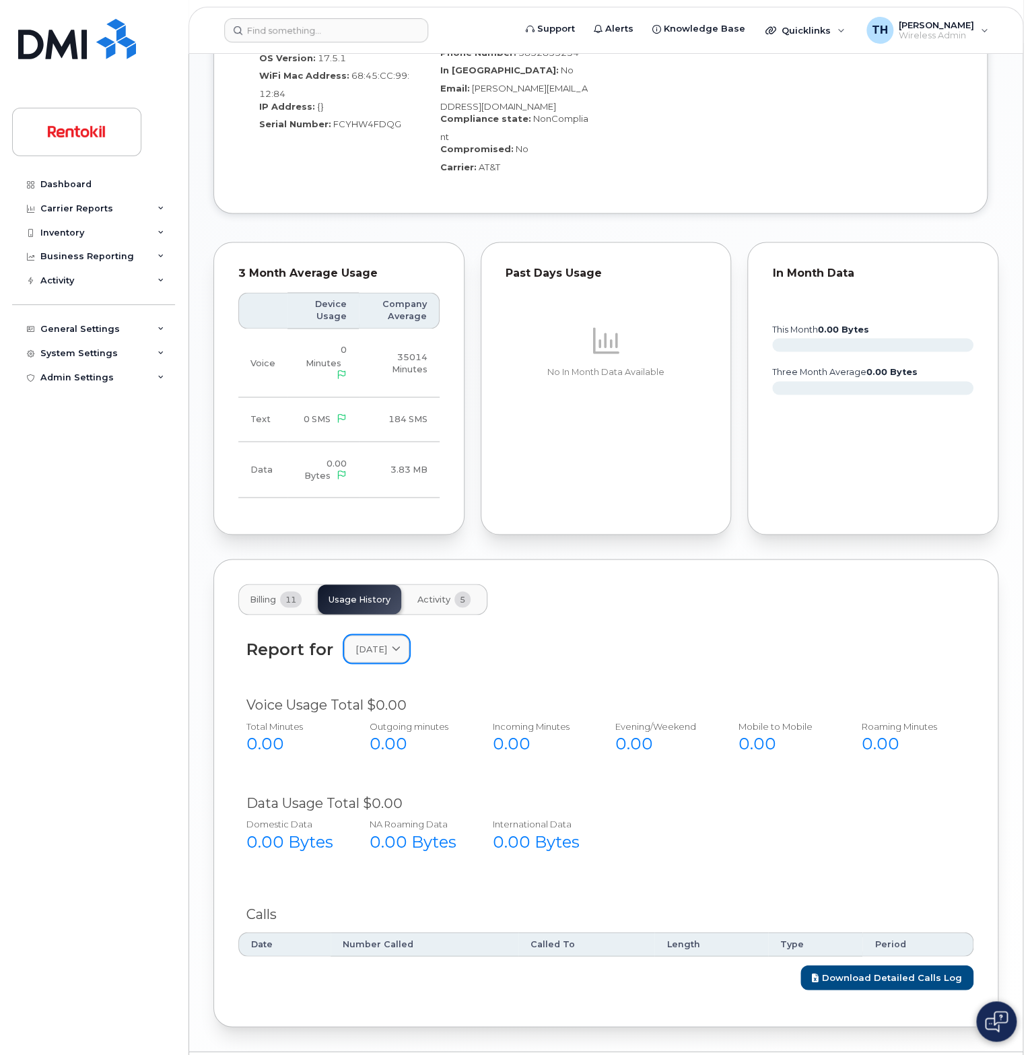
click at [380, 635] on link "[DATE]" at bounding box center [376, 649] width 65 height 28
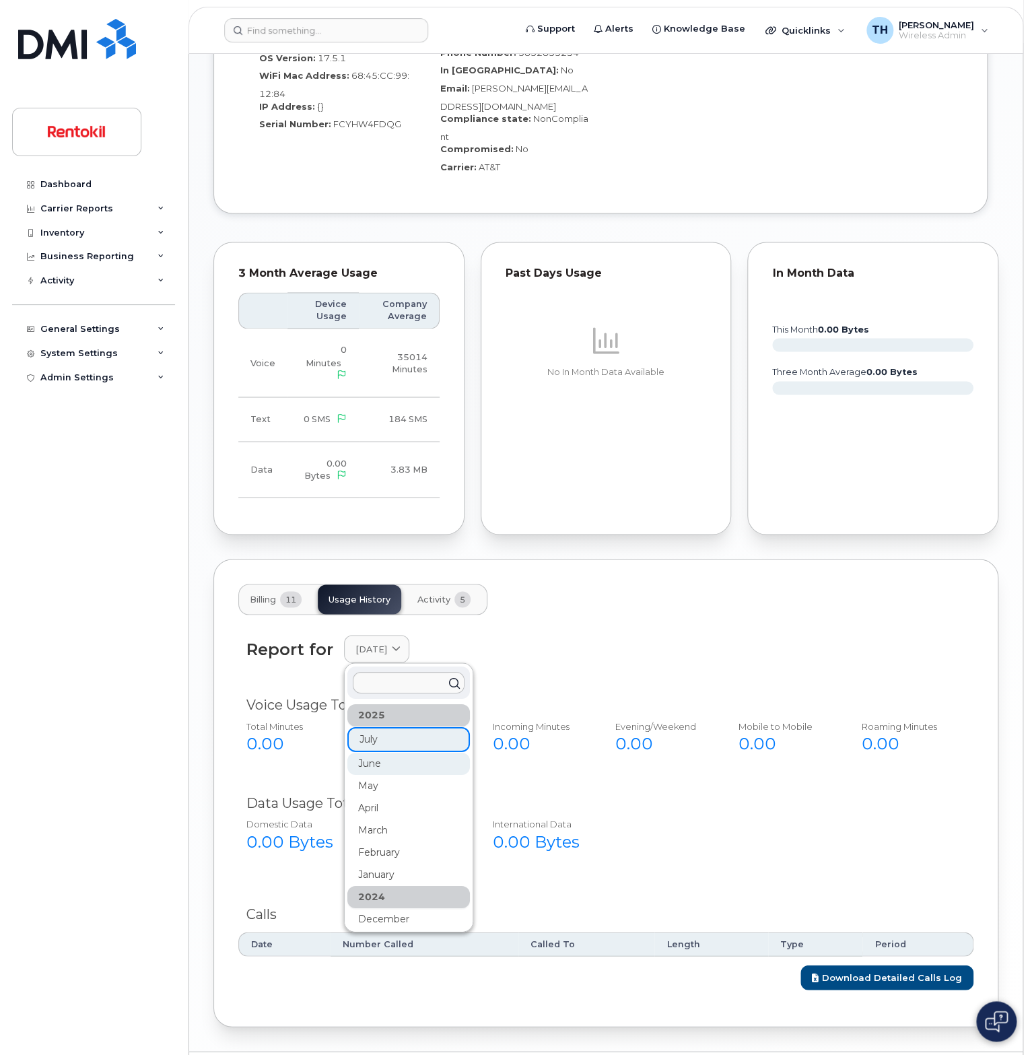
click at [389, 752] on div "June" at bounding box center [409, 763] width 123 height 22
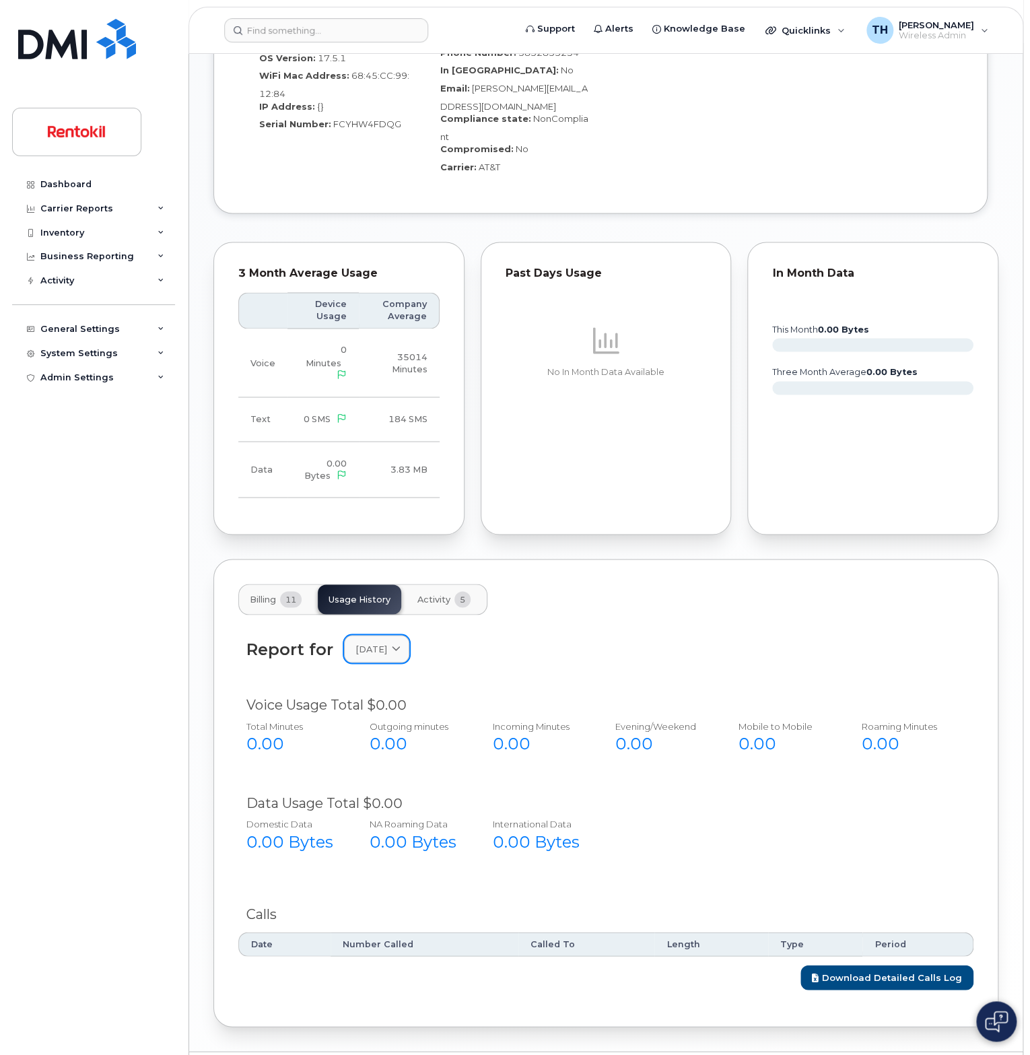
click at [387, 643] on span "[DATE]" at bounding box center [372, 649] width 32 height 13
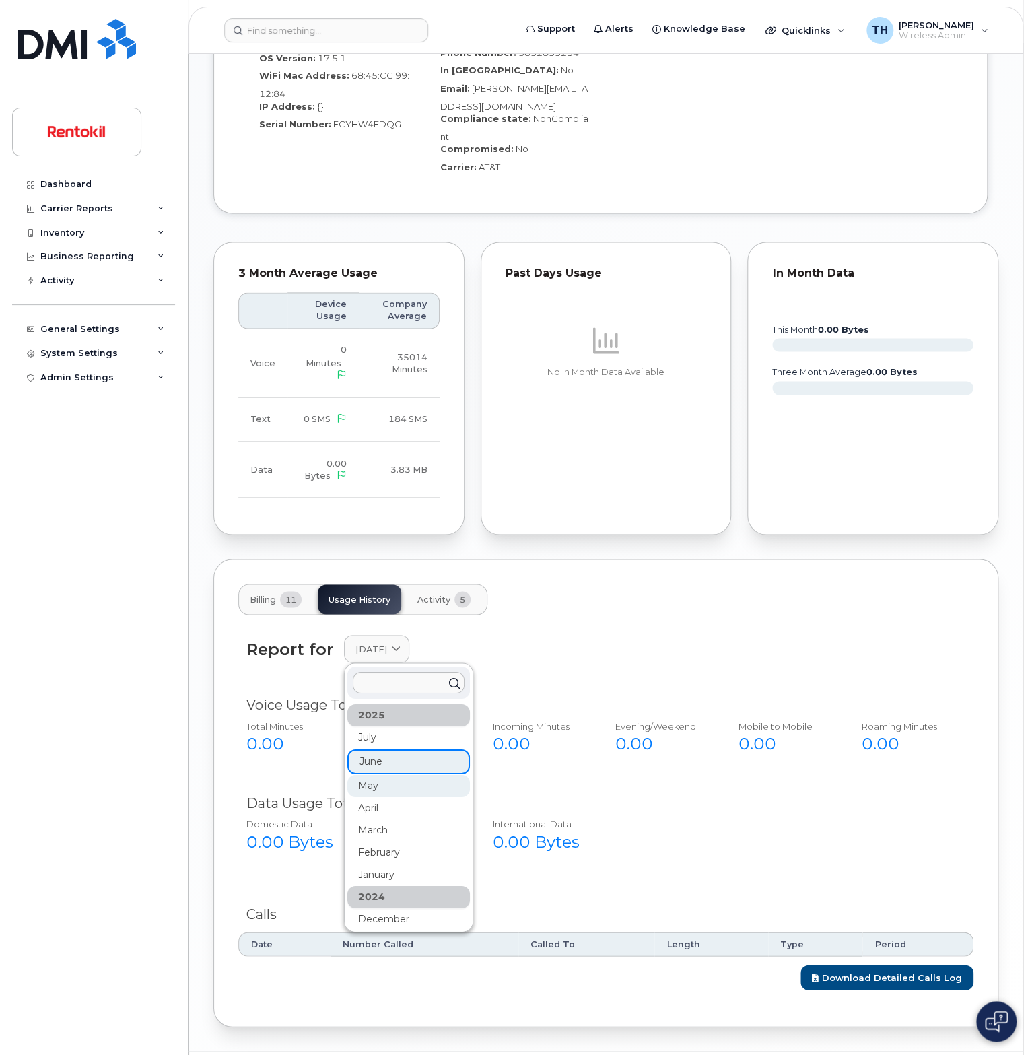
click at [407, 775] on div "May" at bounding box center [409, 786] width 123 height 22
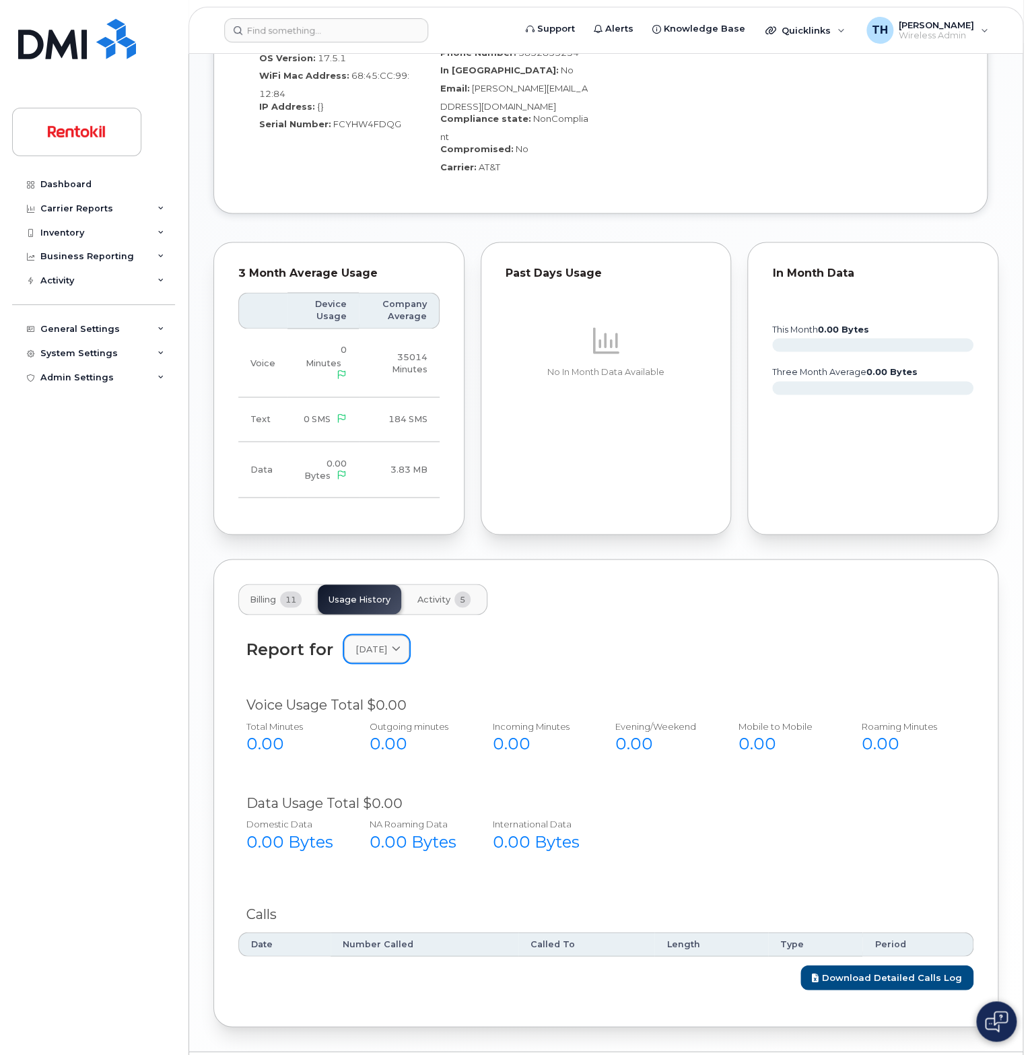
click at [401, 645] on icon at bounding box center [396, 649] width 9 height 9
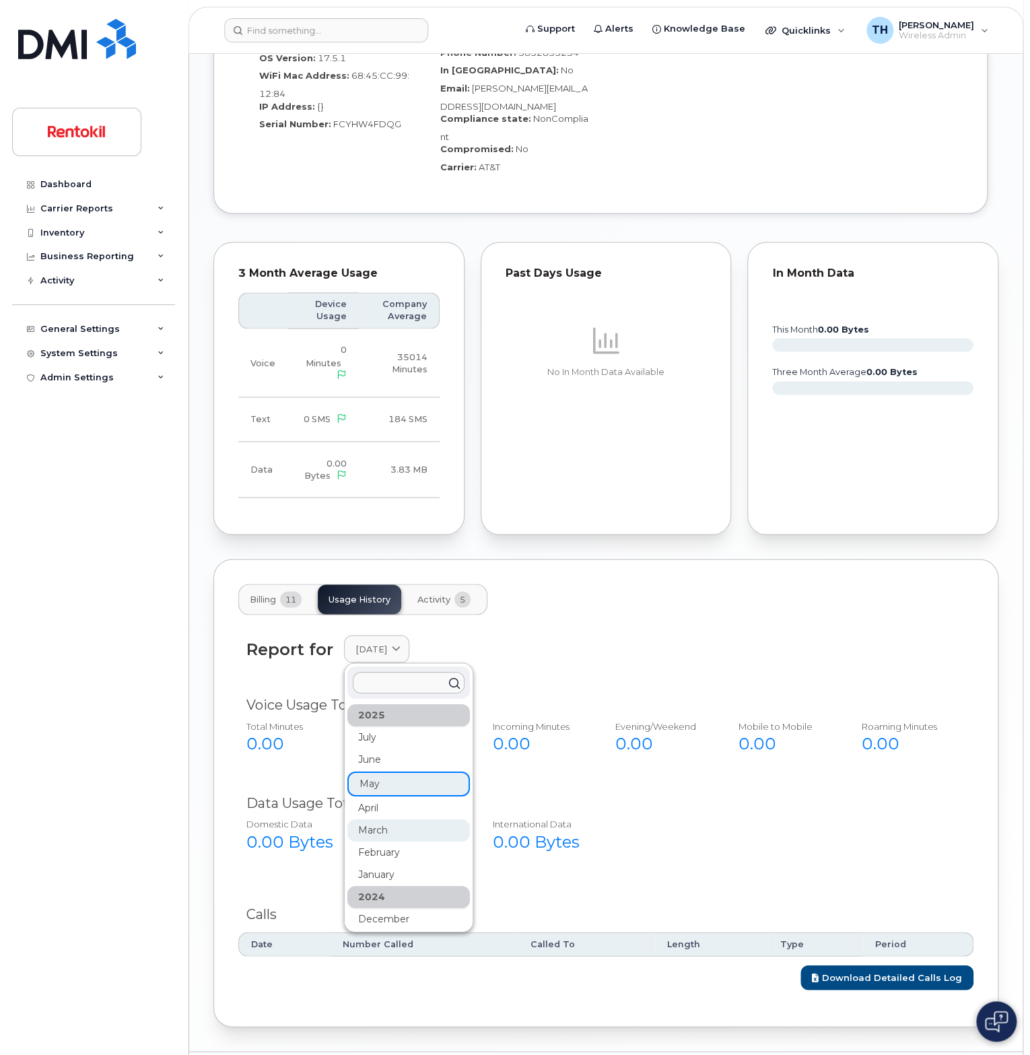
click at [418, 819] on div "March" at bounding box center [409, 830] width 123 height 22
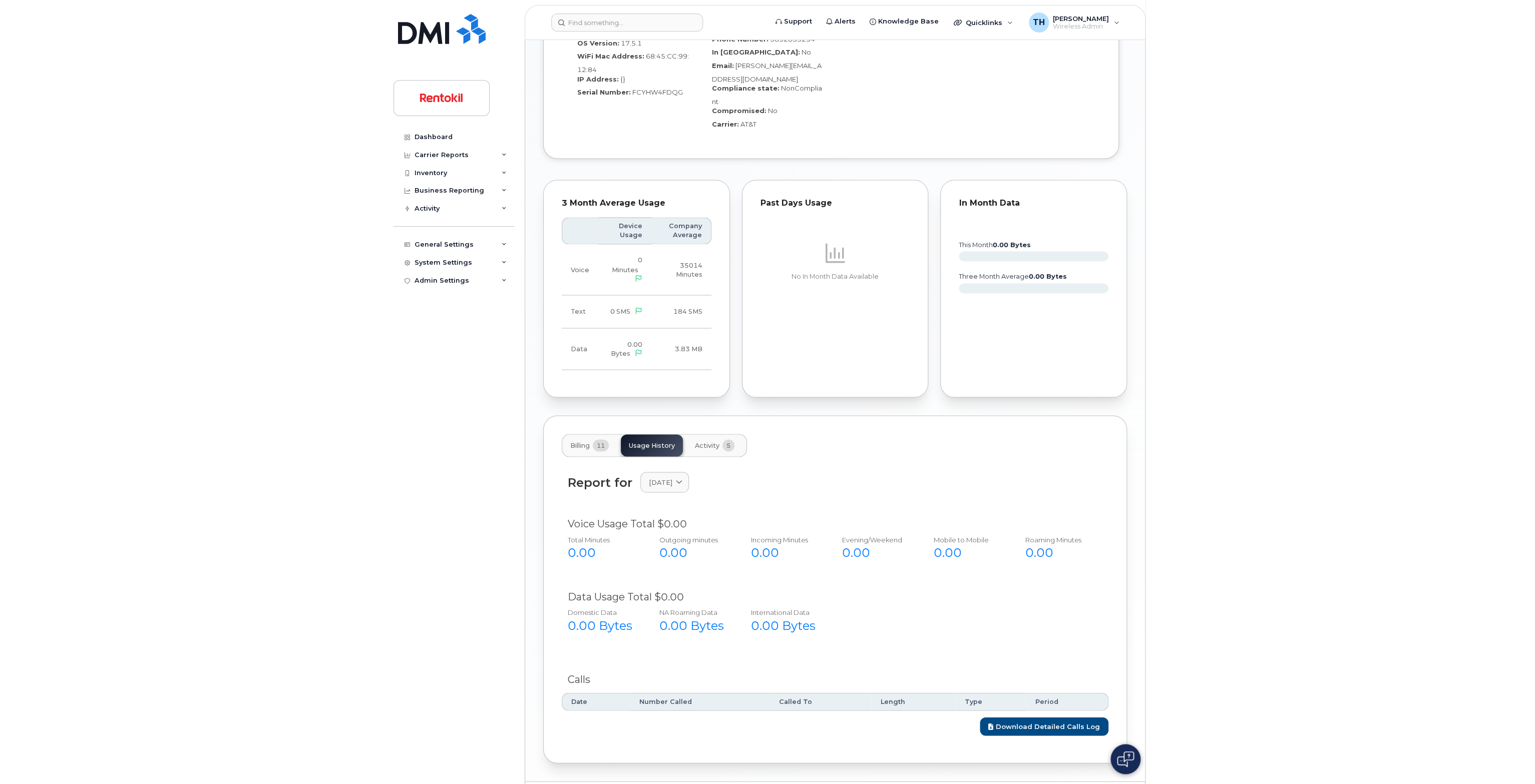
scroll to position [598, 0]
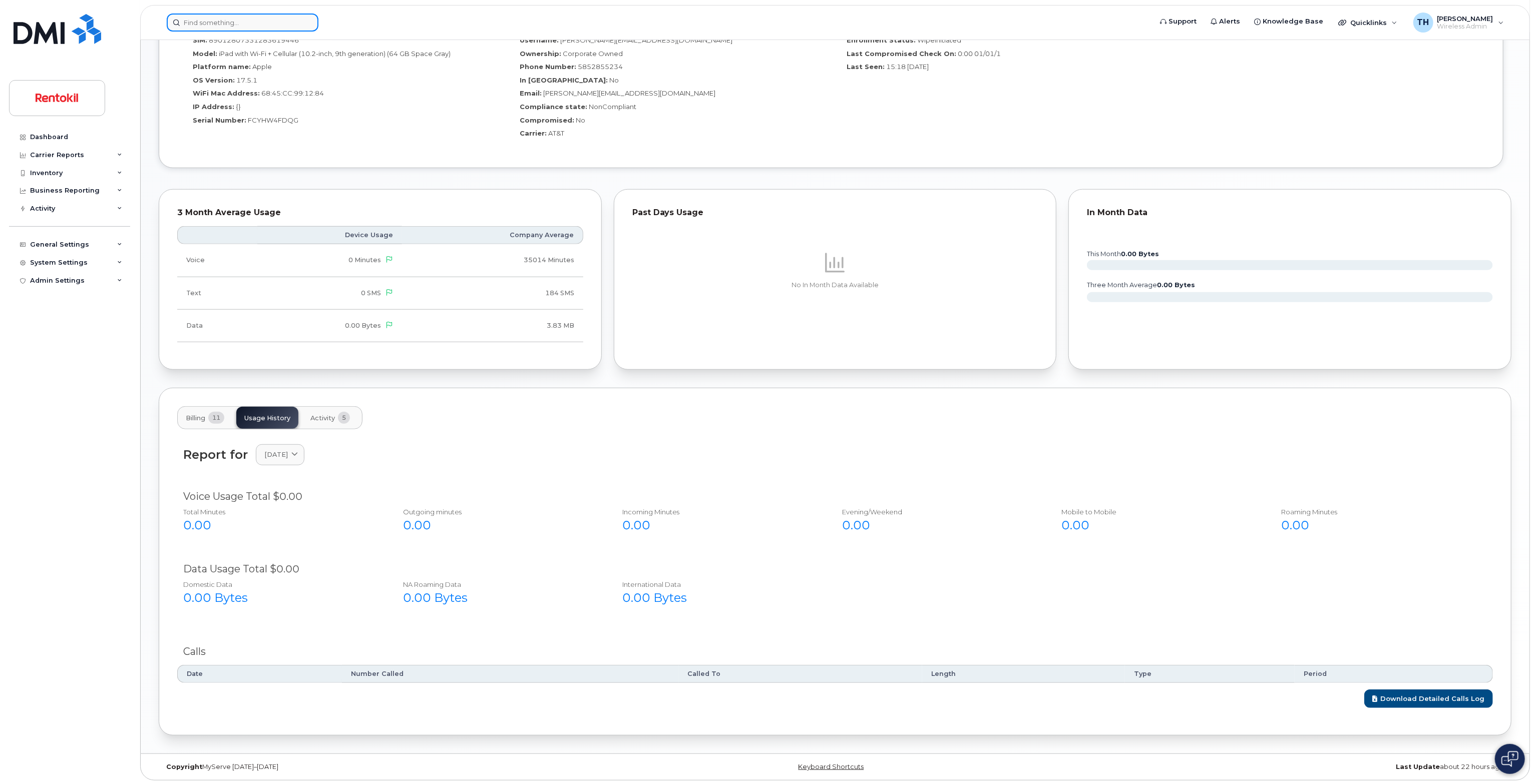
click at [284, 23] on input at bounding box center [242, 22] width 152 height 18
paste input "5853543059"
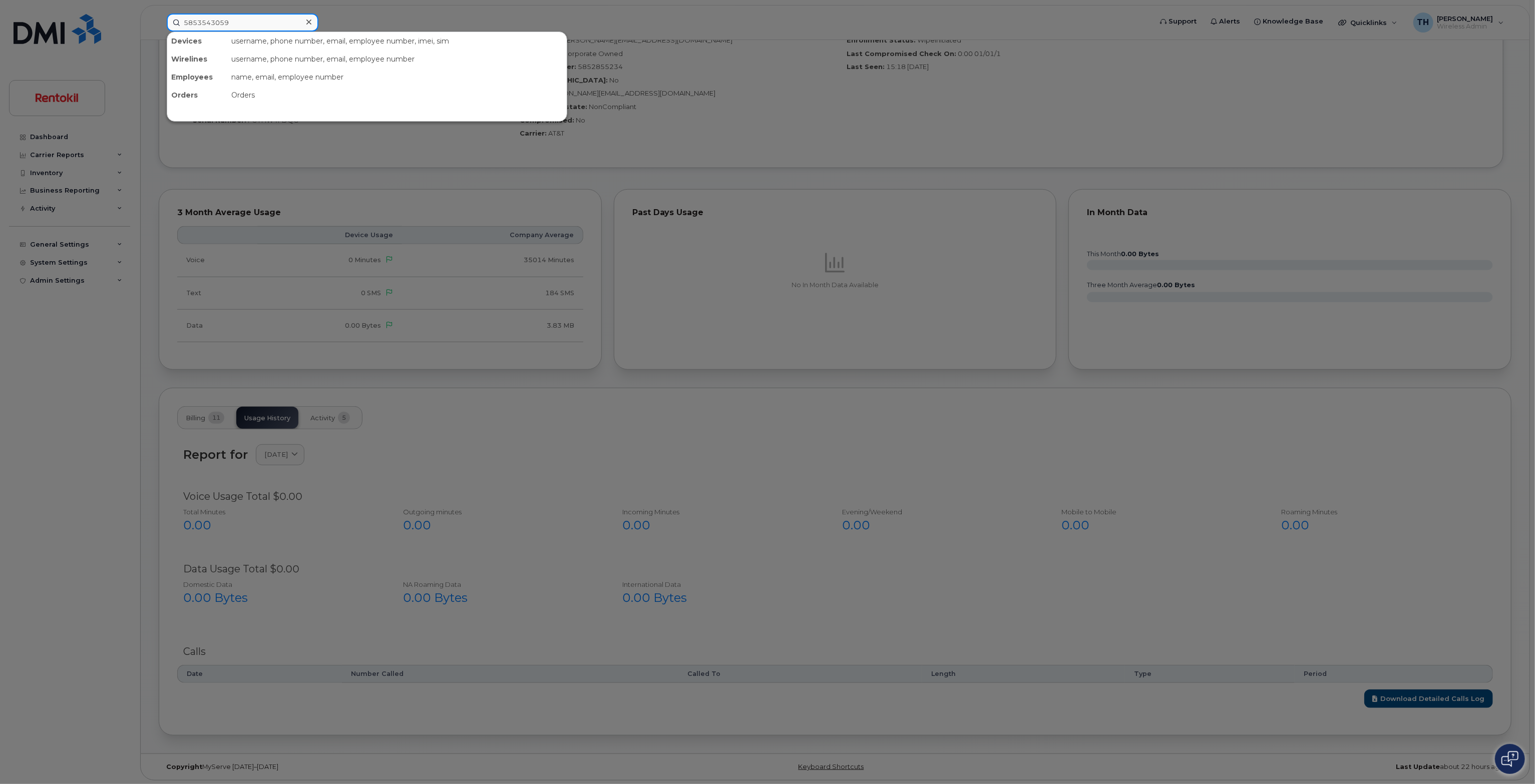
click at [285, 22] on input "5853543059" at bounding box center [242, 22] width 152 height 18
type input "5853543059"
click at [286, 65] on div "585 - 354 - 3059" at bounding box center [318, 62] width 97 height 10
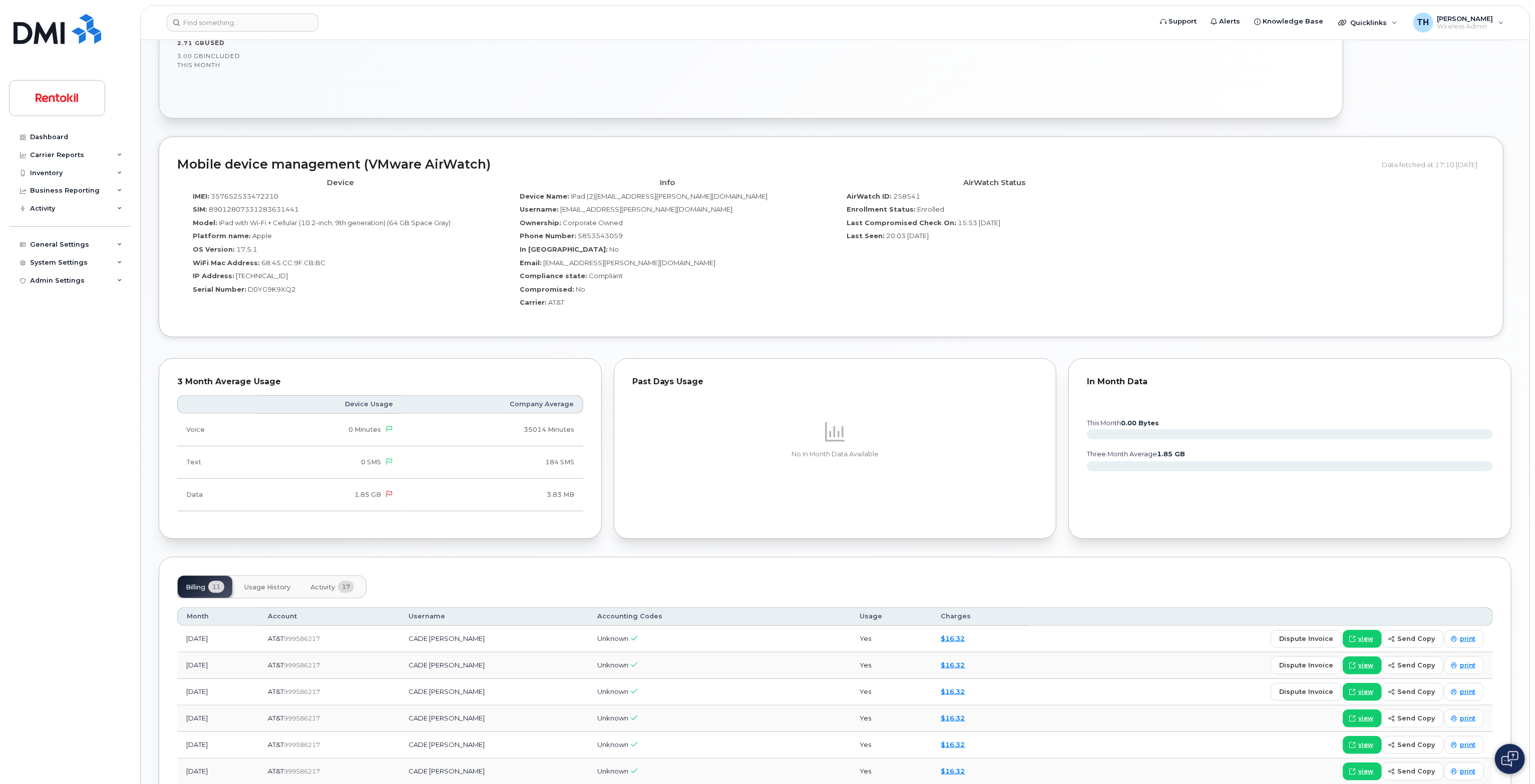
click at [286, 593] on button "Usage History" at bounding box center [268, 587] width 62 height 22
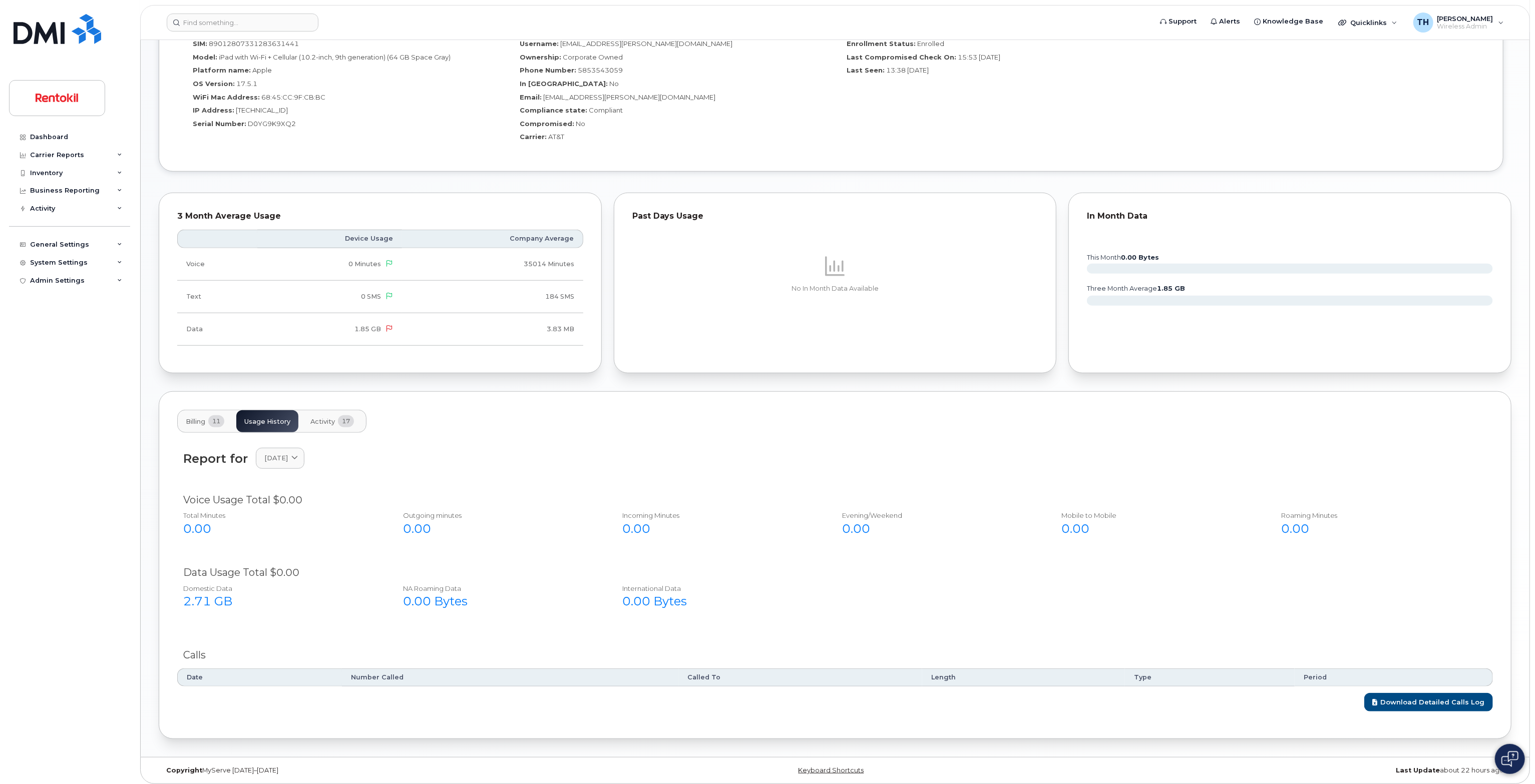
scroll to position [568, 0]
click at [285, 462] on link "[DATE]" at bounding box center [279, 456] width 48 height 21
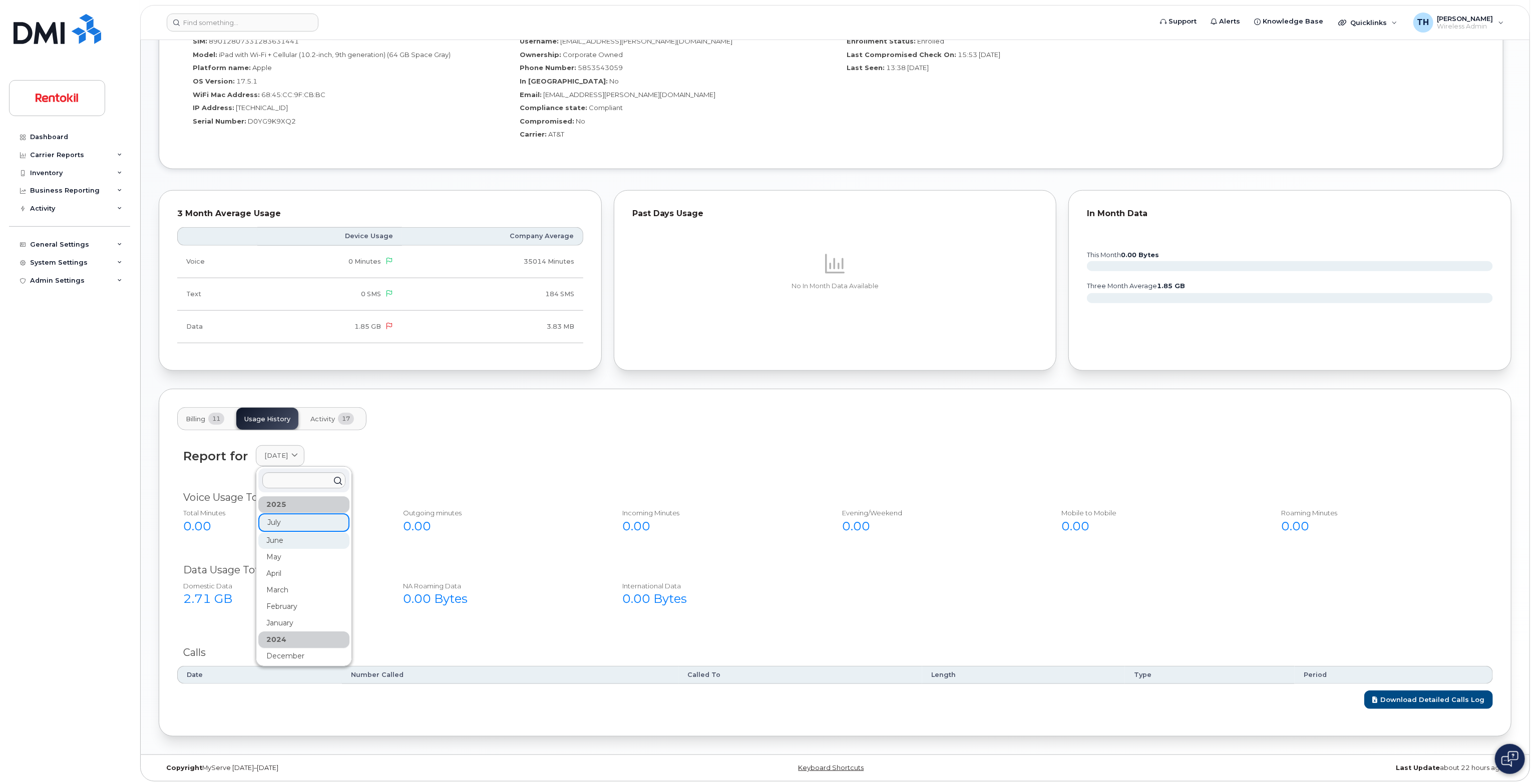
click at [292, 539] on div "June" at bounding box center [304, 541] width 91 height 16
click at [288, 462] on link "[DATE]" at bounding box center [279, 456] width 48 height 21
click at [314, 554] on div "May" at bounding box center [304, 557] width 91 height 16
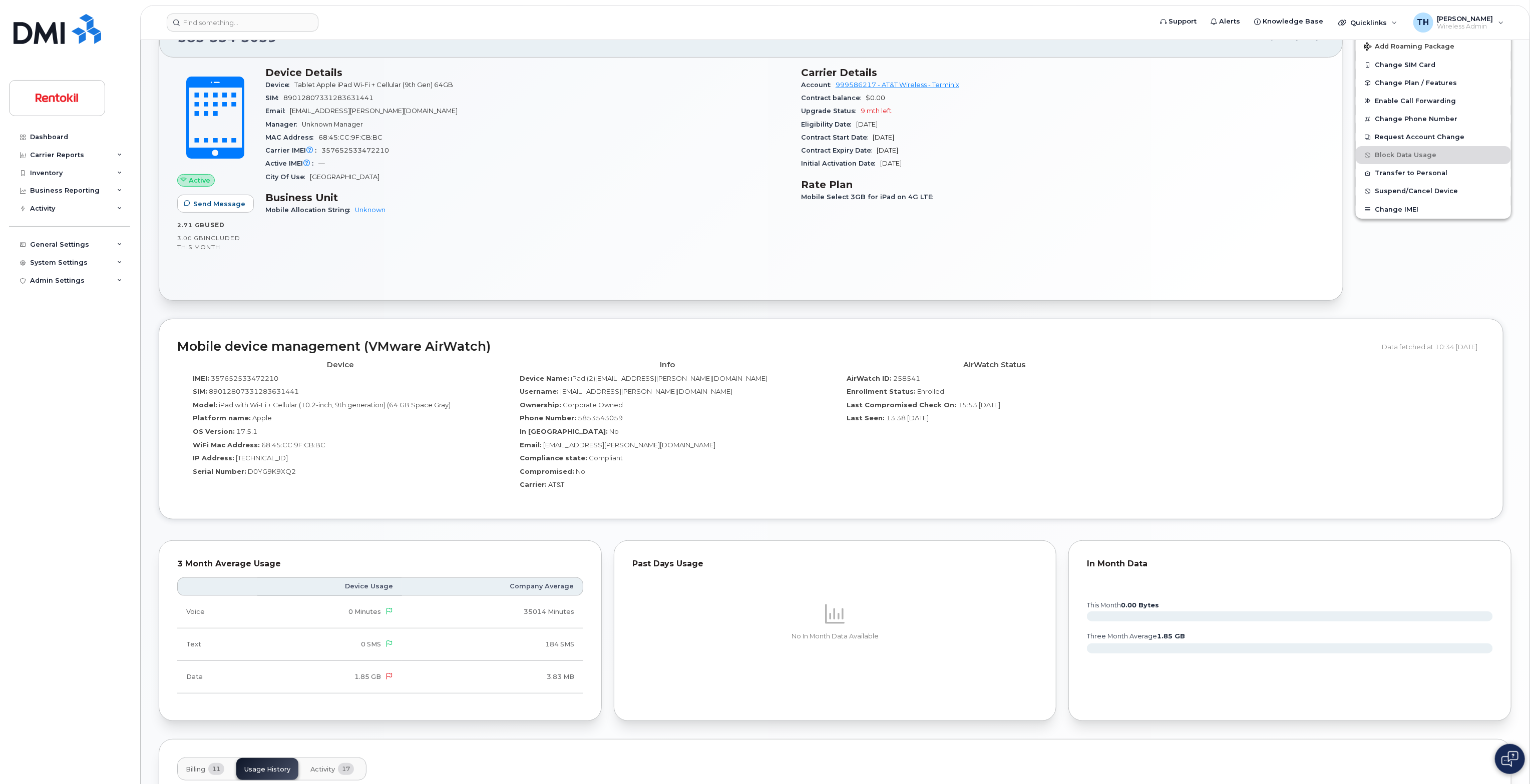
scroll to position [0, 0]
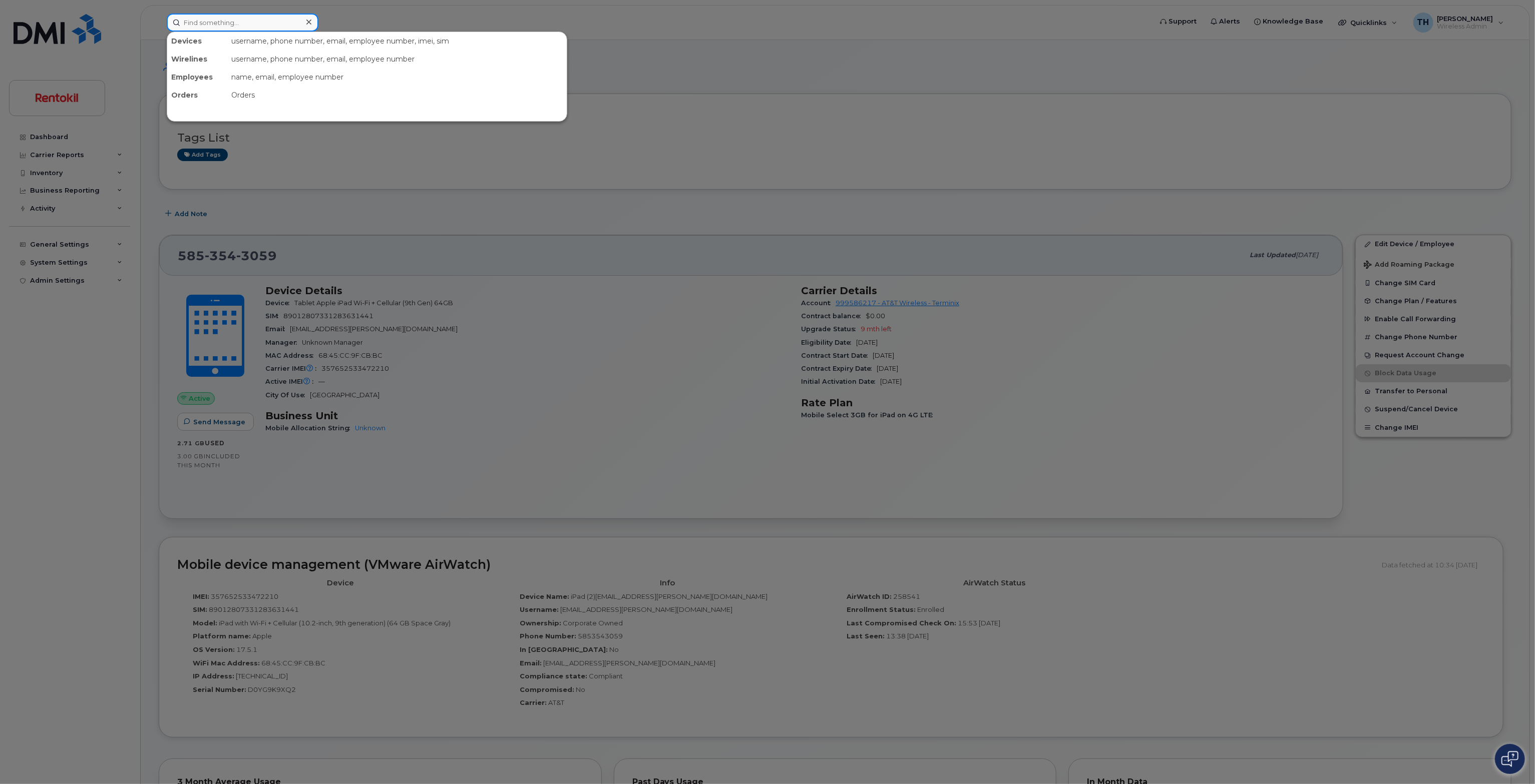
click at [248, 27] on input at bounding box center [242, 22] width 152 height 18
paste input "8382685177"
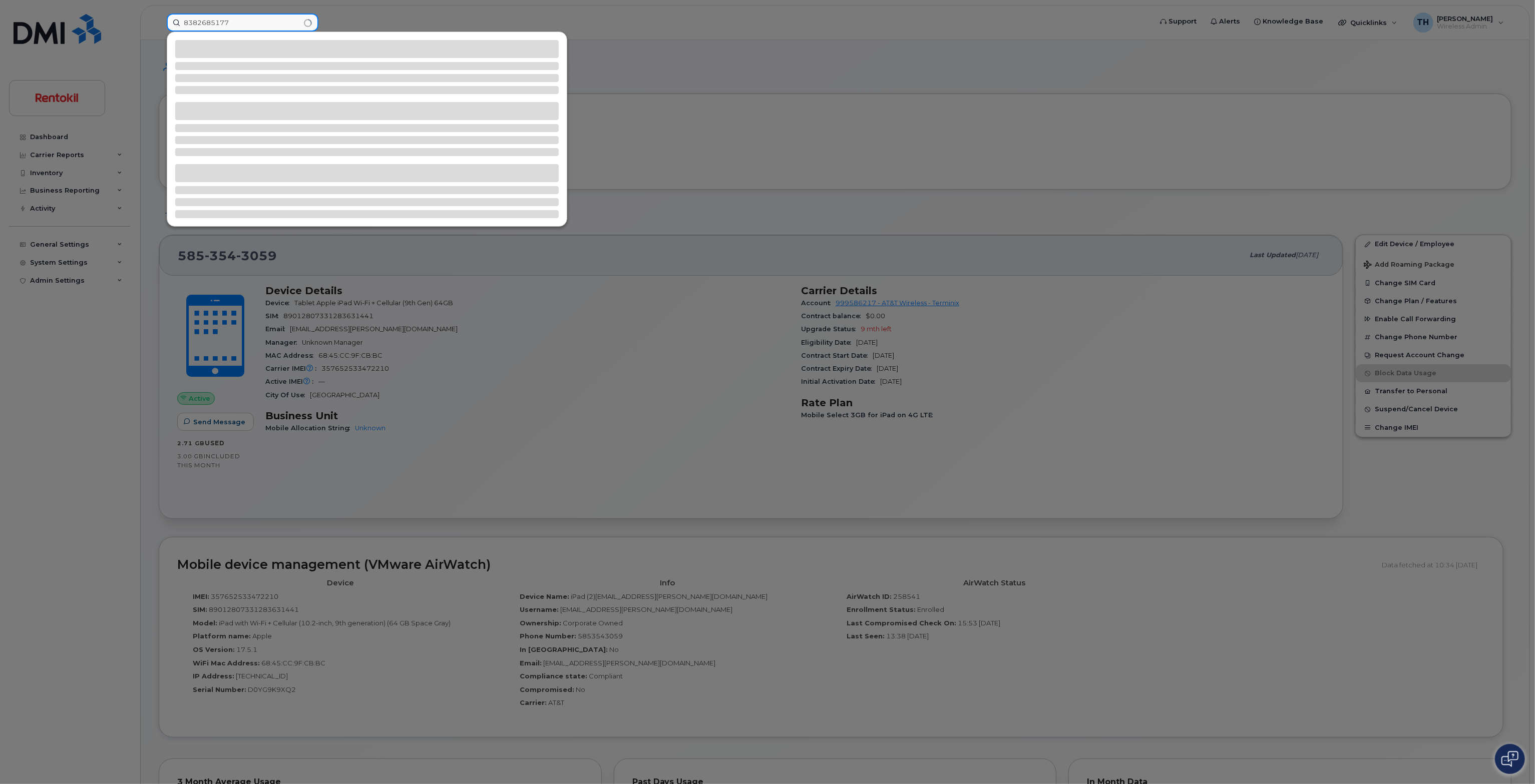
click at [260, 24] on input "8382685177" at bounding box center [242, 22] width 152 height 18
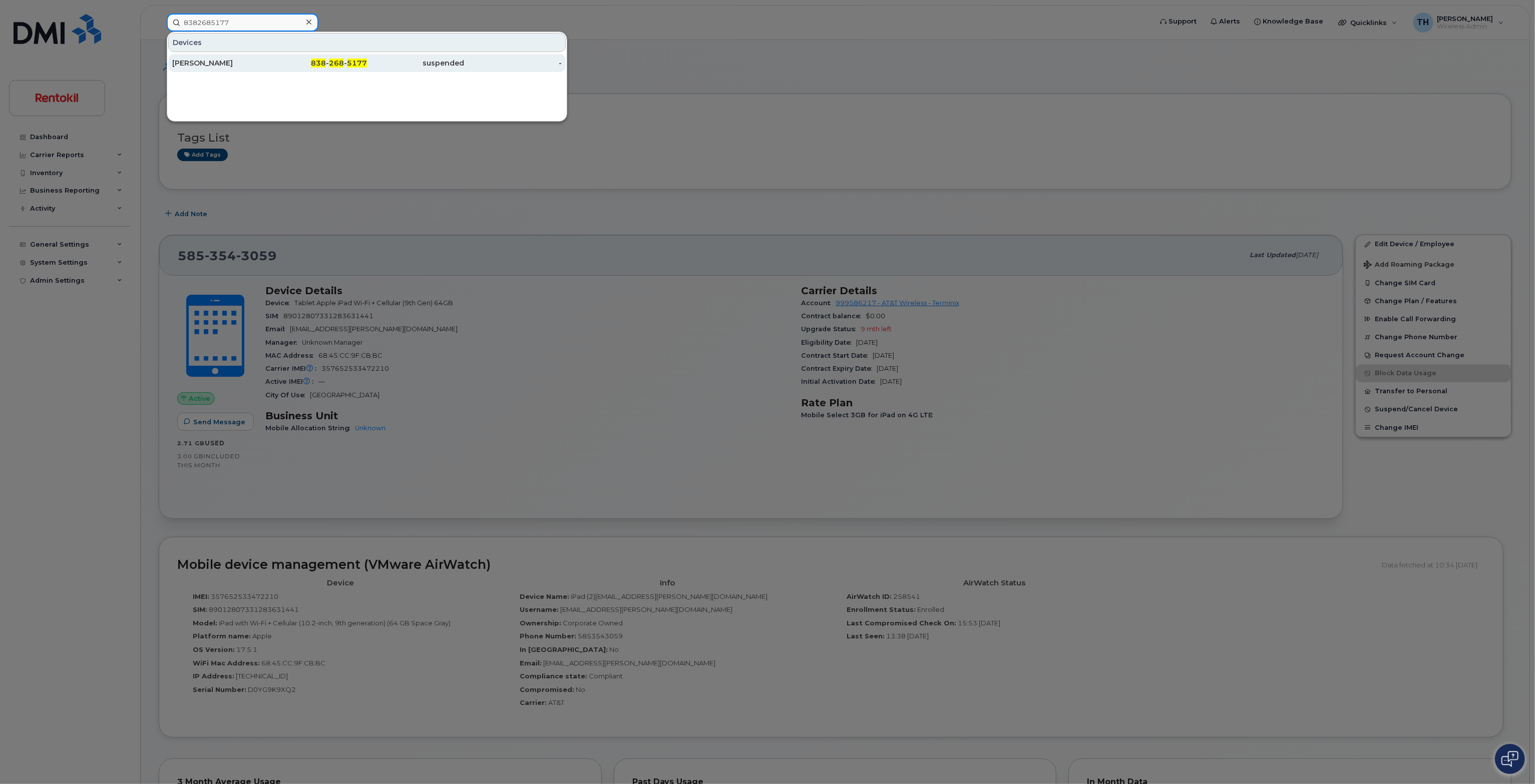
type input "8382685177"
click at [260, 59] on div "JESUS GARCIA" at bounding box center [221, 62] width 97 height 10
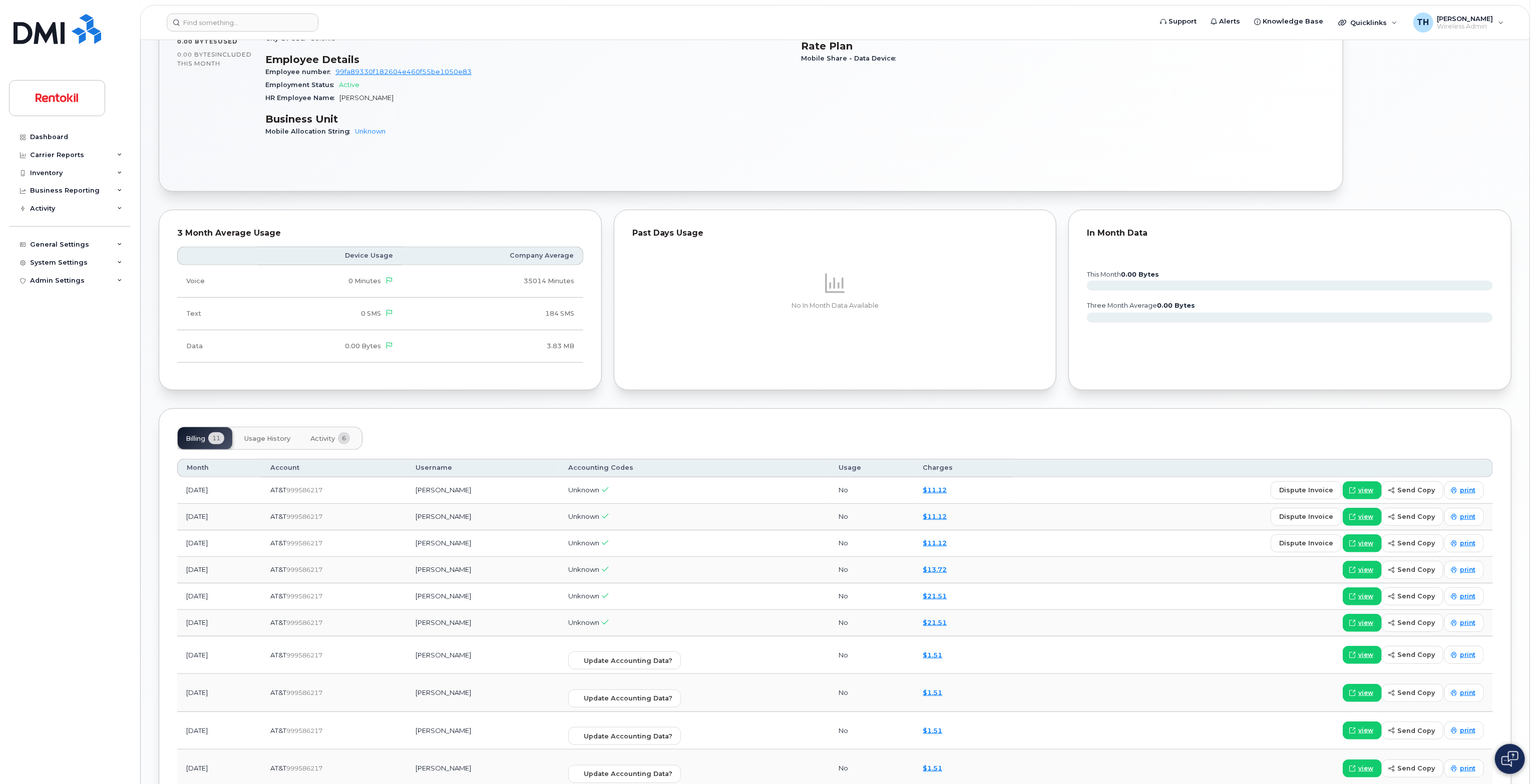
scroll to position [350, 0]
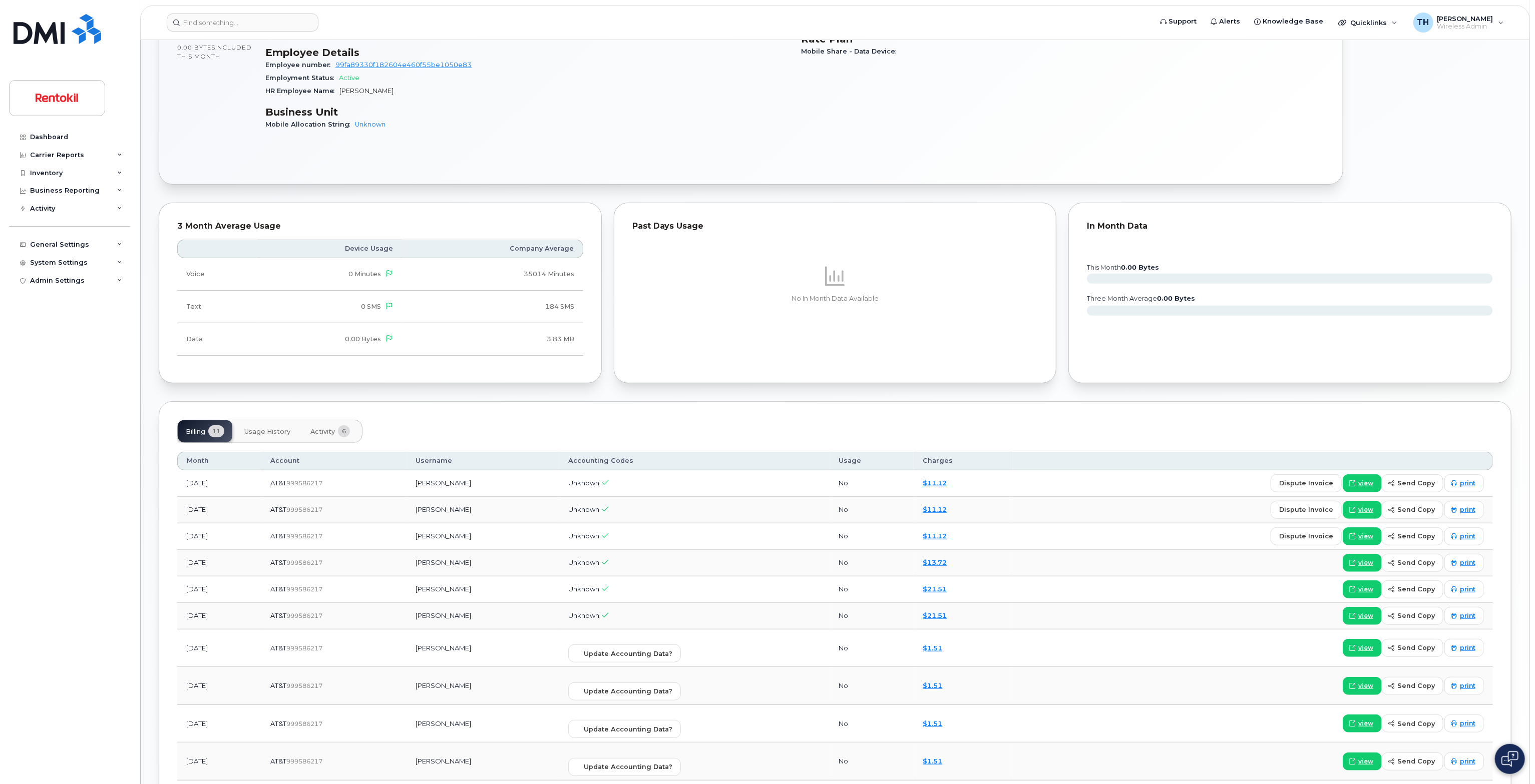
click at [282, 435] on span "Usage History" at bounding box center [268, 432] width 46 height 8
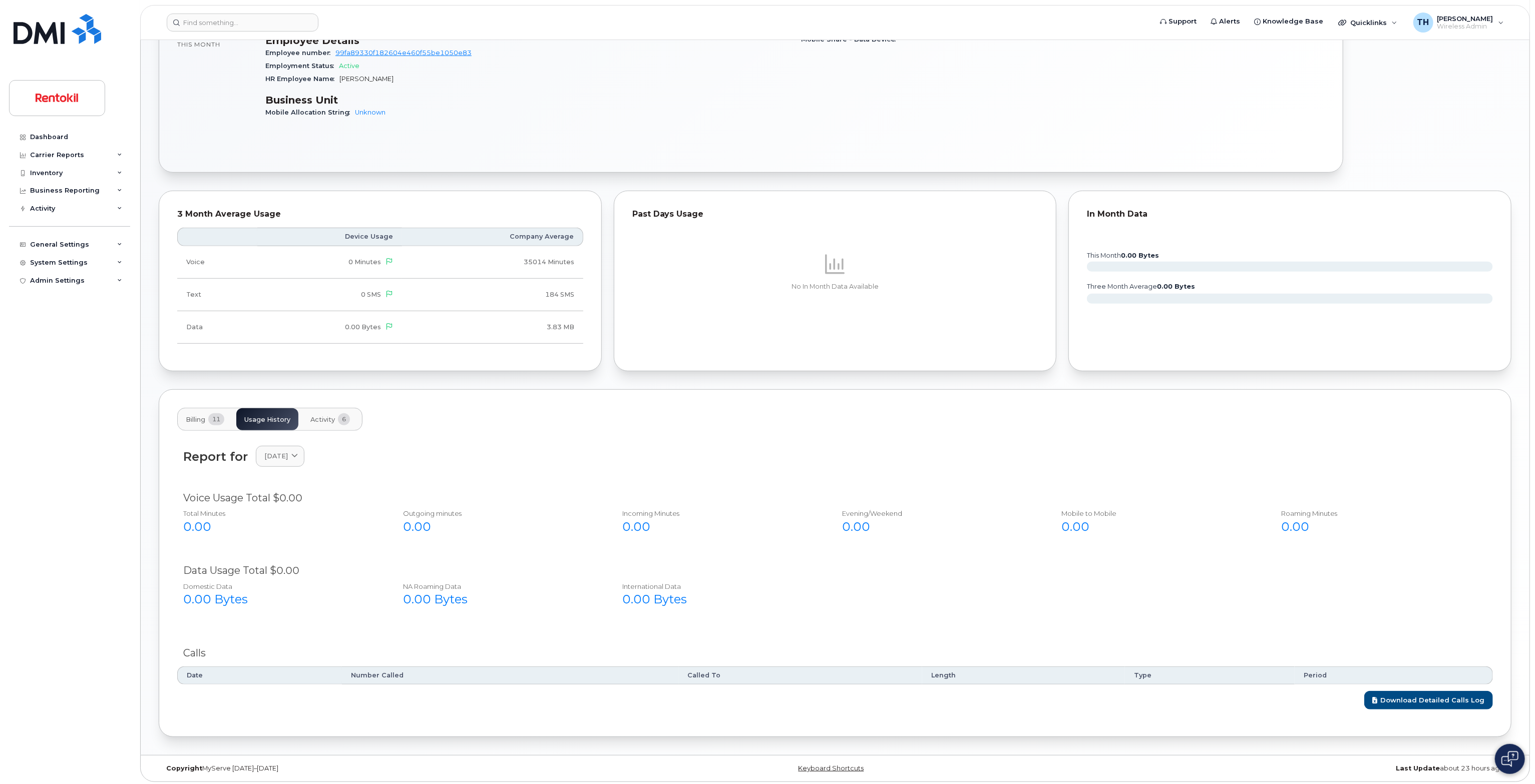
scroll to position [364, 0]
click at [288, 456] on span "July 2025" at bounding box center [277, 454] width 24 height 10
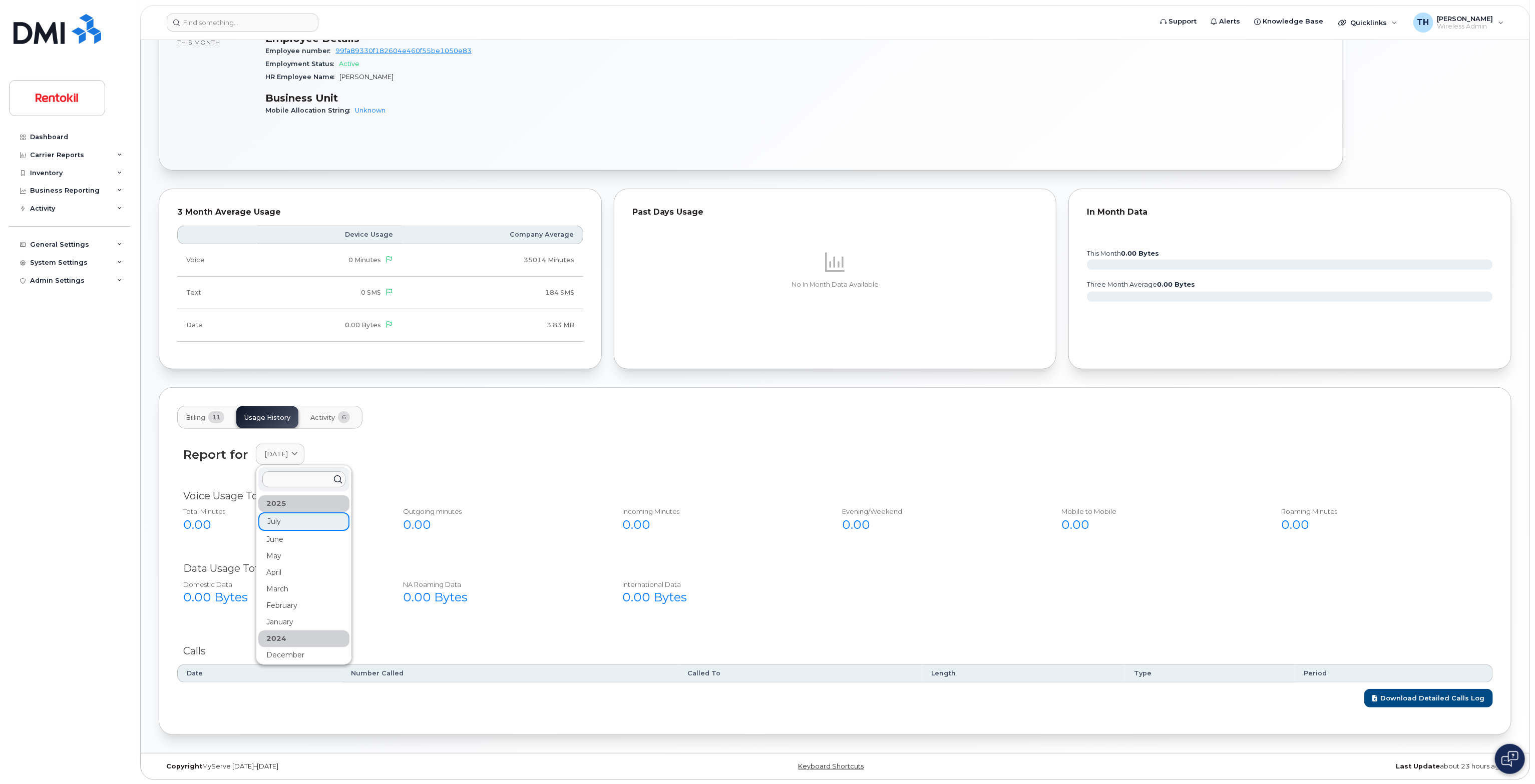
click at [291, 505] on div "2025" at bounding box center [304, 504] width 91 height 16
click at [291, 526] on div "2025 July June May April March February January 2024 December November October …" at bounding box center [304, 604] width 91 height 218
click at [291, 537] on div "June" at bounding box center [304, 540] width 91 height 16
drag, startPoint x: 295, startPoint y: 496, endPoint x: 298, endPoint y: 480, distance: 16.3
click at [296, 496] on div "Voice Usage Total $0.00" at bounding box center [835, 496] width 1304 height 15
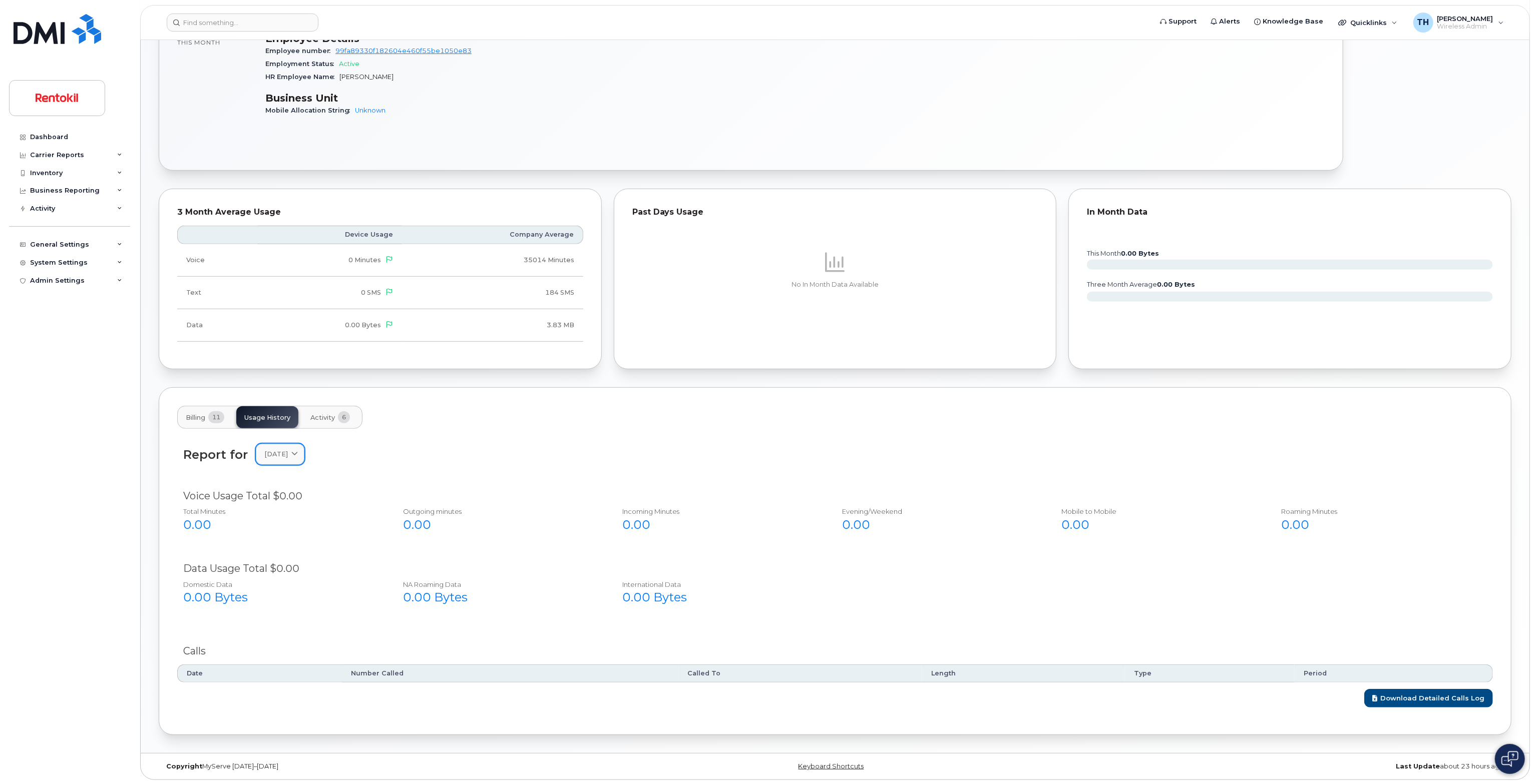
click at [300, 459] on link "June 2025" at bounding box center [279, 454] width 48 height 21
click at [292, 595] on div "March" at bounding box center [304, 589] width 91 height 16
click at [246, 17] on input at bounding box center [242, 22] width 152 height 18
paste input "6108641095"
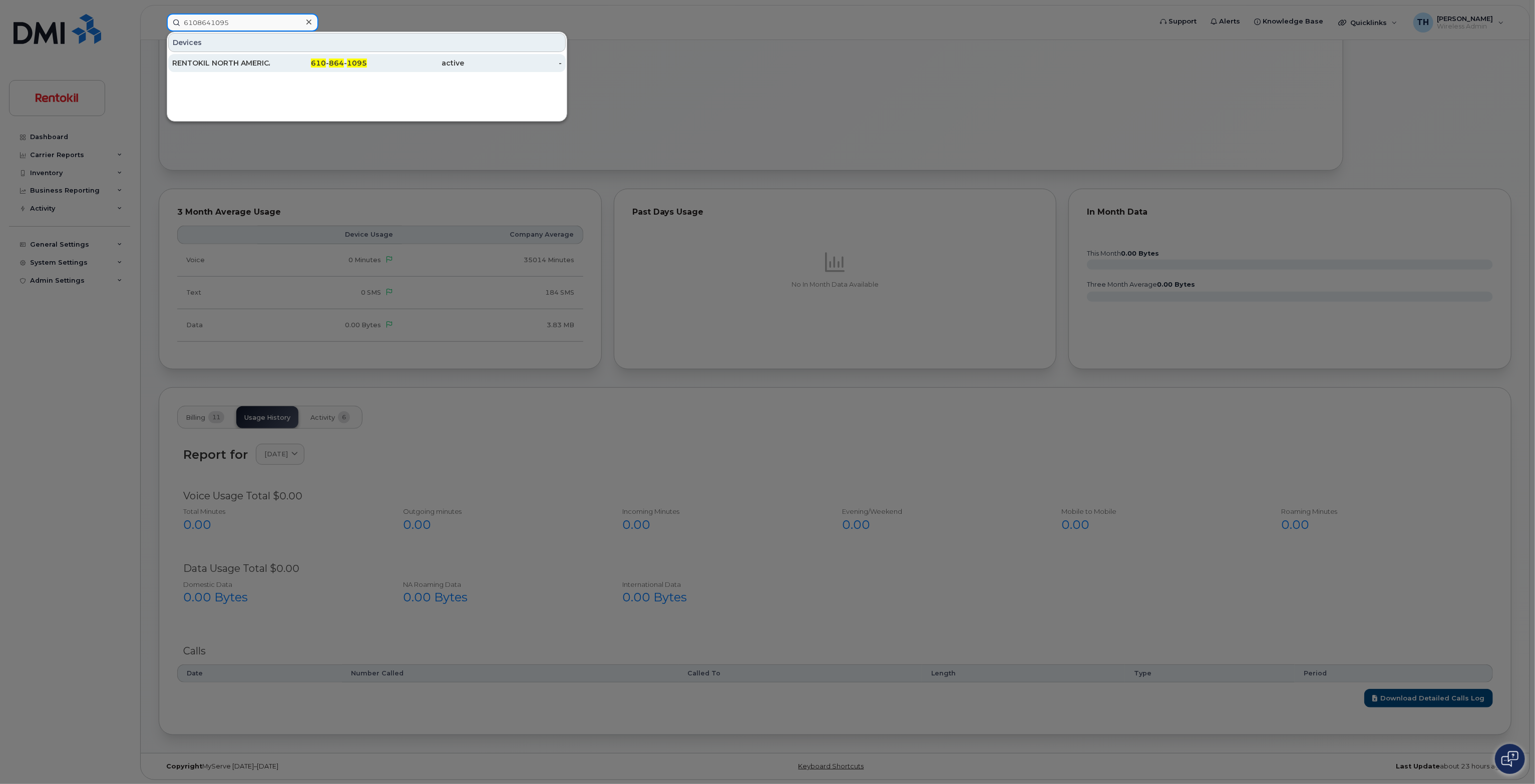
type input "6108641095"
click at [263, 68] on div "RENTOKIL NORTH AMERICA INC" at bounding box center [221, 63] width 97 height 18
